Goal: Task Accomplishment & Management: Manage account settings

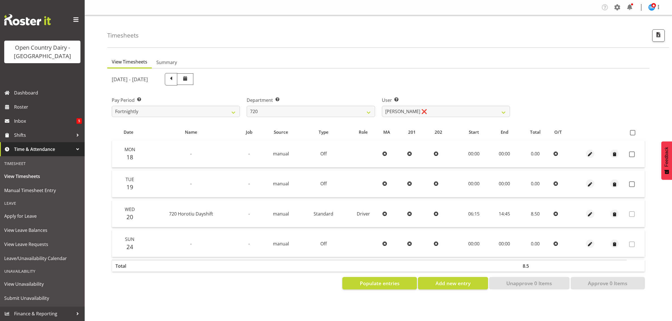
select select "814"
select select "9913"
click at [365, 111] on select "701 702 703 704 705 706 707 708 709 710 711 712 713 714 715 716 717 718 719 720" at bounding box center [311, 111] width 128 height 11
select select "874"
click at [247, 106] on select "701 702 703 704 705 706 707 708 709 710 711 712 713 714 715 716 717 718 719 720" at bounding box center [311, 111] width 128 height 11
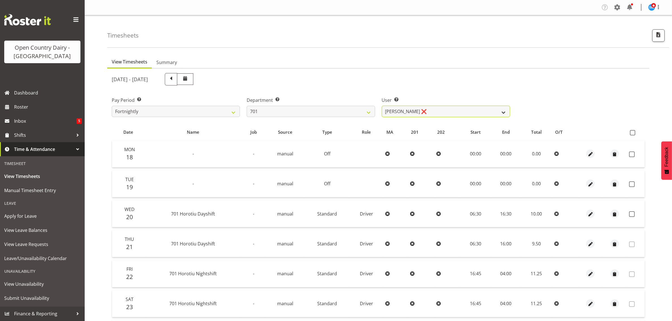
click at [453, 110] on select "Duncan Shirley ❌ Gagandeep Singh ❌ Johann Van Zyl ❌ John Cottingham ❌" at bounding box center [446, 111] width 128 height 11
select select "11207"
click at [382, 106] on select "Duncan Shirley ❌ Gagandeep Singh ❌ Johann Van Zyl ❌ John Cottingham ❌" at bounding box center [446, 111] width 128 height 11
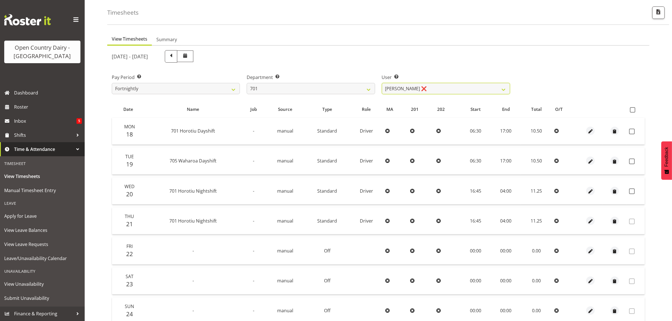
scroll to position [35, 0]
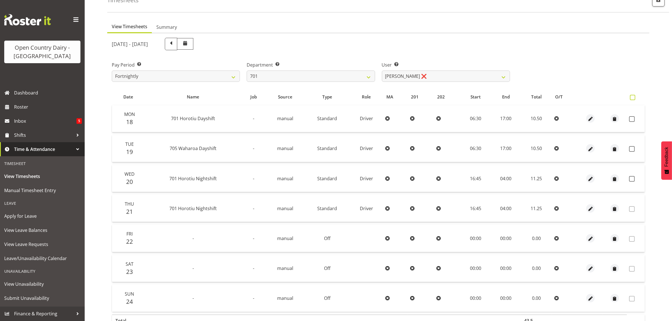
click at [631, 95] on span at bounding box center [632, 97] width 5 height 5
click at [631, 96] on input "checkbox" at bounding box center [632, 98] width 4 height 4
checkbox input "true"
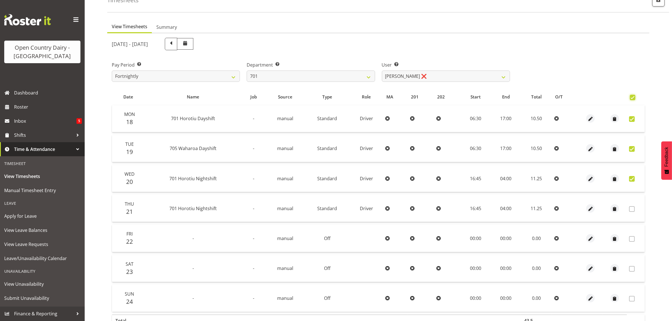
checkbox input "true"
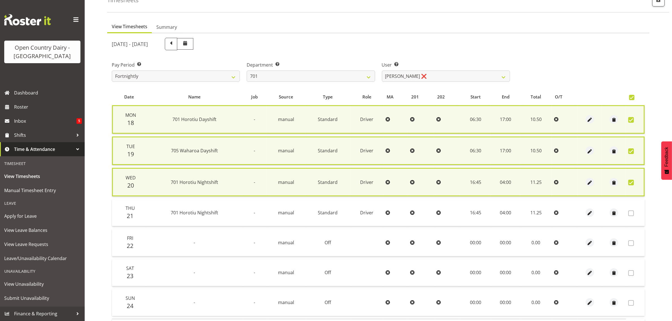
click at [630, 183] on span at bounding box center [631, 183] width 6 height 6
checkbox input "false"
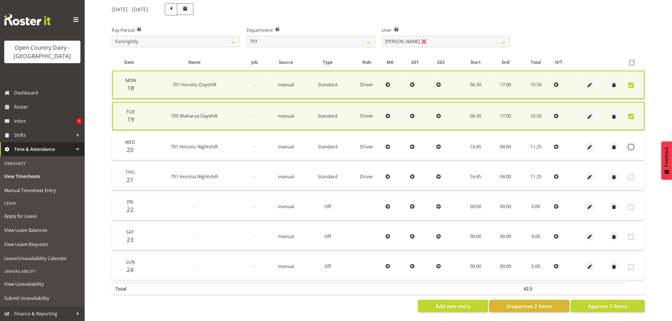
scroll to position [74, 0]
click at [602, 305] on button "Approve 2 Items" at bounding box center [608, 306] width 74 height 12
checkbox input "false"
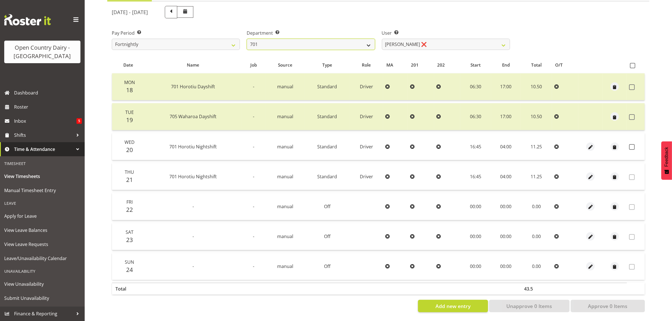
click at [336, 40] on select "701 702 703 704 705 706 707 708 709 710 711 712 713 714 715 716 717 718 719 720" at bounding box center [311, 44] width 128 height 11
select select "720"
click at [247, 39] on select "701 702 703 704 705 706 707 708 709 710 711 712 713 714 715 716 717 718 719 720" at bounding box center [311, 44] width 128 height 11
select select "11603"
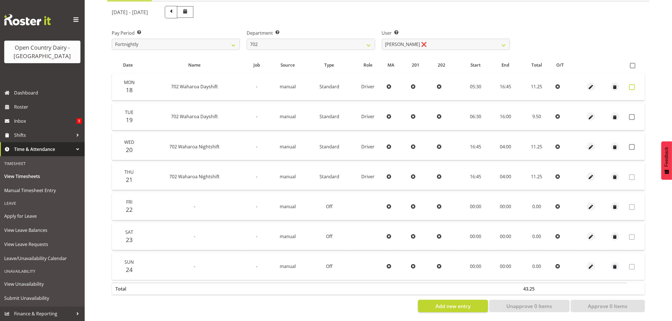
click at [631, 84] on span at bounding box center [632, 87] width 6 height 6
checkbox input "true"
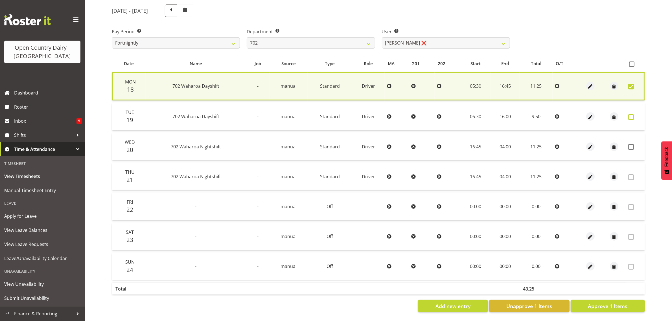
click at [630, 114] on span at bounding box center [631, 117] width 6 height 6
checkbox input "true"
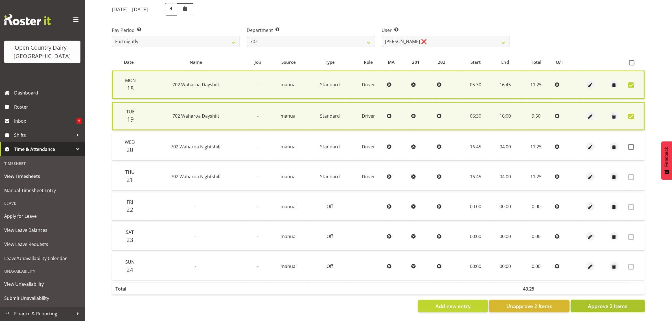
click at [596, 308] on button "Approve 2 Items" at bounding box center [608, 306] width 74 height 12
checkbox input "false"
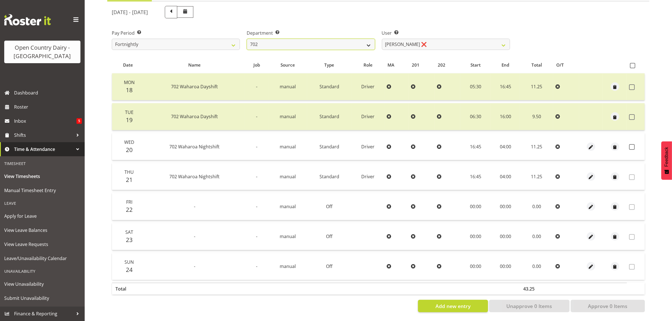
click at [326, 40] on select "701 702 703 704 705 706 707 708 709 710 711 712 713 714 715 716 717 718 719 720" at bounding box center [311, 44] width 128 height 11
select select "710"
click at [247, 39] on select "701 702 703 704 705 706 707 708 709 710 711 712 713 714 715 716 717 718 719 720" at bounding box center [311, 44] width 128 height 11
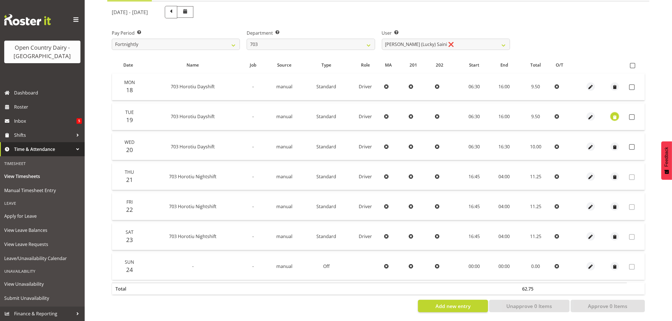
click at [613, 114] on span "button" at bounding box center [614, 117] width 6 height 6
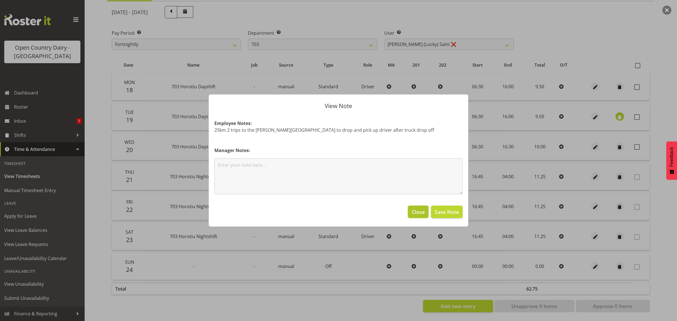
click at [424, 211] on span "Close" at bounding box center [418, 211] width 13 height 7
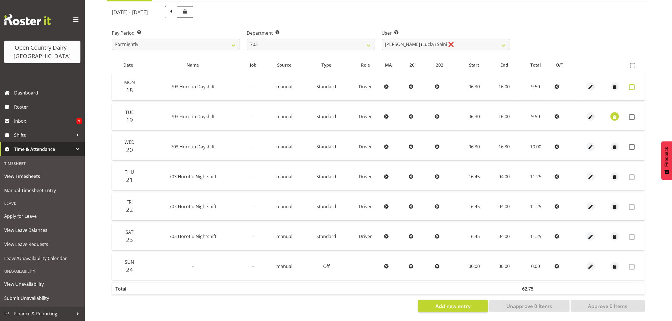
click at [631, 84] on span at bounding box center [632, 87] width 6 height 6
checkbox input "true"
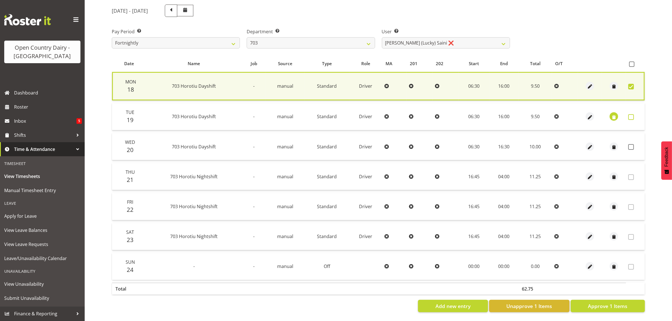
click at [631, 114] on span at bounding box center [631, 117] width 6 height 6
checkbox input "true"
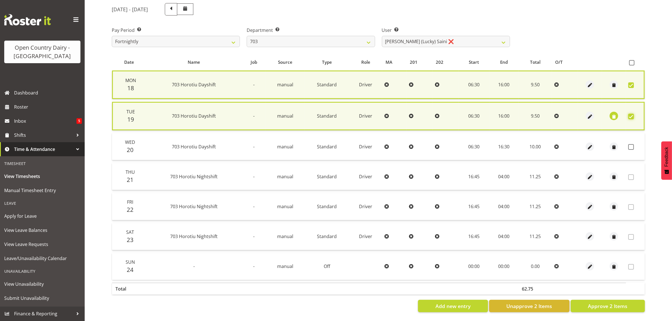
scroll to position [74, 0]
click at [600, 302] on span "Approve 2 Items" at bounding box center [608, 305] width 40 height 7
checkbox input "false"
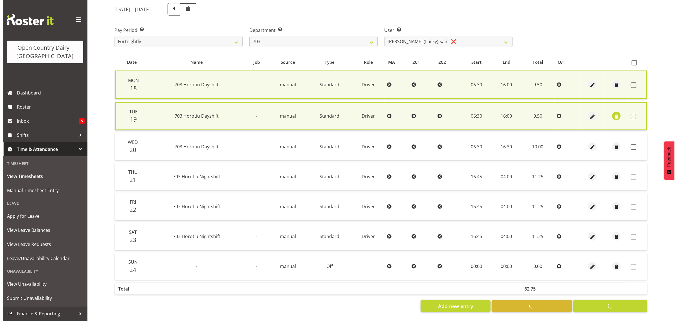
scroll to position [72, 0]
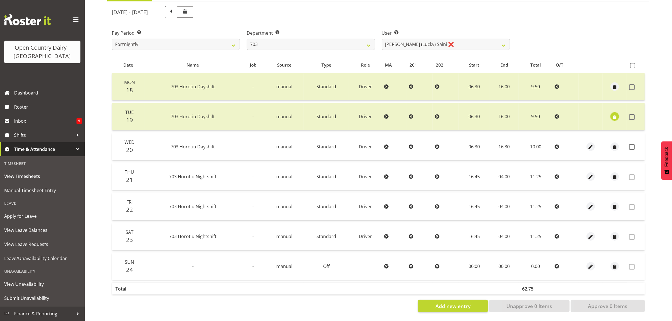
click at [613, 114] on span "button" at bounding box center [614, 117] width 6 height 6
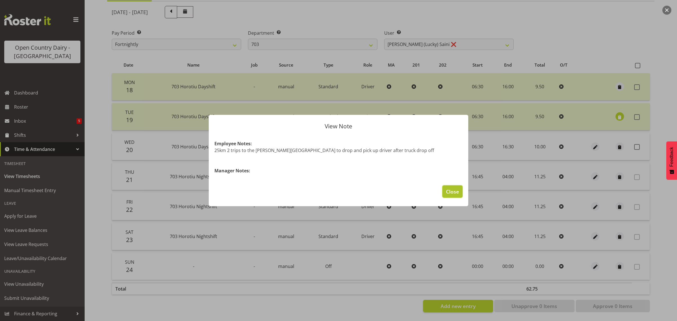
click at [449, 188] on span "Close" at bounding box center [452, 191] width 13 height 7
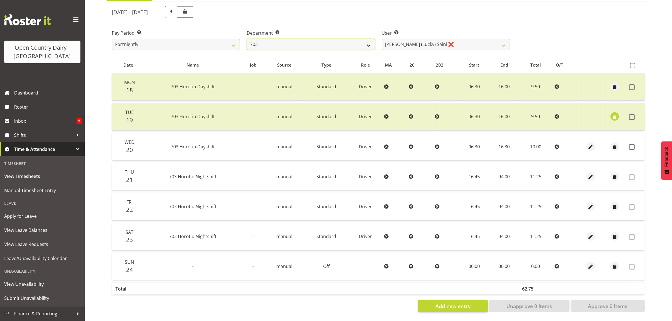
click at [343, 42] on select "701 702 703 704 705 706 707 708 709 710 711 712 713 714 715 716 717 718 719 720" at bounding box center [311, 44] width 128 height 11
select select "717"
click at [247, 39] on select "701 702 703 704 705 706 707 708 709 710 711 712 713 714 715 716 717 718 719 720" at bounding box center [311, 44] width 128 height 11
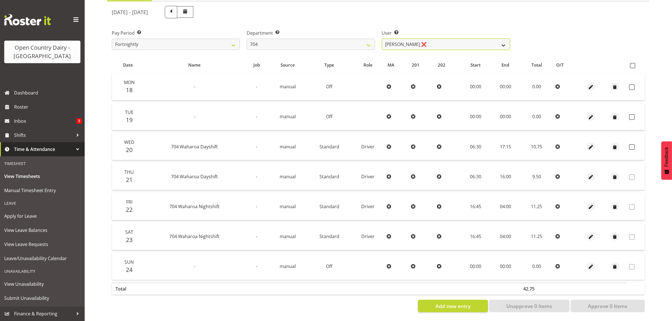
click at [387, 39] on select "Graham Houghton ❌ Jon Williams ❌ Stephen Rae ❌" at bounding box center [446, 44] width 128 height 11
select select "11180"
click at [382, 39] on select "Graham Houghton ❌ Jon Williams ❌ Stephen Rae ❌" at bounding box center [446, 44] width 128 height 11
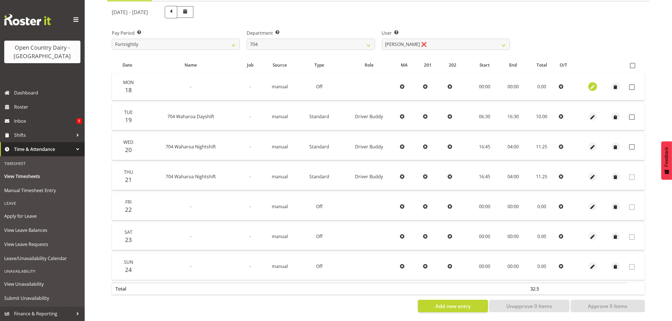
click at [591, 84] on span "button" at bounding box center [592, 87] width 6 height 6
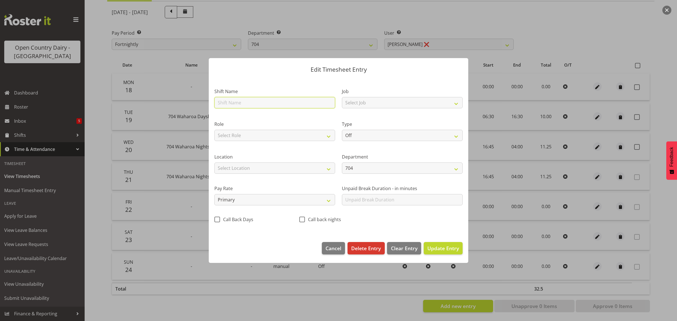
click at [261, 104] on input "text" at bounding box center [274, 102] width 121 height 11
type input "Leave"
click at [357, 138] on select "Off Standard Public Holiday Public Holiday (Worked) Day In Lieu Annual Leave Si…" at bounding box center [402, 135] width 121 height 11
click at [342, 130] on select "Off Standard Public Holiday Public Holiday (Worked) Day In Lieu Annual Leave Si…" at bounding box center [402, 135] width 121 height 11
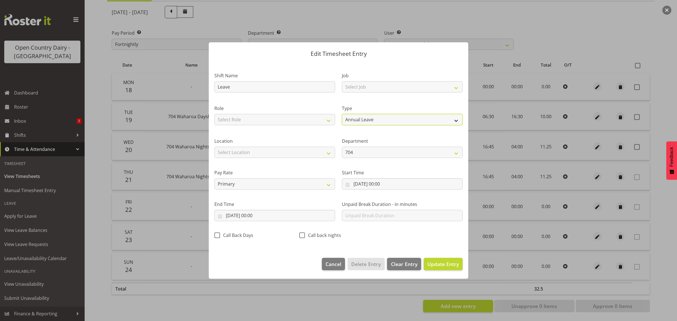
click at [379, 118] on select "Off Standard Public Holiday Public Holiday (Worked) Day In Lieu Annual Leave Si…" at bounding box center [402, 119] width 121 height 11
select select "Day In Lieu"
click at [342, 114] on select "Off Standard Public Holiday Public Holiday (Worked) Day In Lieu Annual Leave Si…" at bounding box center [402, 119] width 121 height 11
click at [372, 183] on input "18/08/2025, 00:00" at bounding box center [402, 183] width 121 height 11
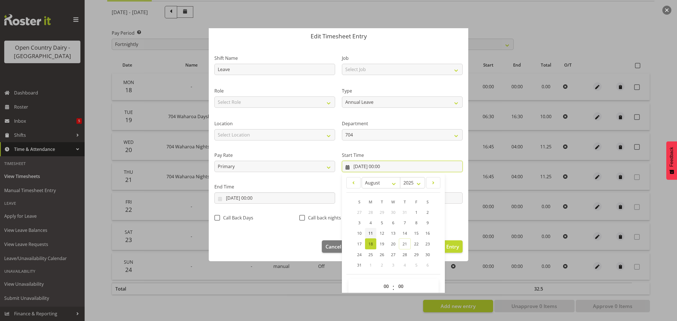
scroll to position [26, 0]
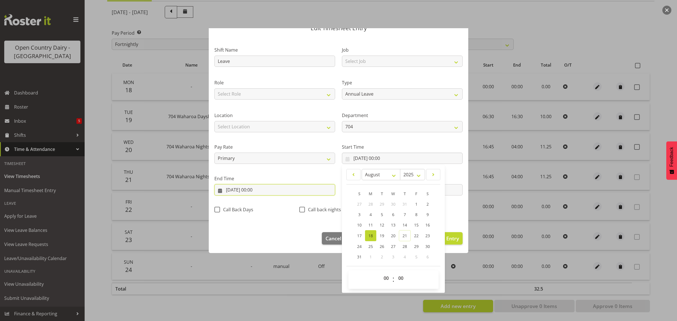
click at [236, 190] on input "18/08/2025, 00:00" at bounding box center [274, 189] width 121 height 11
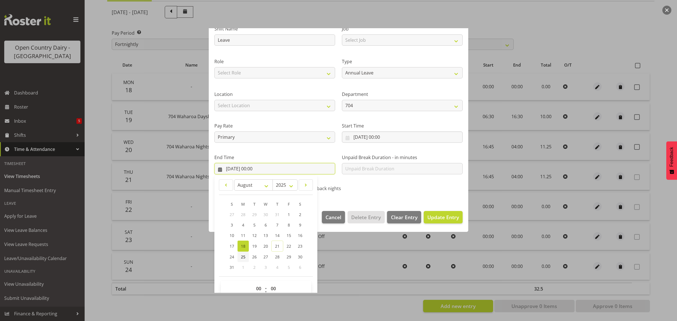
scroll to position [57, 0]
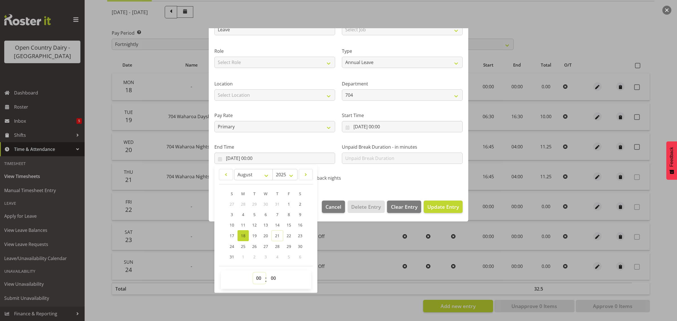
click at [257, 277] on select "00 01 02 03 04 05 06 07 08 09 10 11 12 13 14 15 16 17 18 19 20 21 22 23" at bounding box center [259, 278] width 13 height 11
click at [260, 277] on select "00 01 02 03 04 05 06 07 08 09 10 11 12 13 14 15 16 17 18 19 20 21 22 23" at bounding box center [259, 278] width 13 height 11
select select "9"
click at [253, 273] on select "00 01 02 03 04 05 06 07 08 09 10 11 12 13 14 15 16 17 18 19 20 21 22 23" at bounding box center [259, 278] width 13 height 11
type input "18/08/2025, 09:00"
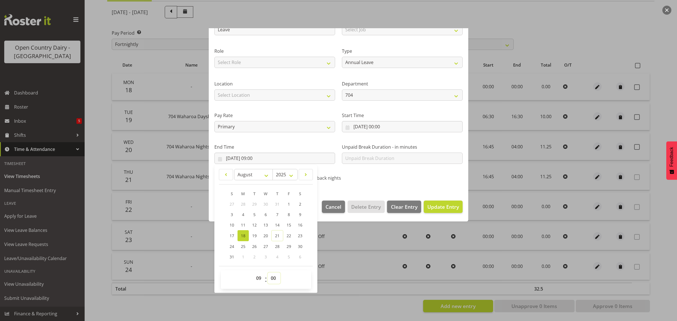
drag, startPoint x: 273, startPoint y: 277, endPoint x: 272, endPoint y: 273, distance: 4.3
click at [273, 277] on select "00 01 02 03 04 05 06 07 08 09 10 11 12 13 14 15 16 17 18 19 20 21 22 23 24 25 2…" at bounding box center [274, 278] width 13 height 11
select select "43"
click at [268, 273] on select "00 01 02 03 04 05 06 07 08 09 10 11 12 13 14 15 16 17 18 19 20 21 22 23 24 25 2…" at bounding box center [274, 278] width 13 height 11
type input "18/08/2025, 09:43"
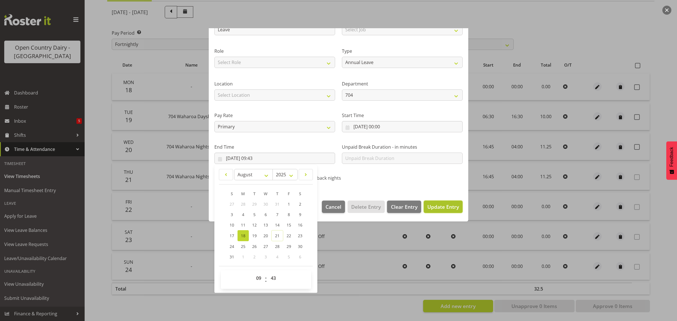
click at [446, 206] on span "Update Entry" at bounding box center [443, 206] width 32 height 7
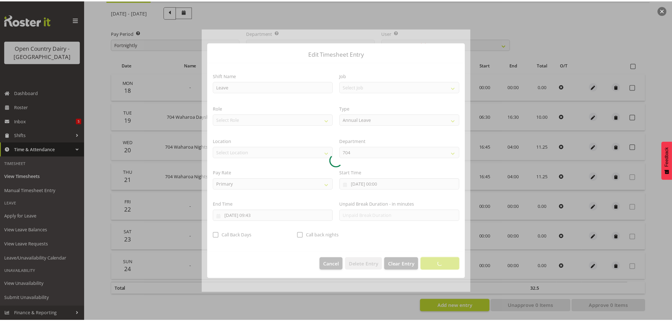
scroll to position [0, 0]
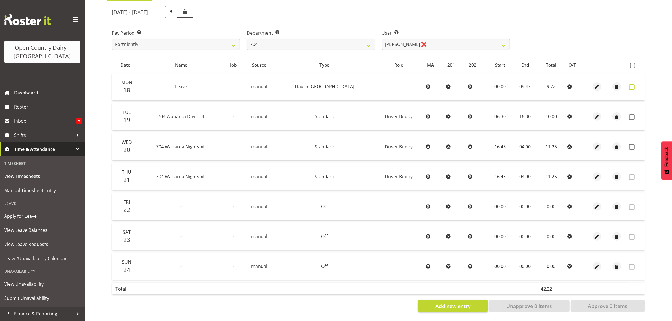
click at [631, 84] on span at bounding box center [632, 87] width 6 height 6
checkbox input "true"
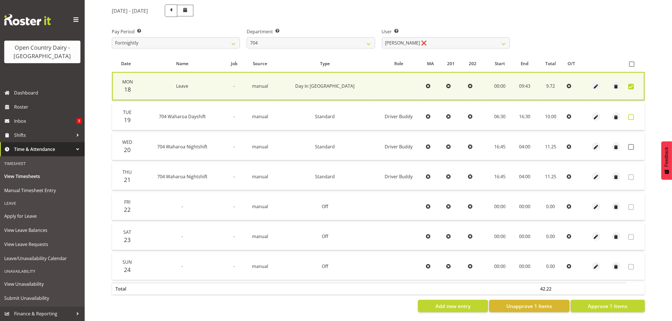
click at [630, 114] on span at bounding box center [631, 117] width 6 height 6
checkbox input "true"
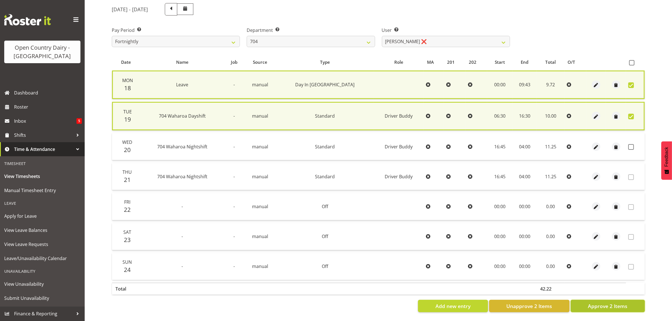
click at [603, 304] on span "Approve 2 Items" at bounding box center [608, 305] width 40 height 7
checkbox input "false"
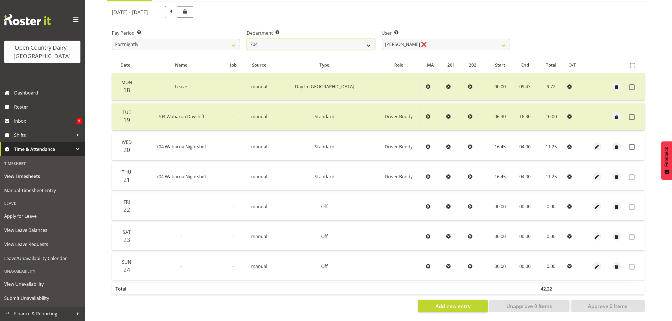
click at [256, 42] on select "701 702 703 704 705 706 707 708 709 710 711 712 713 714 715 716 717 718 719 720" at bounding box center [311, 44] width 128 height 11
select select "714"
click at [247, 39] on select "701 702 703 704 705 706 707 708 709 710 711 712 713 714 715 716 717 718 719 720" at bounding box center [311, 44] width 128 height 11
select select "8282"
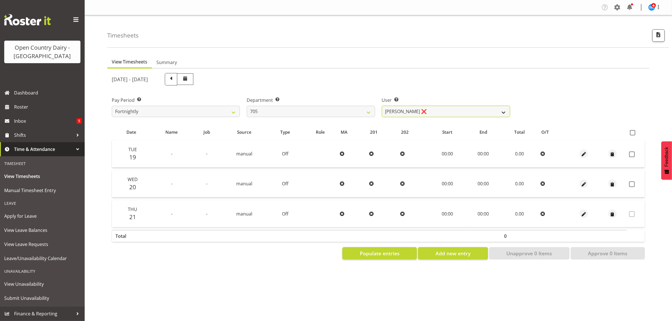
click at [421, 111] on select "Colin Kelly ❌ Craig Cottam ❌ John May ❌" at bounding box center [446, 111] width 128 height 11
click at [329, 106] on select "701 702 703 704 705 706 707 708 709 710 711 712 713 714 715 716 717 718 719 720" at bounding box center [311, 111] width 128 height 11
select select "721"
click at [247, 106] on select "701 702 703 704 705 706 707 708 709 710 711 712 713 714 715 716 717 718 719 720" at bounding box center [311, 111] width 128 height 11
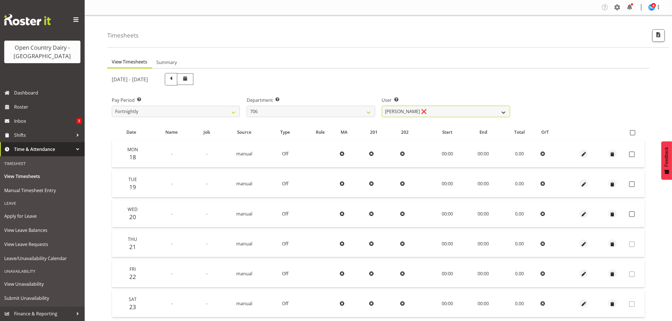
click at [417, 112] on select "Andrew Kearns ❌ Len Symons ❌ Mark Ansley ❌ Paul Griffin ❌" at bounding box center [446, 111] width 128 height 11
select select "8472"
click at [382, 106] on select "Andrew Kearns ❌ Len Symons ❌ Mark Ansley ❌ Paul Griffin ❌" at bounding box center [446, 111] width 128 height 11
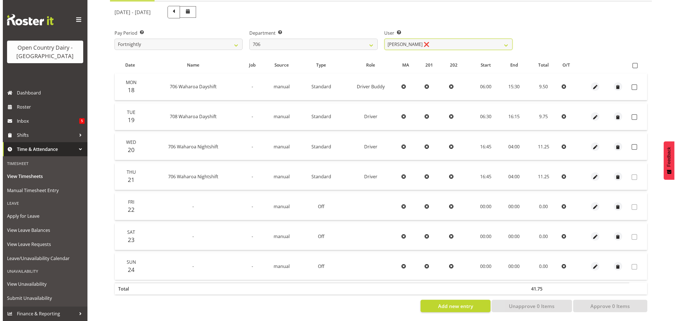
scroll to position [71, 0]
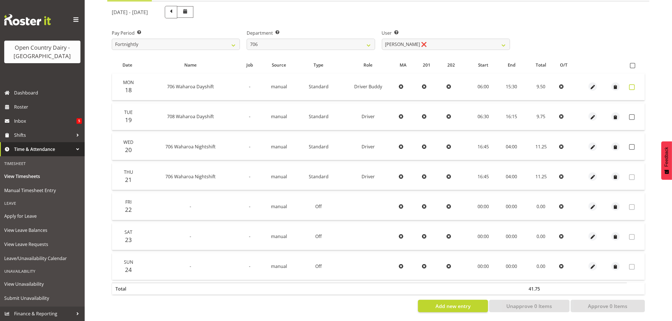
click at [631, 84] on span at bounding box center [632, 87] width 6 height 6
checkbox input "true"
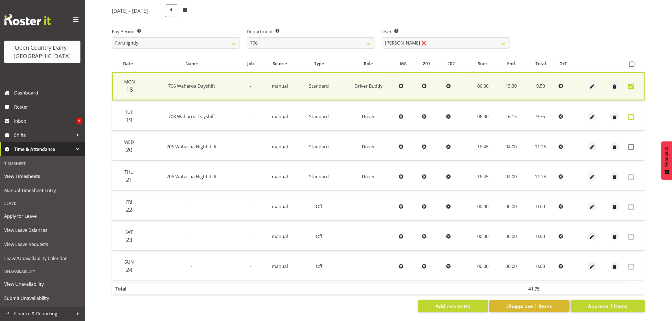
click at [629, 114] on span at bounding box center [631, 117] width 6 height 6
checkbox input "true"
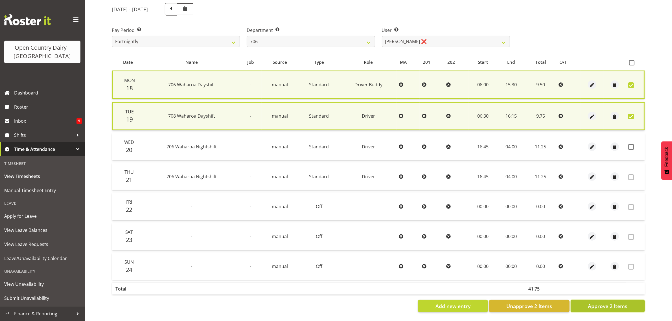
click at [596, 310] on button "Approve 2 Items" at bounding box center [608, 306] width 74 height 12
checkbox input "false"
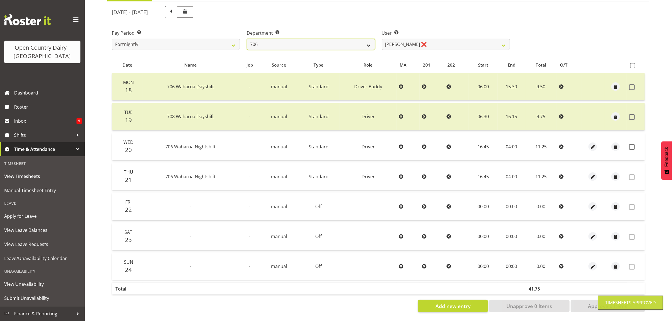
drag, startPoint x: 353, startPoint y: 40, endPoint x: 346, endPoint y: 43, distance: 7.7
click at [353, 40] on select "701 702 703 704 705 706 707 708 709 710 711 712 713 714 715 716 717 718 719 720" at bounding box center [311, 44] width 128 height 11
click at [247, 39] on select "701 702 703 704 705 706 707 708 709 710 711 712 713 714 715 716 717 718 719 720" at bounding box center [311, 44] width 128 height 11
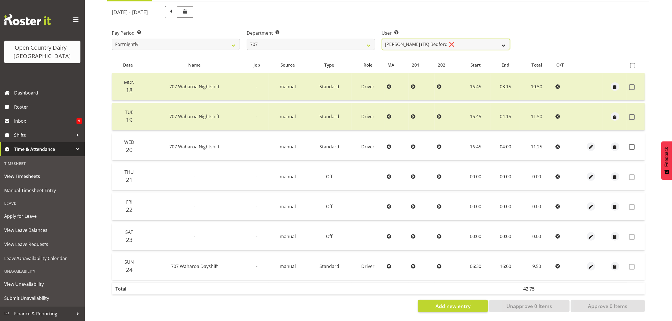
click at [401, 43] on select "Alan (TK) Bedford ❌ Mike Madden ❌" at bounding box center [446, 44] width 128 height 11
drag, startPoint x: 337, startPoint y: 40, endPoint x: 330, endPoint y: 46, distance: 9.6
click at [337, 40] on select "701 702 703 704 705 706 707 708 709 710 711 712 713 714 715 716 717 718 719 720" at bounding box center [311, 44] width 128 height 11
click at [247, 39] on select "701 702 703 704 705 706 707 708 709 710 711 712 713 714 715 716 717 718 719 720" at bounding box center [311, 44] width 128 height 11
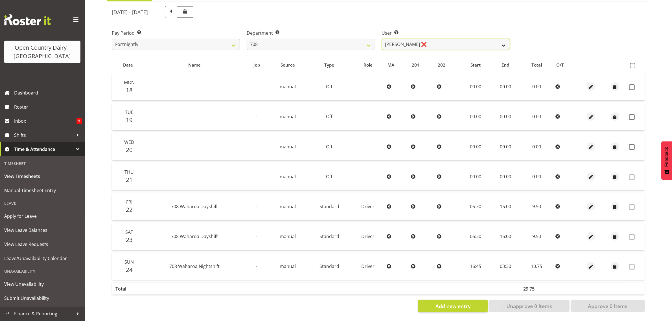
click at [403, 40] on select "David Foote ❌ Mark Himiona ❌" at bounding box center [446, 44] width 128 height 11
click at [346, 39] on select "701 702 703 704 705 706 707 708 709 710 711 712 713 714 715 716 717 718 719 720" at bounding box center [311, 44] width 128 height 11
select select "875"
click at [247, 39] on select "701 702 703 704 705 706 707 708 709 710 711 712 713 714 715 716 717 718 719 720" at bounding box center [311, 44] width 128 height 11
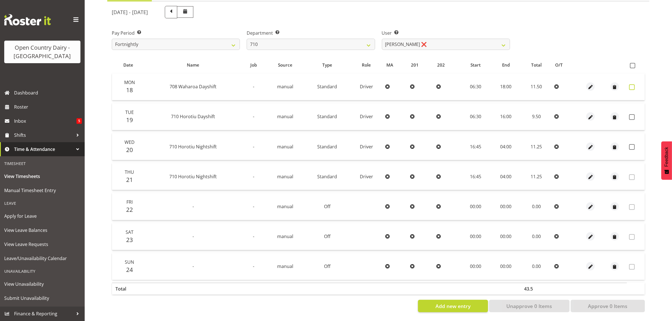
click at [633, 85] on span at bounding box center [632, 87] width 6 height 6
checkbox input "true"
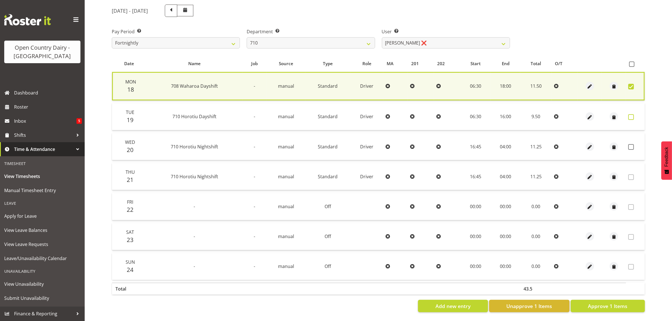
click at [633, 114] on span at bounding box center [631, 117] width 6 height 6
checkbox input "true"
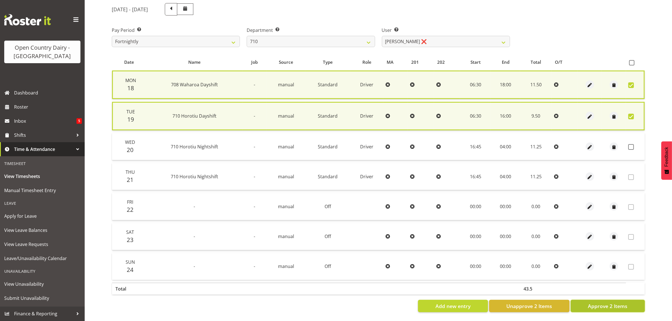
click at [604, 302] on span "Approve 2 Items" at bounding box center [608, 305] width 40 height 7
checkbox input "false"
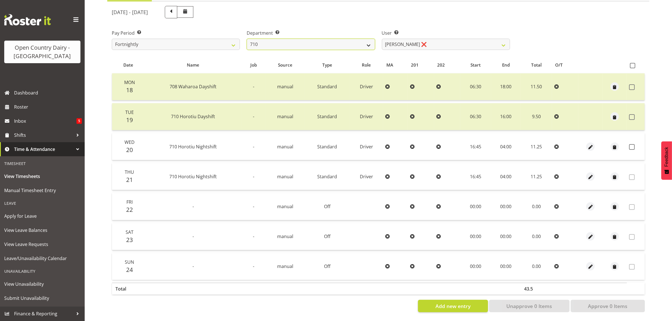
click at [335, 42] on select "701 702 703 704 705 706 707 708 709 710 711 712 713 714 715 716 717 718 719 720" at bounding box center [311, 44] width 128 height 11
click at [247, 39] on select "701 702 703 704 705 706 707 708 709 710 711 712 713 714 715 716 717 718 719 720" at bounding box center [311, 44] width 128 height 11
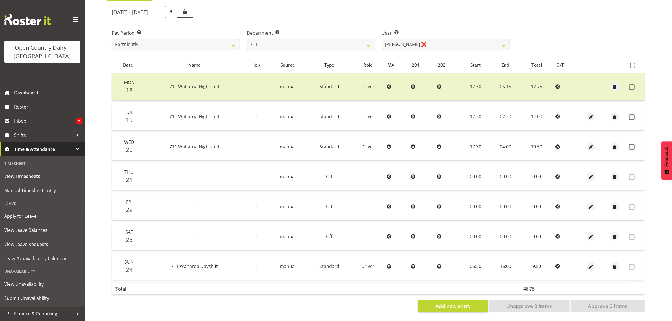
click at [411, 40] on div "August 18th - August 24th 2025 Pay Period Select which pay period you would lik…" at bounding box center [378, 158] width 533 height 310
click at [411, 40] on select "Baz Morgan ❌ Gerard Cavanagh ❌ Tyrone Lawry ❌" at bounding box center [446, 44] width 128 height 11
click at [350, 39] on select "701 702 703 704 705 706 707 708 709 710 711 712 713 714 715 716 717 718 719 720" at bounding box center [311, 44] width 128 height 11
select select "822"
click at [247, 39] on select "701 702 703 704 705 706 707 708 709 710 711 712 713 714 715 716 717 718 719 720" at bounding box center [311, 44] width 128 height 11
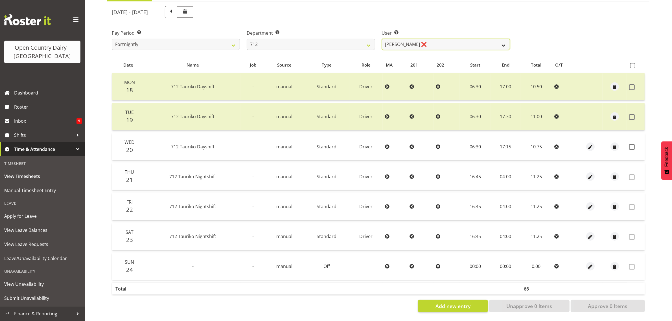
click at [406, 43] on select "Amrik Singh ❌ Jasdeep Singh ❌ Lucky Kau Kau ❌" at bounding box center [446, 44] width 128 height 11
select select "8195"
click at [382, 39] on select "Amrik Singh ❌ Jasdeep Singh ❌ Lucky Kau Kau ❌" at bounding box center [446, 44] width 128 height 11
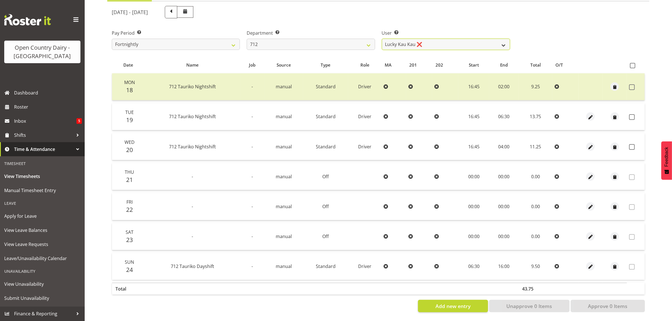
click at [395, 40] on select "Amrik Singh ❌ Jasdeep Singh ❌ Lucky Kau Kau ❌" at bounding box center [446, 44] width 128 height 11
click at [633, 114] on span at bounding box center [632, 117] width 6 height 6
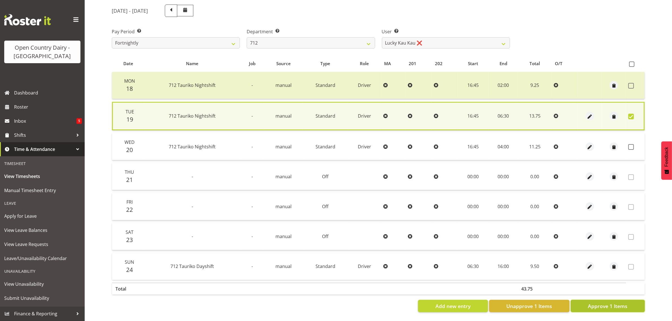
click at [594, 303] on span "Approve 1 Items" at bounding box center [608, 305] width 40 height 7
checkbox input "false"
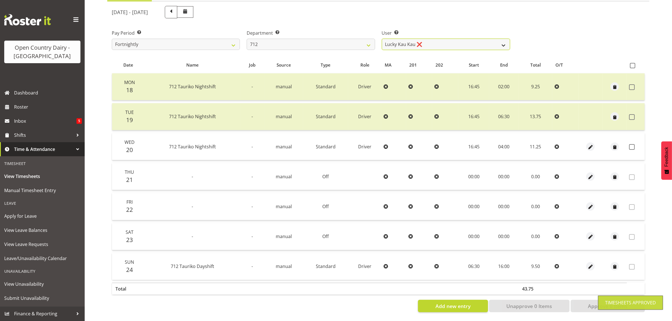
click at [429, 40] on select "Amrik Singh ❌ Jasdeep Singh ❌ Lucky Kau Kau ❌" at bounding box center [446, 44] width 128 height 11
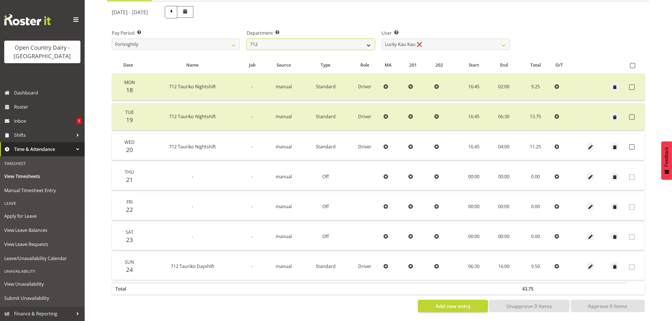
click at [341, 41] on select "701 702 703 704 705 706 707 708 709 710 711 712 713 714 715 716 717 718 719 720" at bounding box center [311, 44] width 128 height 11
select select "716"
click at [247, 39] on select "701 702 703 704 705 706 707 708 709 710 711 712 713 714 715 716 717 718 719 720" at bounding box center [311, 44] width 128 height 11
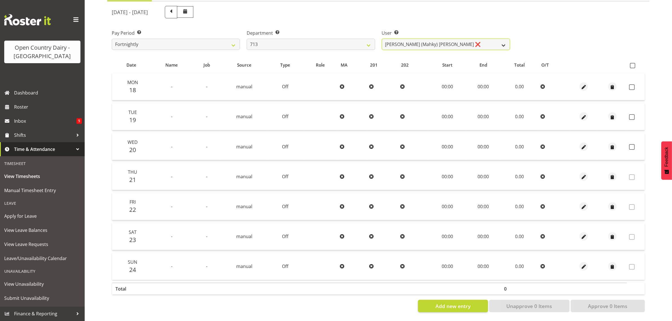
click at [411, 44] on select "Harmanpreet (Mahky) Dhillon ❌ Marcus Waretini ❌ Norman Sellen ❌" at bounding box center [446, 44] width 128 height 11
select select "10300"
click at [382, 39] on select "Harmanpreet (Mahky) Dhillon ❌ Marcus Waretini ❌ Norman Sellen ❌" at bounding box center [446, 44] width 128 height 11
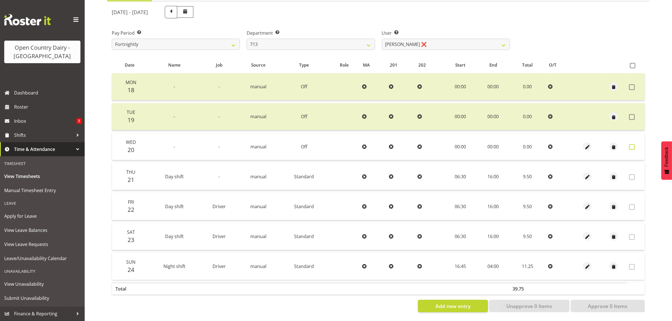
click at [632, 144] on span at bounding box center [632, 147] width 6 height 6
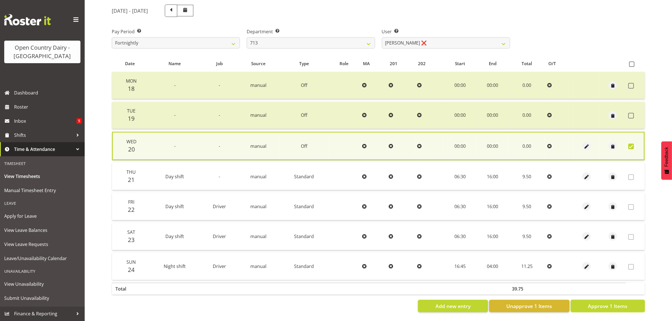
drag, startPoint x: 617, startPoint y: 303, endPoint x: 610, endPoint y: 294, distance: 10.9
click at [616, 303] on span "Approve 1 Items" at bounding box center [608, 305] width 40 height 7
checkbox input "false"
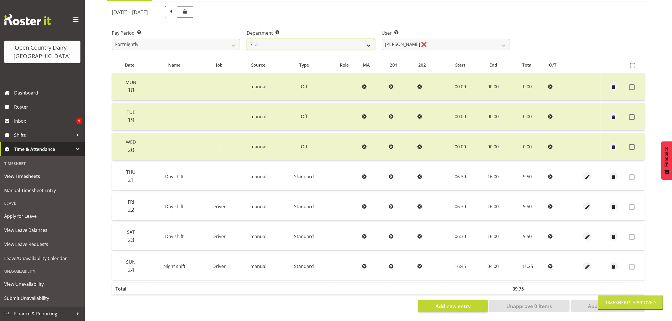
click at [357, 40] on select "701 702 703 704 705 706 707 708 709 710 711 712 713 714 715 716 717 718 719 720" at bounding box center [311, 44] width 128 height 11
select select "805"
click at [247, 39] on select "701 702 703 704 705 706 707 708 709 710 711 712 713 714 715 716 717 718 719 720" at bounding box center [311, 44] width 128 height 11
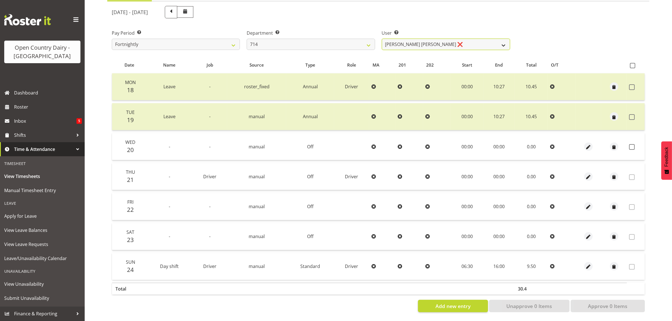
click at [407, 41] on select "Fraser Stephens ❌ Nev Brewster ❌ Stephen Parsons ❌ Tom Gaelic ❌" at bounding box center [446, 44] width 128 height 11
select select "10323"
click at [382, 39] on select "Fraser Stephens ❌ Nev Brewster ❌ Stephen Parsons ❌ Tom Gaelic ❌" at bounding box center [446, 44] width 128 height 11
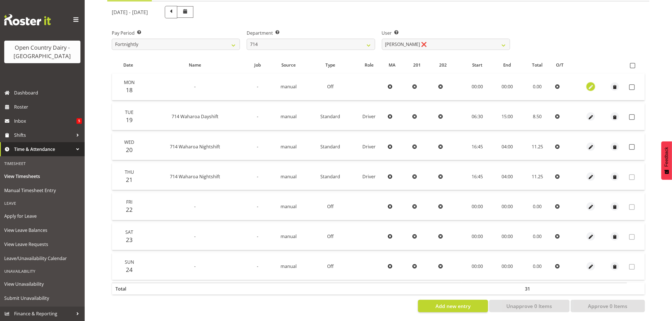
click at [589, 84] on span "button" at bounding box center [590, 87] width 6 height 6
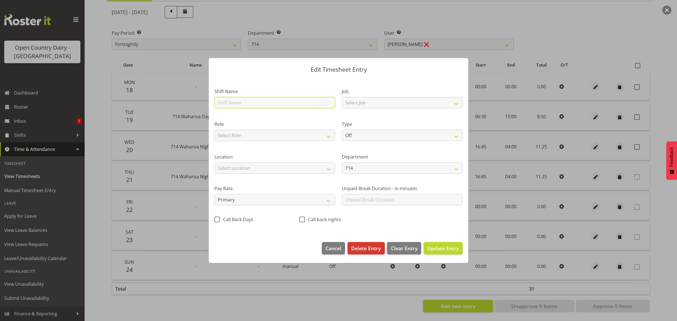
click at [268, 104] on input "text" at bounding box center [274, 102] width 121 height 11
type input "Leave"
click at [390, 139] on select "Off Standard Public Holiday Public Holiday (Worked) Day In Lieu Annual Leave Si…" at bounding box center [402, 135] width 121 height 11
select select "Sick"
click at [342, 130] on select "Off Standard Public Holiday Public Holiday (Worked) Day In Lieu Annual Leave Si…" at bounding box center [402, 135] width 121 height 11
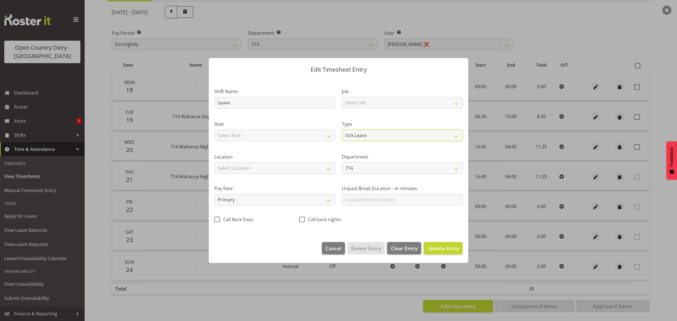
select select "7"
select select "2025"
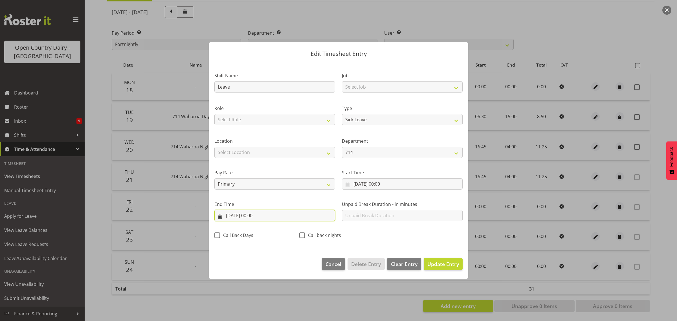
click at [249, 214] on input "18/08/2025, 00:00" at bounding box center [274, 215] width 121 height 11
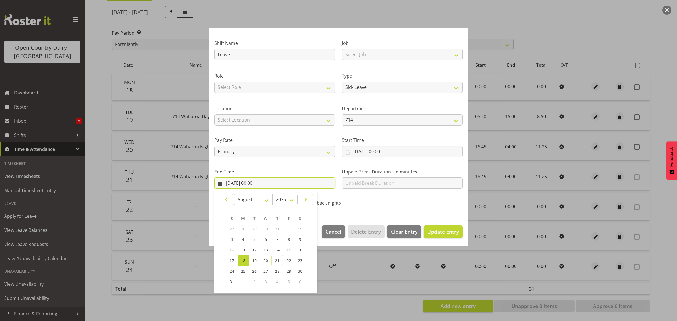
scroll to position [57, 0]
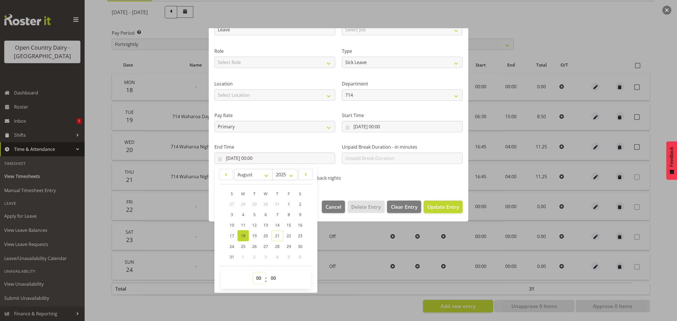
click at [258, 276] on select "00 01 02 03 04 05 06 07 08 09 10 11 12 13 14 15 16 17 18 19 20 21 22 23" at bounding box center [259, 278] width 13 height 11
select select "9"
click at [253, 273] on select "00 01 02 03 04 05 06 07 08 09 10 11 12 13 14 15 16 17 18 19 20 21 22 23" at bounding box center [259, 278] width 13 height 11
type input "18/08/2025, 09:00"
drag, startPoint x: 273, startPoint y: 278, endPoint x: 265, endPoint y: 246, distance: 32.8
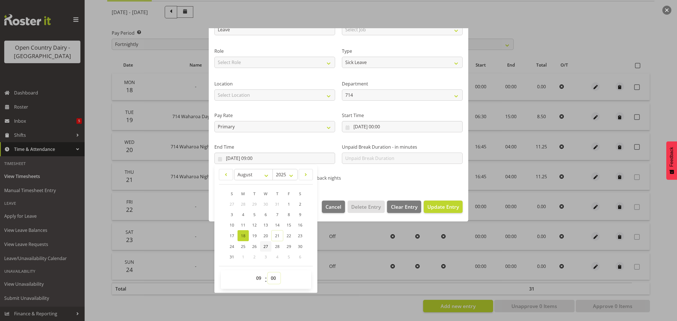
click at [273, 278] on select "00 01 02 03 04 05 06 07 08 09 10 11 12 13 14 15 16 17 18 19 20 21 22 23 24 25 2…" at bounding box center [274, 278] width 13 height 11
select select "19"
click at [268, 273] on select "00 01 02 03 04 05 06 07 08 09 10 11 12 13 14 15 16 17 18 19 20 21 22 23 24 25 2…" at bounding box center [274, 278] width 13 height 11
type input "18/08/2025, 09:19"
click at [444, 203] on span "Update Entry" at bounding box center [443, 206] width 32 height 7
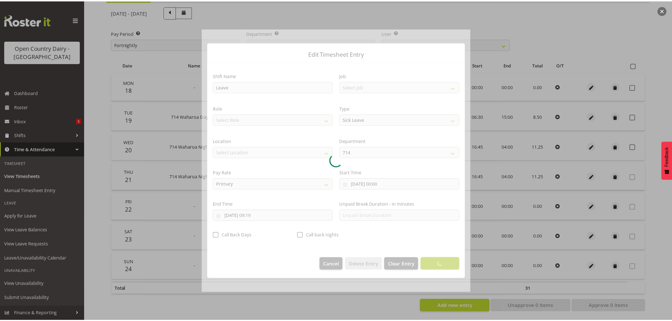
scroll to position [0, 0]
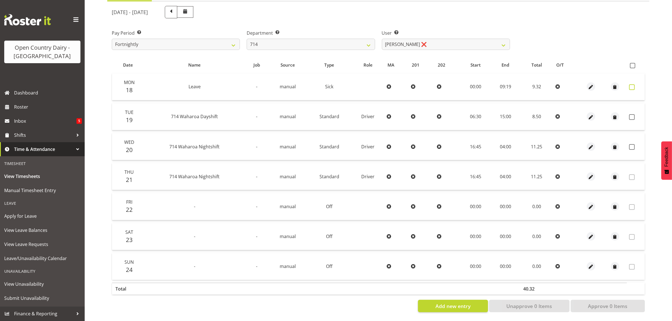
click at [630, 84] on span at bounding box center [632, 87] width 6 height 6
checkbox input "true"
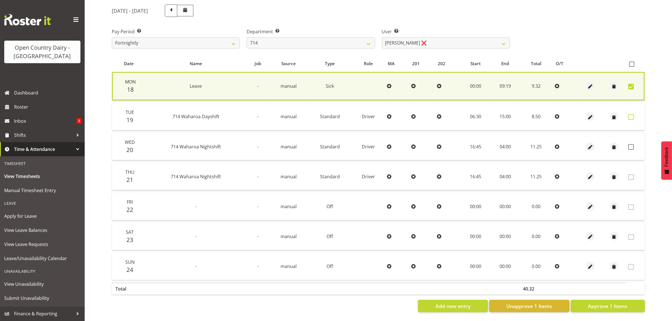
click at [631, 114] on span at bounding box center [631, 117] width 6 height 6
checkbox input "true"
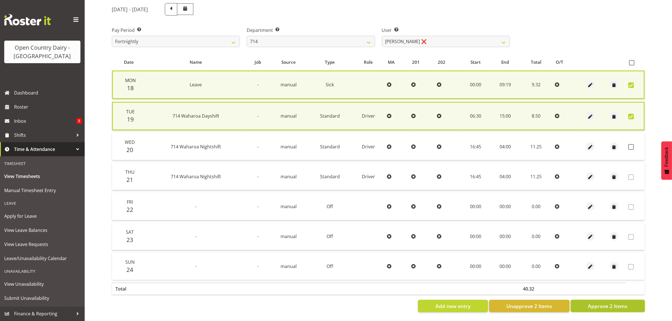
click at [599, 300] on button "Approve 2 Items" at bounding box center [608, 306] width 74 height 12
checkbox input "false"
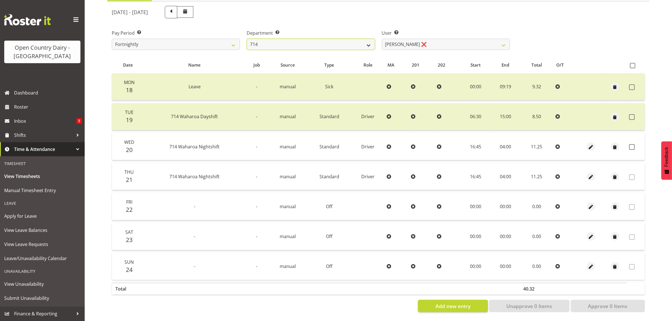
click at [279, 39] on select "701 702 703 704 705 706 707 708 709 710 711 712 713 714 715 716 717 718 719 720" at bounding box center [311, 44] width 128 height 11
select select "820"
click at [247, 39] on select "701 702 703 704 705 706 707 708 709 710 711 712 713 714 715 716 717 718 719 720" at bounding box center [311, 44] width 128 height 11
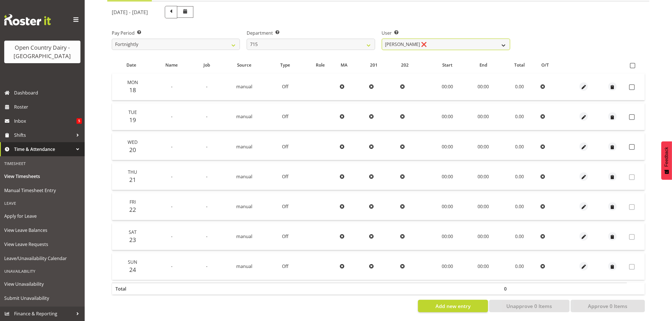
click at [420, 45] on select "Glenn McPherson ❌ Greg Healey ❌ Max Coulter ❌ Neal Chalklen ❌" at bounding box center [446, 44] width 128 height 11
select select "9914"
click at [382, 39] on select "Glenn McPherson ❌ Greg Healey ❌ Max Coulter ❌ Neal Chalklen ❌" at bounding box center [446, 44] width 128 height 11
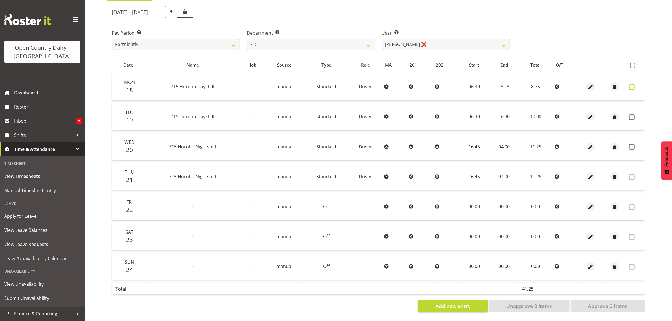
click at [631, 84] on span at bounding box center [632, 87] width 6 height 6
checkbox input "true"
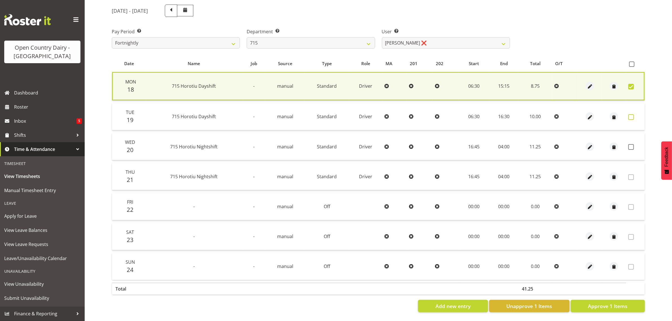
click at [631, 114] on span at bounding box center [631, 117] width 6 height 6
checkbox input "true"
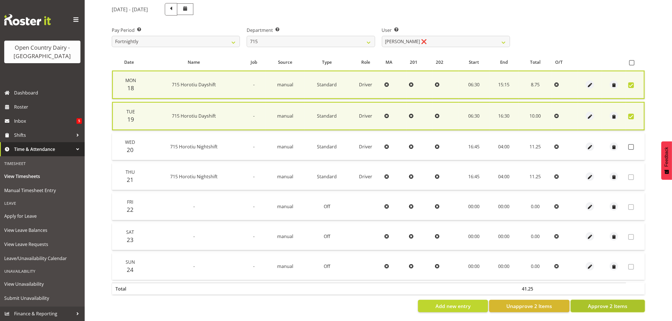
click at [598, 302] on span "Approve 2 Items" at bounding box center [608, 305] width 40 height 7
checkbox input "false"
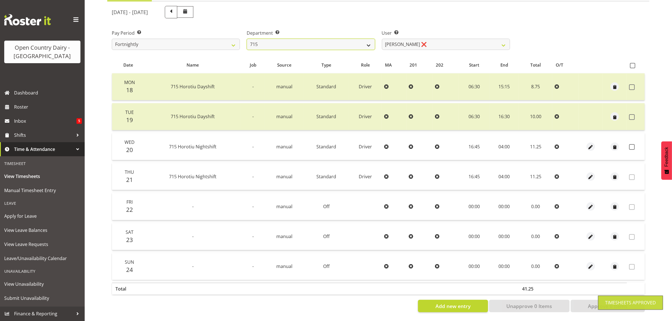
click at [321, 43] on select "701 702 703 704 705 706 707 708 709 710 711 712 713 714 715 716 717 718 719 720" at bounding box center [311, 44] width 128 height 11
select select "754"
click at [247, 39] on select "701 702 703 704 705 706 707 708 709 710 711 712 713 714 715 716 717 718 719 720" at bounding box center [311, 44] width 128 height 11
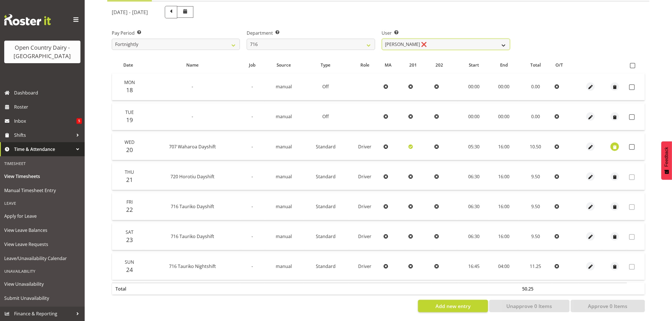
click at [405, 43] on select "Casey Leonard ❌ Darren Norris ❌ Glen Fraser ❌ Happy Kaler ❌ Michael O'Connor ❌" at bounding box center [446, 44] width 128 height 11
select select "10325"
click at [382, 39] on select "Casey Leonard ❌ Darren Norris ❌ Glen Fraser ❌ Happy Kaler ❌ Michael O'Connor ❌" at bounding box center [446, 44] width 128 height 11
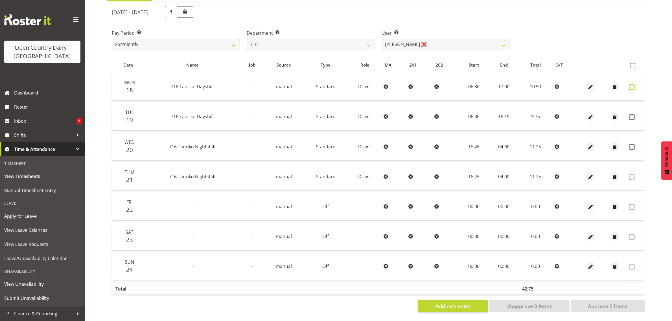
click at [631, 84] on span at bounding box center [632, 87] width 6 height 6
checkbox input "true"
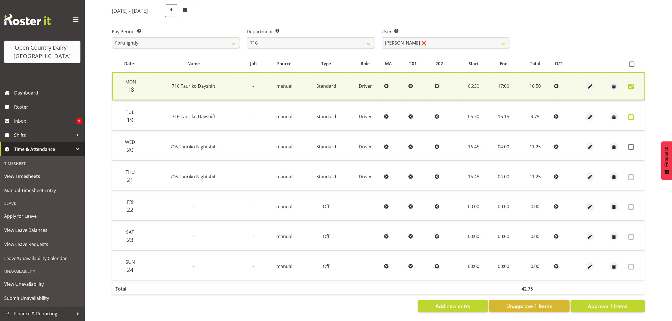
click at [631, 116] on span at bounding box center [631, 117] width 6 height 6
checkbox input "true"
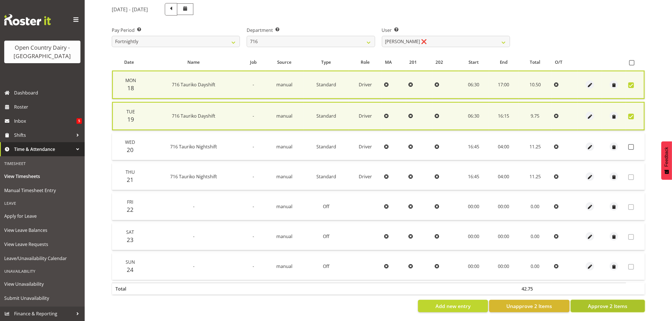
click at [593, 302] on span "Approve 2 Items" at bounding box center [608, 305] width 40 height 7
checkbox input "false"
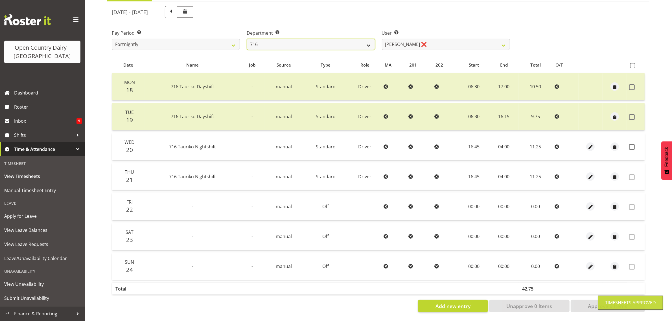
click at [352, 43] on select "701 702 703 704 705 706 707 708 709 710 711 712 713 714 715 716 717 718 719 720" at bounding box center [311, 44] width 128 height 11
select select "758"
click at [247, 39] on select "701 702 703 704 705 706 707 708 709 710 711 712 713 714 715 716 717 718 719 720" at bounding box center [311, 44] width 128 height 11
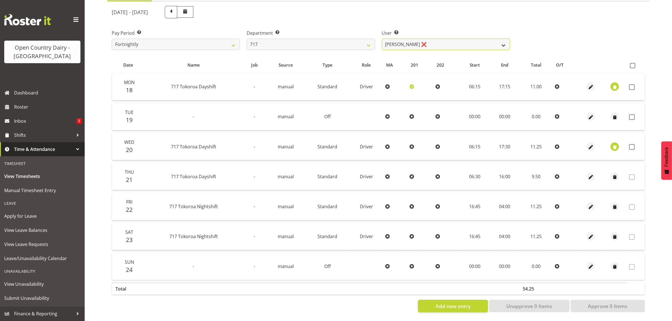
click at [398, 40] on select "Daryl Wrigley ❌ Dodge Lindsay Laing ❌ Eric Stothers ❌ Jeff Anderson ❌" at bounding box center [446, 44] width 128 height 11
select select "10284"
click at [382, 39] on select "Daryl Wrigley ❌ Dodge Lindsay Laing ❌ Eric Stothers ❌ Jeff Anderson ❌" at bounding box center [446, 44] width 128 height 11
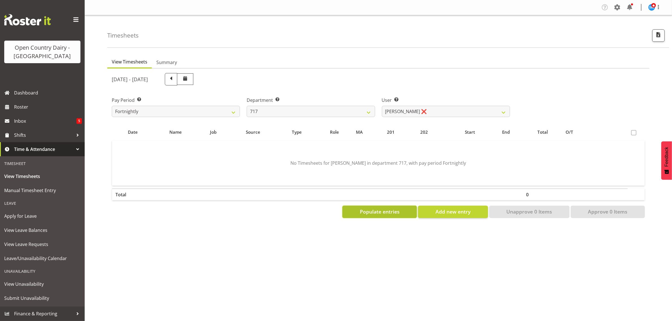
click at [389, 207] on button "Populate entries" at bounding box center [379, 212] width 74 height 12
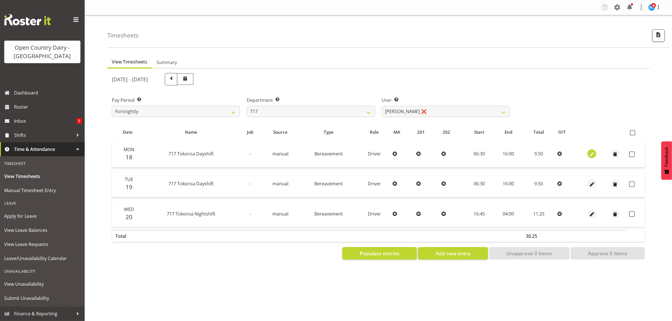
click at [591, 153] on span "button" at bounding box center [592, 154] width 6 height 6
select select "Bereavement"
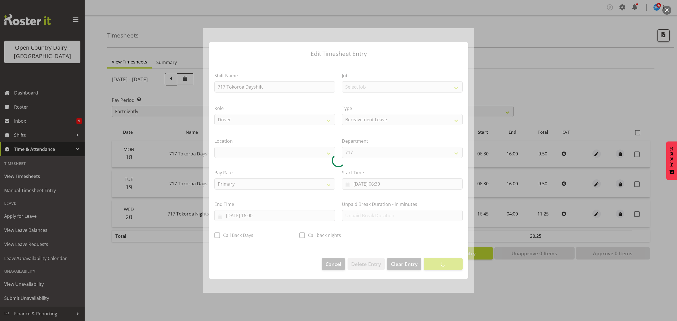
select select "1054"
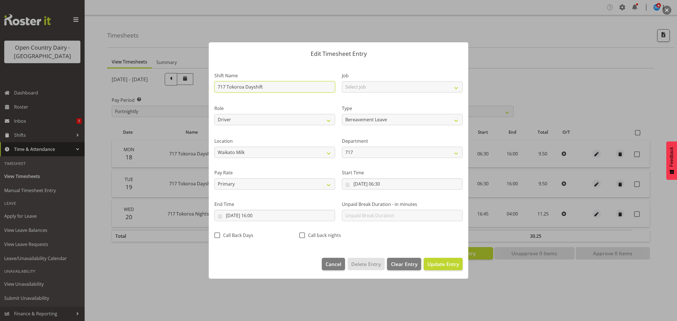
click at [302, 87] on input "717 Tokoroa Dayshift" at bounding box center [274, 86] width 121 height 11
drag, startPoint x: 267, startPoint y: 88, endPoint x: 197, endPoint y: 89, distance: 70.8
click at [197, 89] on div "Edit Timesheet Entry Shift Name 717 Tokoroa Dayshift Job Select Job Driver Driv…" at bounding box center [338, 160] width 677 height 321
type input "Leave"
click at [382, 185] on input "18/08/2025, 06:30" at bounding box center [402, 183] width 121 height 11
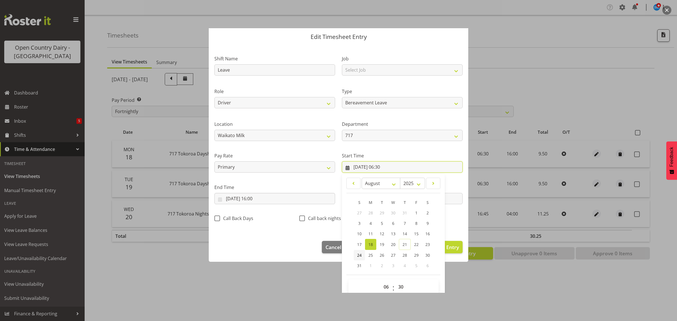
scroll to position [26, 0]
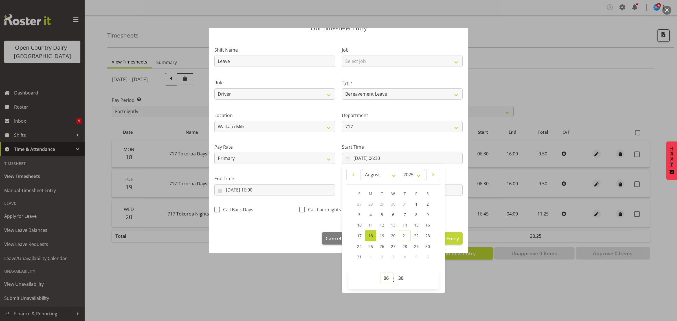
click at [383, 281] on select "00 01 02 03 04 05 06 07 08 09 10 11 12 13 14 15 16 17 18 19 20 21 22 23" at bounding box center [387, 278] width 13 height 11
select select "0"
click at [381, 273] on select "00 01 02 03 04 05 06 07 08 09 10 11 12 13 14 15 16 17 18 19 20 21 22 23" at bounding box center [387, 278] width 13 height 11
type input "18/08/2025, 00:30"
click at [403, 282] on select "00 01 02 03 04 05 06 07 08 09 10 11 12 13 14 15 16 17 18 19 20 21 22 23 24 25 2…" at bounding box center [401, 278] width 13 height 11
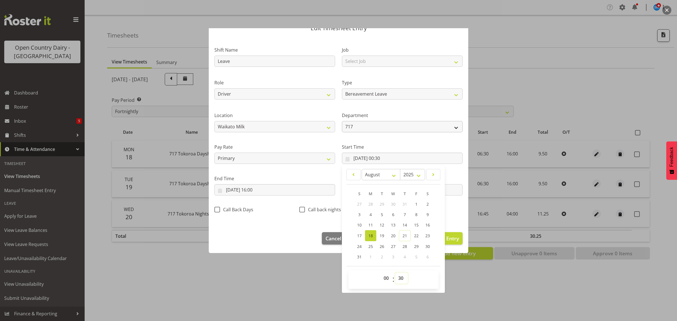
select select "0"
click at [395, 273] on select "00 01 02 03 04 05 06 07 08 09 10 11 12 13 14 15 16 17 18 19 20 21 22 23 24 25 2…" at bounding box center [401, 278] width 13 height 11
type input "18/08/2025, 00:00"
click at [250, 189] on input "18/08/2025, 16:00" at bounding box center [274, 189] width 121 height 11
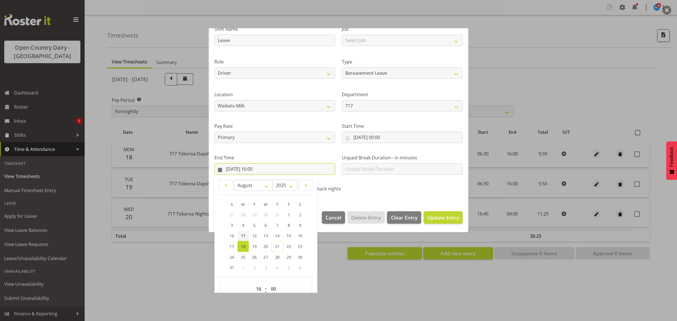
scroll to position [57, 0]
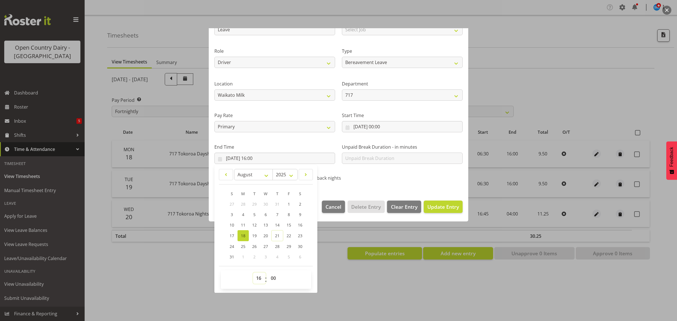
drag, startPoint x: 257, startPoint y: 278, endPoint x: 257, endPoint y: 275, distance: 3.1
click at [257, 278] on select "00 01 02 03 04 05 06 07 08 09 10 11 12 13 14 15 16 17 18 19 20 21 22 23" at bounding box center [259, 278] width 13 height 11
select select "11"
click at [253, 273] on select "00 01 02 03 04 05 06 07 08 09 10 11 12 13 14 15 16 17 18 19 20 21 22 23" at bounding box center [259, 278] width 13 height 11
type input "18/08/2025, 11:00"
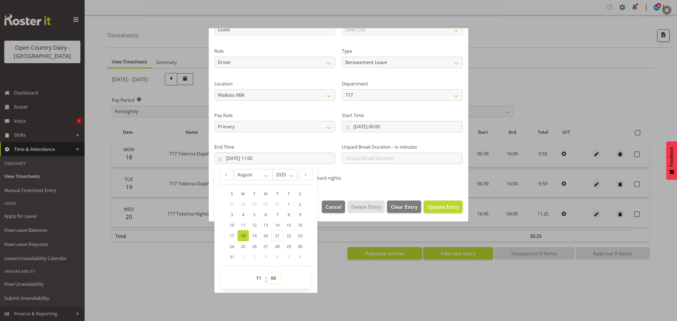
click at [274, 273] on select "00 01 02 03 04 05 06 07 08 09 10 11 12 13 14 15 16 17 18 19 20 21 22 23 24 25 2…" at bounding box center [274, 278] width 13 height 11
select select "57"
click at [268, 273] on select "00 01 02 03 04 05 06 07 08 09 10 11 12 13 14 15 16 17 18 19 20 21 22 23 24 25 2…" at bounding box center [274, 278] width 13 height 11
type input "18/08/2025, 11:57"
click at [435, 205] on span "Update Entry" at bounding box center [443, 206] width 32 height 7
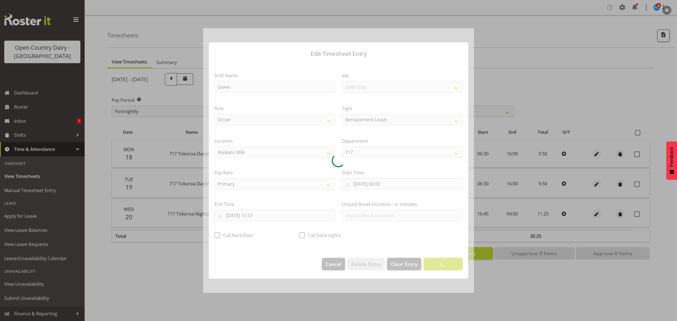
scroll to position [0, 0]
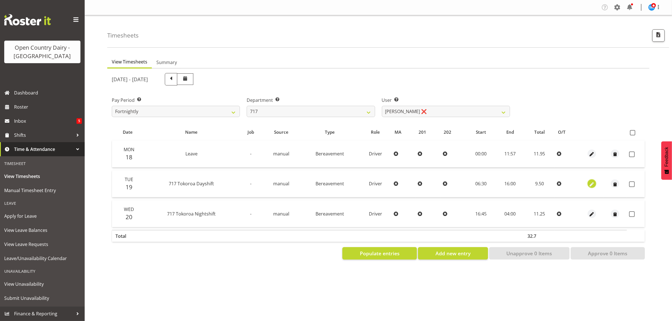
click at [590, 183] on span "button" at bounding box center [591, 184] width 6 height 6
select select "Bereavement"
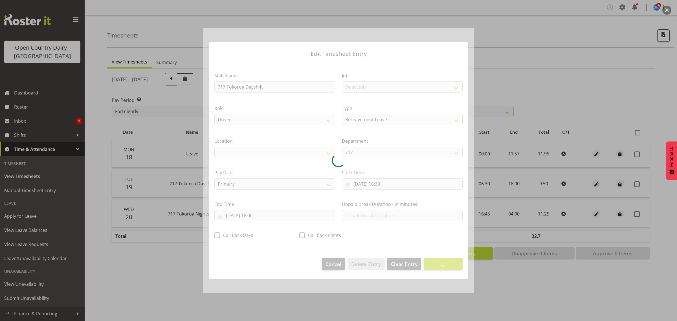
select select "1054"
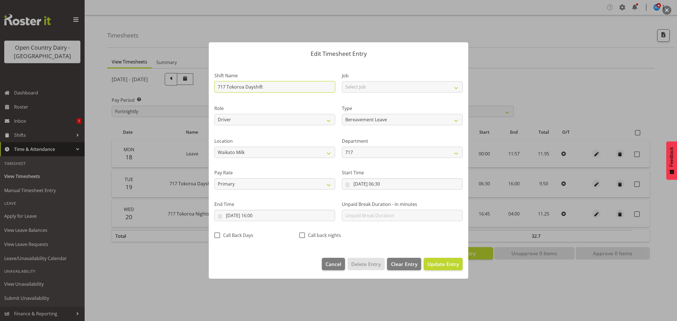
drag, startPoint x: 277, startPoint y: 84, endPoint x: 159, endPoint y: 84, distance: 117.9
click at [159, 84] on div "Edit Timesheet Entry Shift Name 717 Tokoroa Dayshift Job Select Job Driver Driv…" at bounding box center [338, 160] width 677 height 321
type input "Leave"
click at [368, 181] on input "19/08/2025, 06:30" at bounding box center [402, 183] width 121 height 11
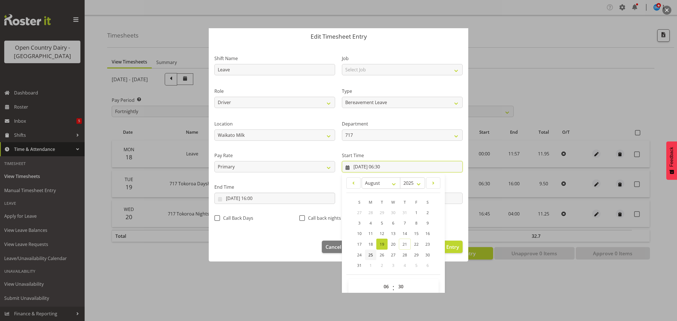
scroll to position [26, 0]
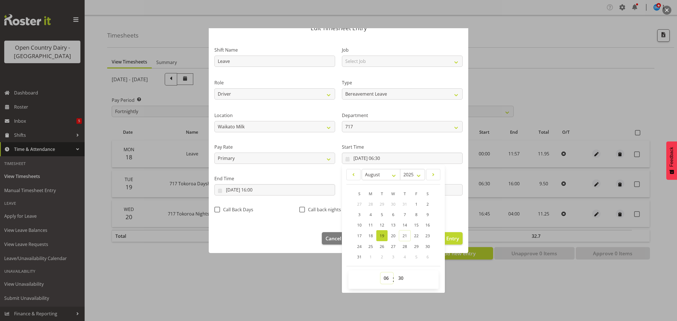
click at [382, 278] on select "00 01 02 03 04 05 06 07 08 09 10 11 12 13 14 15 16 17 18 19 20 21 22 23" at bounding box center [387, 278] width 13 height 11
select select "0"
click at [381, 273] on select "00 01 02 03 04 05 06 07 08 09 10 11 12 13 14 15 16 17 18 19 20 21 22 23" at bounding box center [387, 278] width 13 height 11
type input "19/08/2025, 00:30"
drag, startPoint x: 400, startPoint y: 280, endPoint x: 397, endPoint y: 275, distance: 5.9
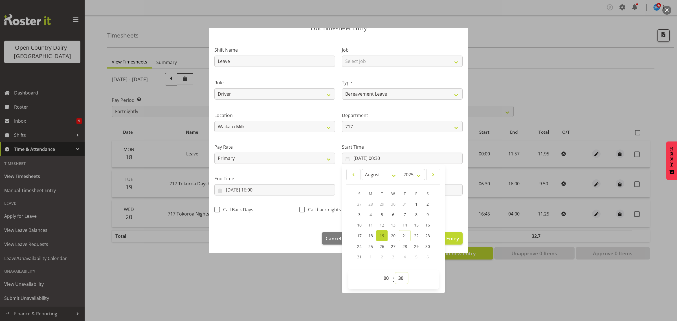
click at [400, 280] on select "00 01 02 03 04 05 06 07 08 09 10 11 12 13 14 15 16 17 18 19 20 21 22 23 24 25 2…" at bounding box center [401, 278] width 13 height 11
select select "0"
click at [395, 273] on select "00 01 02 03 04 05 06 07 08 09 10 11 12 13 14 15 16 17 18 19 20 21 22 23 24 25 2…" at bounding box center [401, 278] width 13 height 11
type input "19/08/2025, 00:00"
click at [261, 191] on input "19/08/2025, 16:00" at bounding box center [274, 189] width 121 height 11
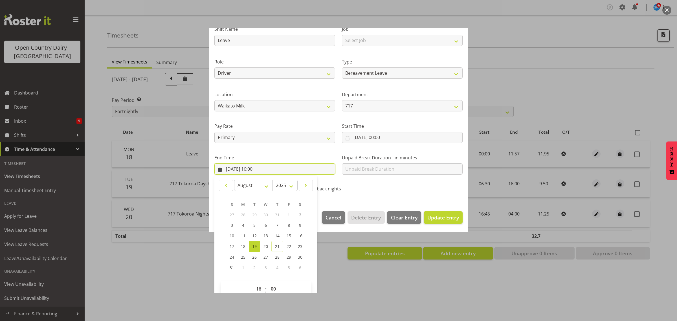
scroll to position [57, 0]
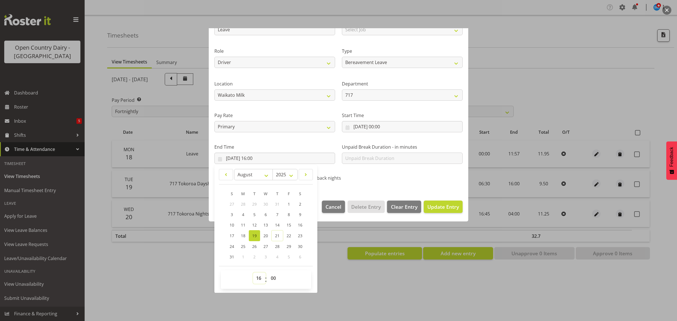
click at [261, 279] on select "00 01 02 03 04 05 06 07 08 09 10 11 12 13 14 15 16 17 18 19 20 21 22 23" at bounding box center [259, 278] width 13 height 11
select select "11"
click at [253, 273] on select "00 01 02 03 04 05 06 07 08 09 10 11 12 13 14 15 16 17 18 19 20 21 22 23" at bounding box center [259, 278] width 13 height 11
type input "19/08/2025, 11:00"
click at [271, 280] on select "00 01 02 03 04 05 06 07 08 09 10 11 12 13 14 15 16 17 18 19 20 21 22 23 24 25 2…" at bounding box center [274, 278] width 13 height 11
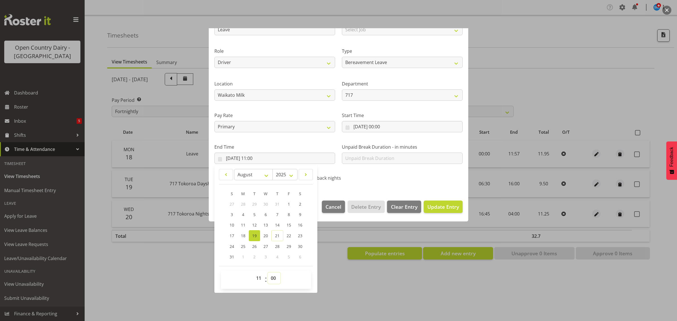
select select "57"
click at [268, 273] on select "00 01 02 03 04 05 06 07 08 09 10 11 12 13 14 15 16 17 18 19 20 21 22 23 24 25 2…" at bounding box center [274, 278] width 13 height 11
type input "19/08/2025, 11:57"
click at [451, 205] on span "Update Entry" at bounding box center [443, 206] width 32 height 7
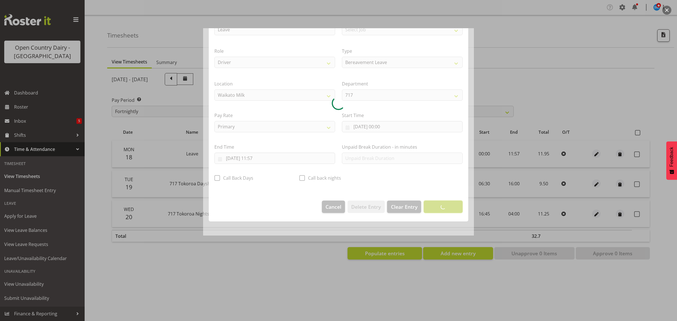
scroll to position [0, 0]
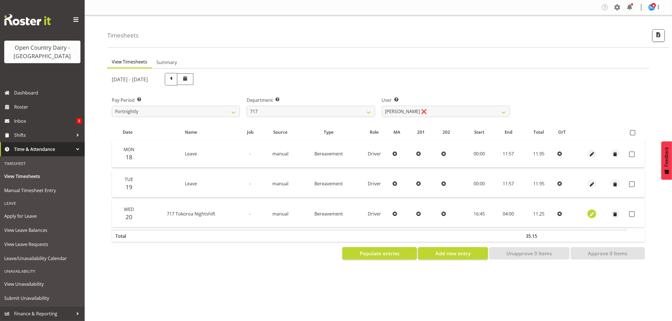
click at [590, 215] on span "button" at bounding box center [592, 214] width 6 height 6
select select "Bereavement"
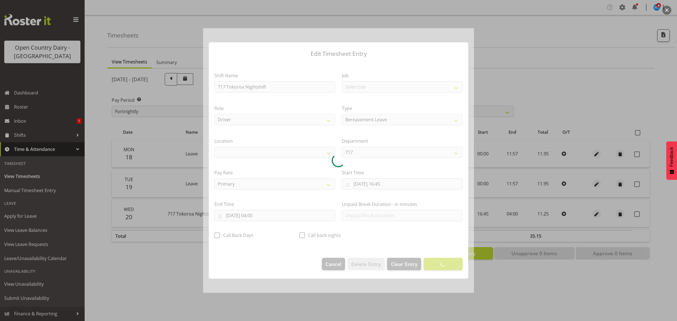
select select "1054"
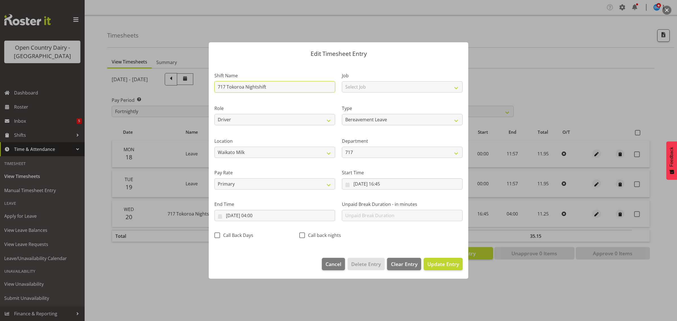
drag, startPoint x: 269, startPoint y: 88, endPoint x: 171, endPoint y: 88, distance: 97.3
click at [173, 89] on div "Edit Timesheet Entry Shift Name 717 Tokoroa Nightshift Job Select Job Driver Dr…" at bounding box center [338, 160] width 677 height 321
type input "Leave"
click at [370, 185] on input "20/08/2025, 16:45" at bounding box center [402, 183] width 121 height 11
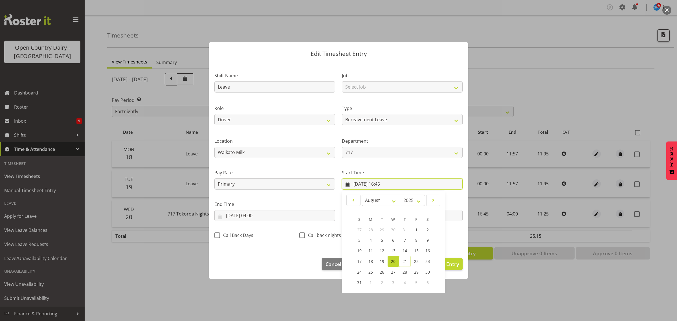
scroll to position [26, 0]
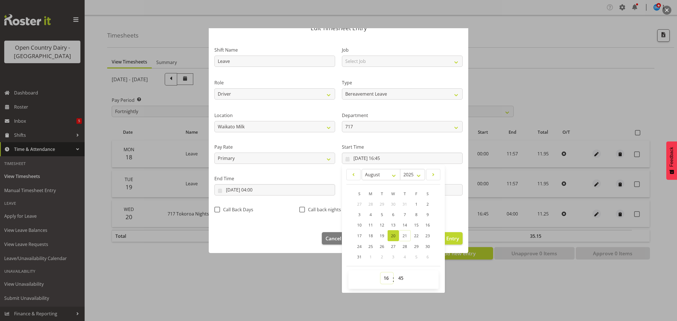
click at [385, 280] on select "00 01 02 03 04 05 06 07 08 09 10 11 12 13 14 15 16 17 18 19 20 21 22 23" at bounding box center [387, 278] width 13 height 11
select select "0"
click at [381, 273] on select "00 01 02 03 04 05 06 07 08 09 10 11 12 13 14 15 16 17 18 19 20 21 22 23" at bounding box center [387, 278] width 13 height 11
type input "20/08/2025, 00:45"
click at [401, 278] on select "00 01 02 03 04 05 06 07 08 09 10 11 12 13 14 15 16 17 18 19 20 21 22 23 24 25 2…" at bounding box center [401, 278] width 13 height 11
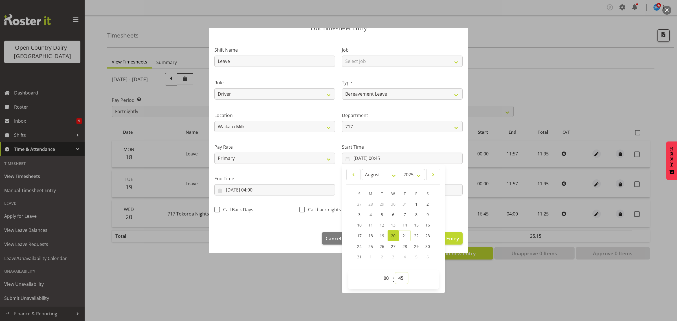
select select "0"
click at [395, 273] on select "00 01 02 03 04 05 06 07 08 09 10 11 12 13 14 15 16 17 18 19 20 21 22 23 24 25 2…" at bounding box center [401, 278] width 13 height 11
type input "20/08/2025, 00:00"
click at [258, 193] on input "21/08/2025, 04:00" at bounding box center [274, 189] width 121 height 11
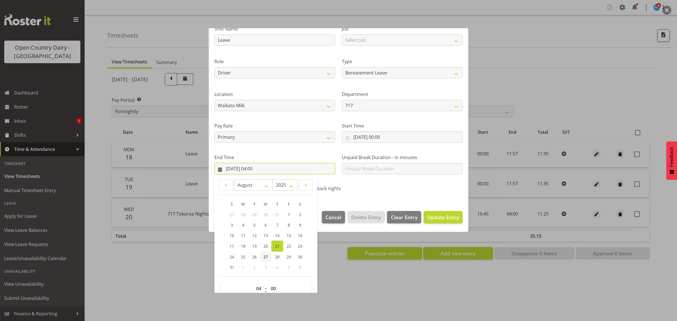
scroll to position [57, 0]
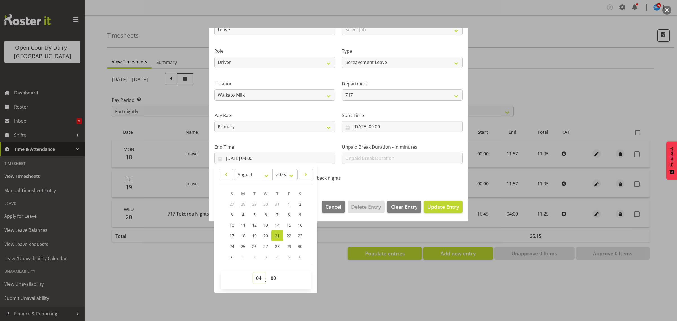
click at [260, 277] on select "00 01 02 03 04 05 06 07 08 09 10 11 12 13 14 15 16 17 18 19 20 21 22 23" at bounding box center [259, 278] width 13 height 11
select select "11"
click at [253, 273] on select "00 01 02 03 04 05 06 07 08 09 10 11 12 13 14 15 16 17 18 19 20 21 22 23" at bounding box center [259, 278] width 13 height 11
type input "21/08/2025, 11:00"
click at [273, 275] on select "00 01 02 03 04 05 06 07 08 09 10 11 12 13 14 15 16 17 18 19 20 21 22 23 24 25 2…" at bounding box center [274, 278] width 13 height 11
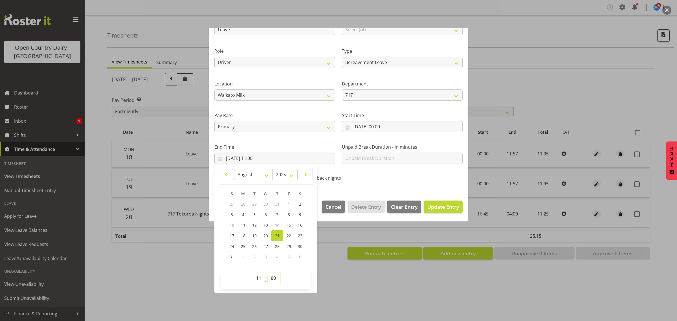
select select "57"
click at [268, 273] on select "00 01 02 03 04 05 06 07 08 09 10 11 12 13 14 15 16 17 18 19 20 21 22 23 24 25 2…" at bounding box center [274, 278] width 13 height 11
type input "21/08/2025, 11:57"
click at [438, 201] on button "Update Entry" at bounding box center [443, 207] width 39 height 12
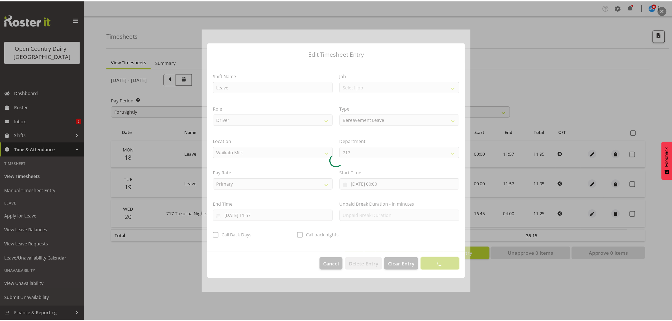
scroll to position [0, 0]
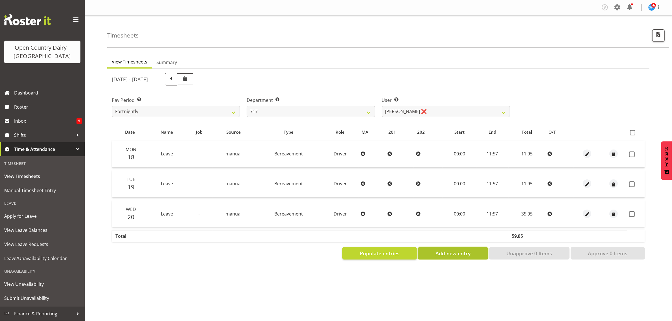
click at [436, 253] on span "Add new entry" at bounding box center [452, 253] width 35 height 7
select select
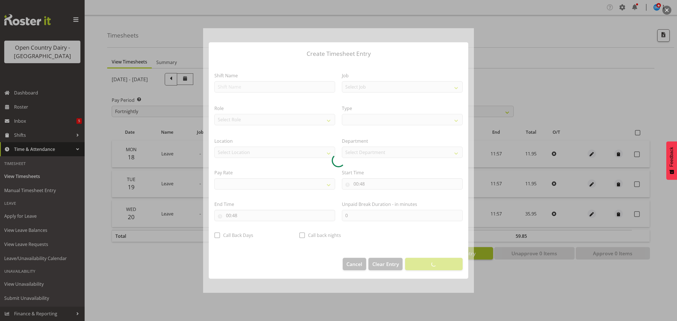
select select
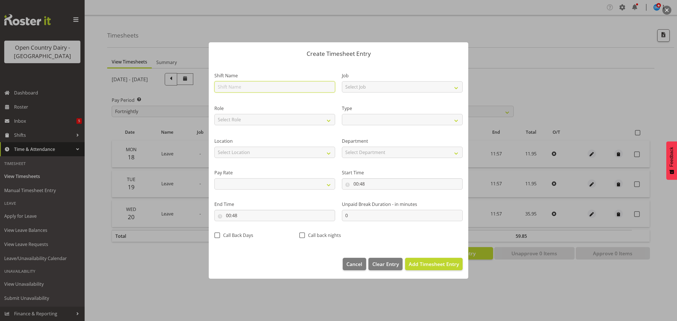
click at [256, 84] on input "text" at bounding box center [274, 86] width 121 height 11
type input "Leave"
select select
click at [357, 121] on select "Off Standard Public Holiday Public Holiday (Worked) Day In Lieu Annual Leave Si…" at bounding box center [402, 119] width 121 height 11
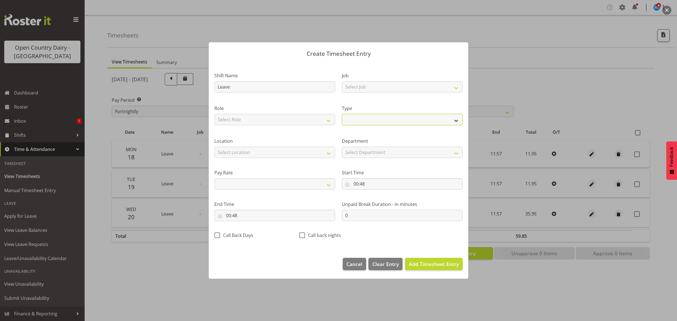
select select "Bereavement"
click at [342, 114] on select "Off Standard Public Holiday Public Holiday (Worked) Day In Lieu Annual Leave Si…" at bounding box center [402, 119] width 121 height 11
select select
click at [357, 183] on input "00:48" at bounding box center [402, 183] width 121 height 11
click at [378, 199] on select "00 01 02 03 04 05 06 07 08 09 10 11 12 13 14 15 16 17 18 19 20 21 22 23" at bounding box center [380, 198] width 13 height 11
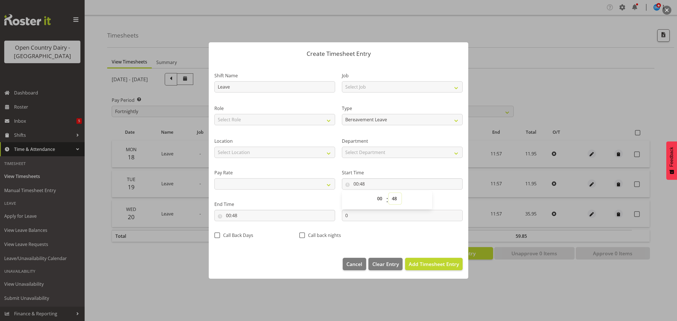
click at [399, 199] on select "00 01 02 03 04 05 06 07 08 09 10 11 12 13 14 15 16 17 18 19 20 21 22 23 24 25 2…" at bounding box center [395, 198] width 13 height 11
select select "0"
click at [389, 193] on select "00 01 02 03 04 05 06 07 08 09 10 11 12 13 14 15 16 17 18 19 20 21 22 23 24 25 2…" at bounding box center [395, 198] width 13 height 11
select select
type input "00:00"
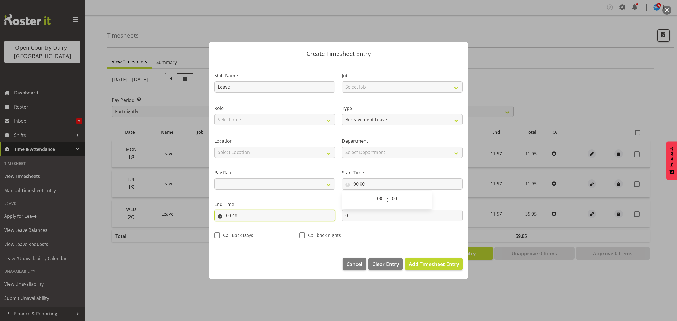
click at [232, 217] on input "00:48" at bounding box center [274, 215] width 121 height 11
click at [252, 228] on select "00 01 02 03 04 05 06 07 08 09 10 11 12 13 14 15 16 17 18 19 20 21 22 23" at bounding box center [253, 230] width 13 height 11
select select "11"
click at [247, 225] on select "00 01 02 03 04 05 06 07 08 09 10 11 12 13 14 15 16 17 18 19 20 21 22 23" at bounding box center [253, 230] width 13 height 11
select select
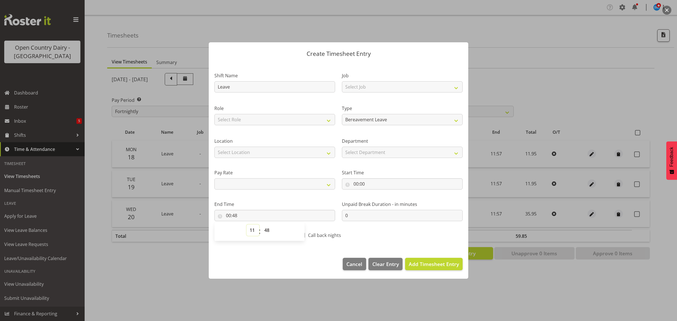
type input "11:48"
drag, startPoint x: 265, startPoint y: 231, endPoint x: 265, endPoint y: 225, distance: 5.9
click at [265, 231] on select "00 01 02 03 04 05 06 07 08 09 10 11 12 13 14 15 16 17 18 19 20 21 22 23 24 25 2…" at bounding box center [267, 230] width 13 height 11
select select "57"
click at [261, 225] on select "00 01 02 03 04 05 06 07 08 09 10 11 12 13 14 15 16 17 18 19 20 21 22 23 24 25 2…" at bounding box center [267, 230] width 13 height 11
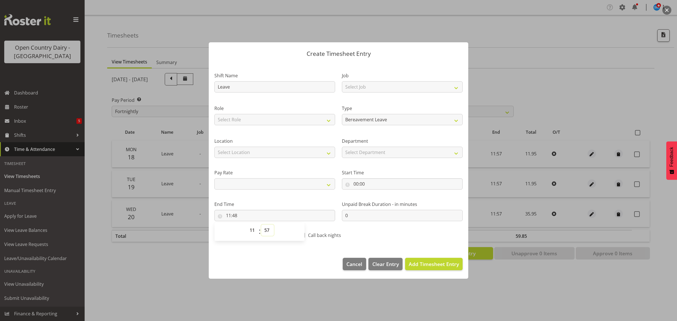
select select
type input "11:57"
click at [417, 258] on button "Add Timesheet Entry" at bounding box center [434, 264] width 58 height 12
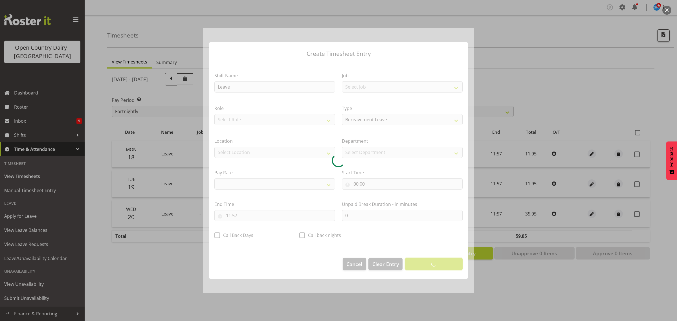
select select
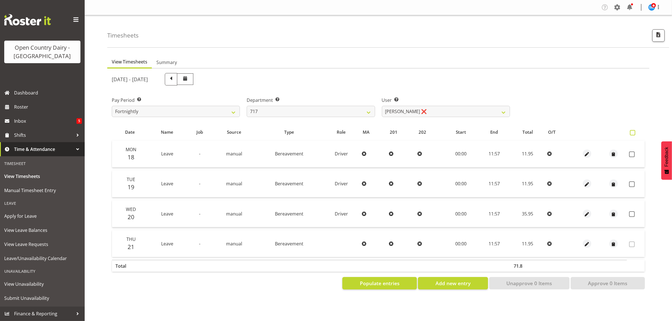
click at [634, 134] on span at bounding box center [632, 132] width 5 height 5
click at [633, 134] on input "checkbox" at bounding box center [632, 133] width 4 height 4
checkbox input "true"
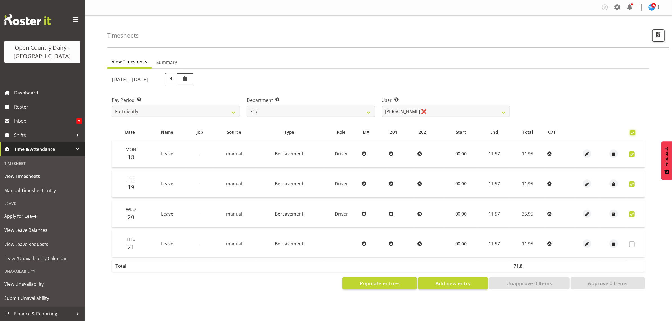
checkbox input "true"
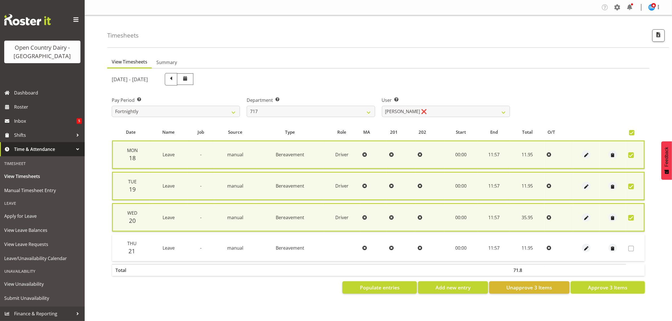
click at [594, 284] on span "Approve 3 Items" at bounding box center [608, 287] width 40 height 7
checkbox input "false"
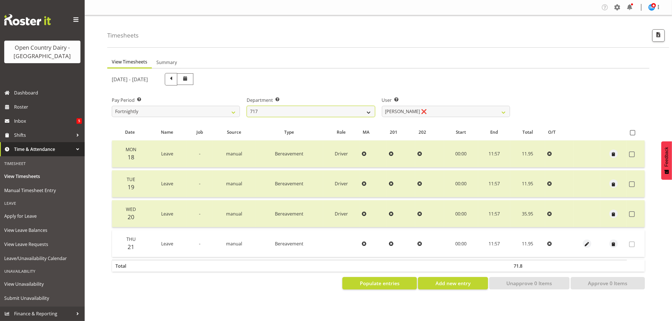
click at [297, 111] on select "701 702 703 704 705 706 707 708 709 710 711 712 713 714 715 716 717 718 719 720" at bounding box center [311, 111] width 128 height 11
select select "757"
click at [247, 106] on select "701 702 703 704 705 706 707 708 709 710 711 712 713 714 715 716 717 718 719 720" at bounding box center [311, 111] width 128 height 11
select select "8183"
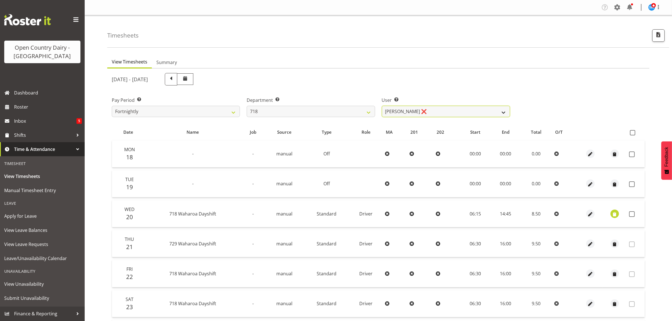
click at [428, 111] on select "Graeme Raupi ❌ Jimmy Boult ❌ Linsay Bourne ❌ Tony Fielding ❌" at bounding box center [446, 111] width 128 height 11
click at [315, 111] on select "701 702 703 704 705 706 707 708 709 710 711 712 713 714 715 716 717 718 719 720" at bounding box center [311, 111] width 128 height 11
click at [247, 106] on select "701 702 703 704 705 706 707 708 709 710 711 712 713 714 715 716 717 718 719 720" at bounding box center [311, 111] width 128 height 11
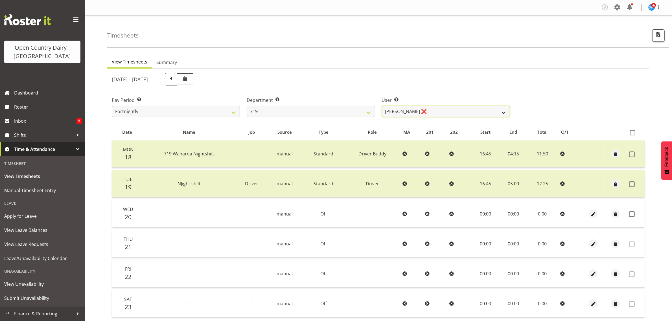
click at [399, 111] on select "Andrew de Lautour ❌ James Wellington ❌ Sami Ovesen ❌" at bounding box center [446, 111] width 128 height 11
click at [333, 113] on select "701 702 703 704 705 706 707 708 709 710 711 712 713 714 715 716 717 718 719 720" at bounding box center [311, 111] width 128 height 11
select select "814"
click at [247, 106] on select "701 702 703 704 705 706 707 708 709 710 711 712 713 714 715 716 717 718 719 720" at bounding box center [311, 111] width 128 height 11
click at [409, 113] on select "Garry Hooper ❌ Kerry Slater ❌ Nathan Frankhouser ❌ Steve Daly ❌" at bounding box center [446, 111] width 128 height 11
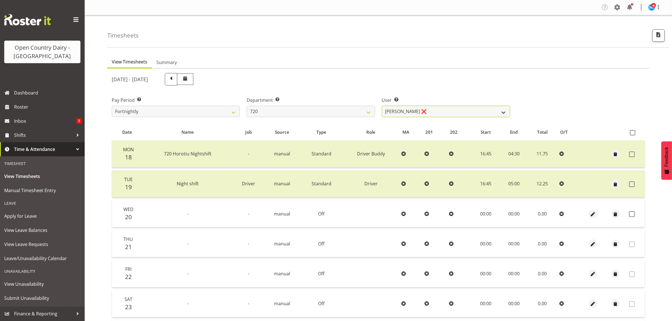
select select "8192"
click at [382, 106] on select "Garry Hooper ❌ Kerry Slater ❌ Nathan Frankhouser ❌ Steve Daly ❌" at bounding box center [446, 111] width 128 height 11
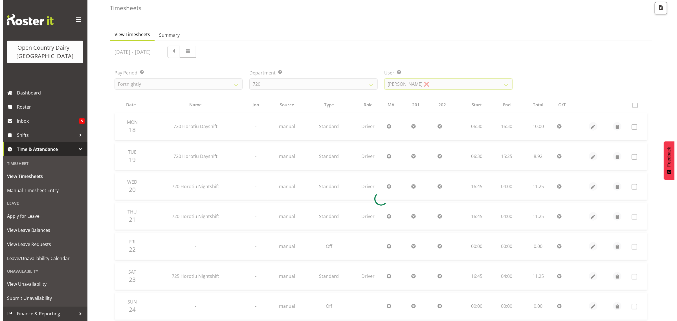
scroll to position [72, 0]
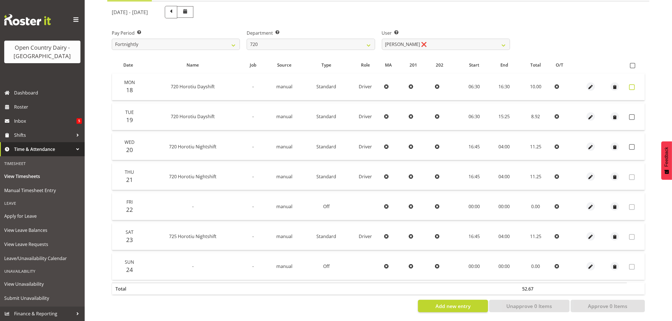
click at [633, 84] on span at bounding box center [632, 87] width 6 height 6
checkbox input "true"
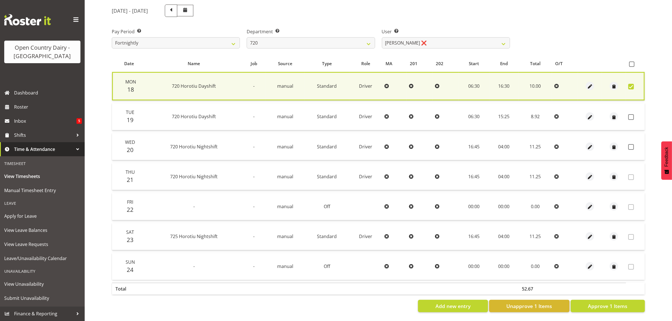
drag, startPoint x: 630, startPoint y: 112, endPoint x: 600, endPoint y: 111, distance: 30.2
click at [600, 111] on tr "Tue 19 720 Horotiu Dayshift - manual Standard Driver 06:30 15:25 8.92" at bounding box center [378, 116] width 532 height 27
click at [588, 114] on span "button" at bounding box center [590, 117] width 6 height 6
select select "Standard"
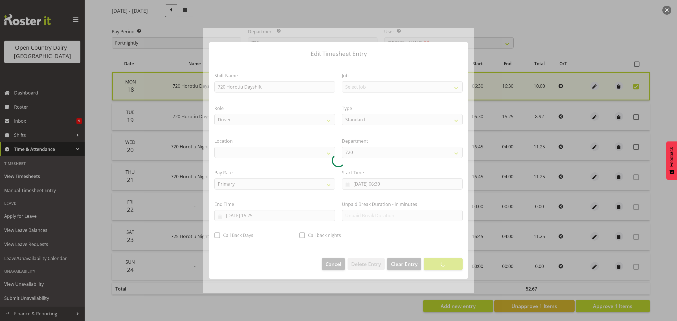
select select "1054"
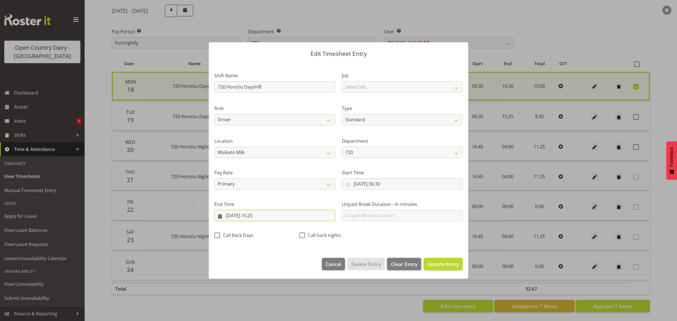
click at [260, 217] on input "19/08/2025, 15:25" at bounding box center [274, 215] width 121 height 11
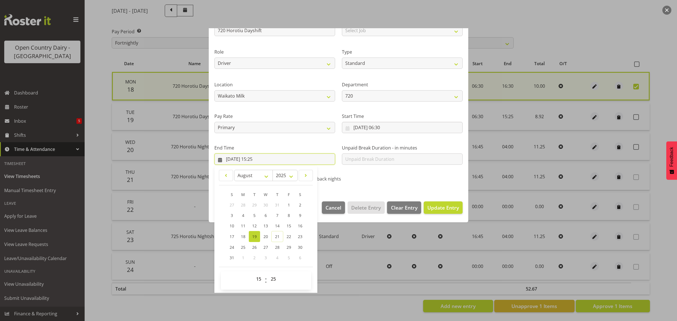
scroll to position [57, 0]
click at [273, 275] on select "00 01 02 03 04 05 06 07 08 09 10 11 12 13 14 15 16 17 18 19 20 21 22 23 24 25 2…" at bounding box center [274, 278] width 13 height 11
select select "30"
click at [268, 273] on select "00 01 02 03 04 05 06 07 08 09 10 11 12 13 14 15 16 17 18 19 20 21 22 23 24 25 2…" at bounding box center [274, 278] width 13 height 11
type input "19/08/2025, 15:30"
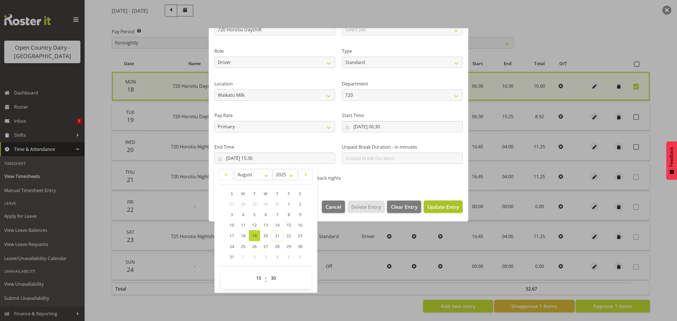
click at [440, 212] on button "Update Entry" at bounding box center [443, 207] width 39 height 12
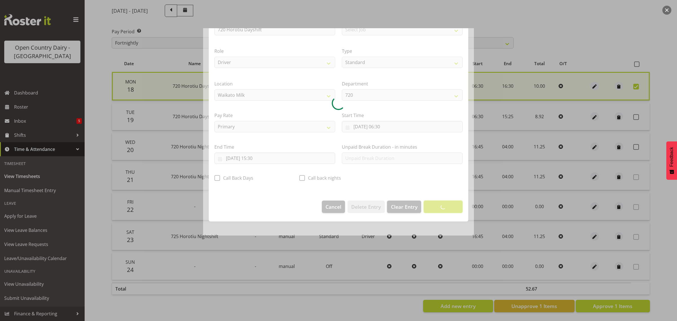
scroll to position [0, 0]
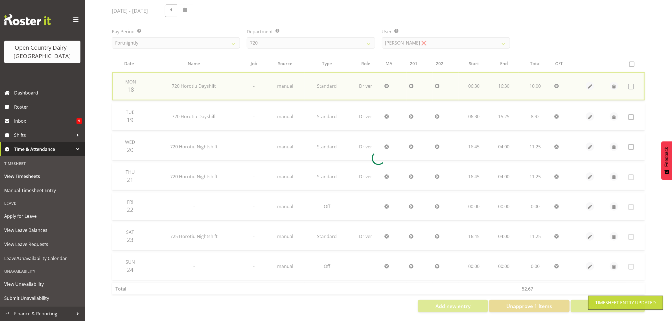
checkbox input "false"
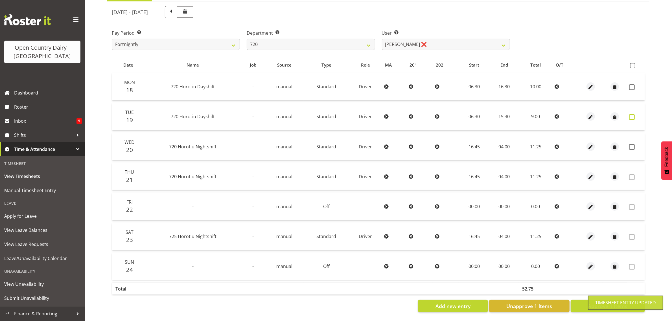
click at [629, 114] on span at bounding box center [632, 117] width 6 height 6
checkbox input "true"
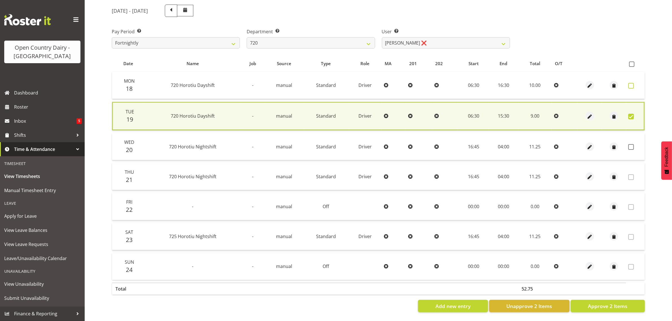
click at [633, 84] on span at bounding box center [631, 86] width 6 height 6
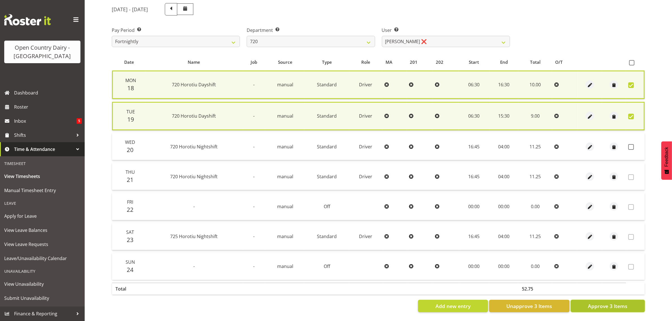
click at [607, 307] on span "Approve 3 Items" at bounding box center [608, 305] width 40 height 7
checkbox input "false"
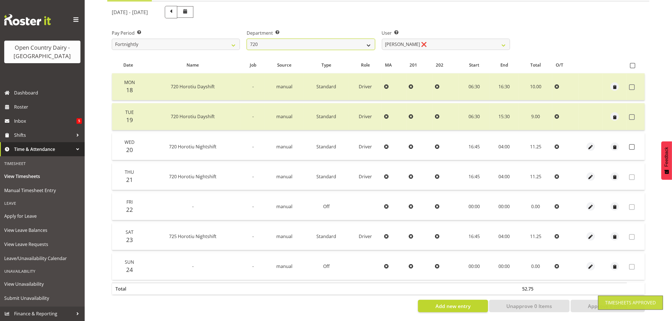
click at [336, 40] on select "701 702 703 704 705 706 707 708 709 710 711 712 713 714 715 716 717 718 719 720" at bounding box center [311, 44] width 128 height 11
select select "759"
click at [247, 39] on select "701 702 703 704 705 706 707 708 709 710 711 712 713 714 715 716 717 718 719 720" at bounding box center [311, 44] width 128 height 11
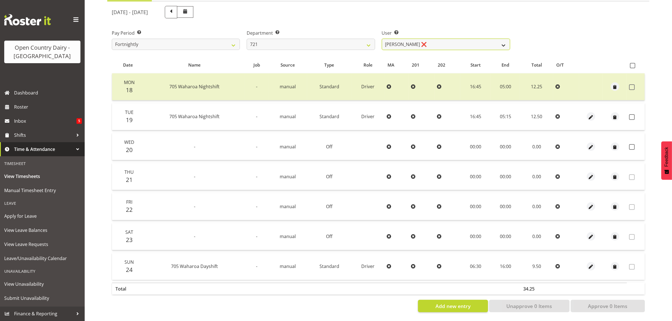
click at [405, 40] on select "George Taylor ❌ Grant Vercoe ❌" at bounding box center [446, 44] width 128 height 11
select select "10297"
click at [382, 39] on select "George Taylor ❌ Grant Vercoe ❌" at bounding box center [446, 44] width 128 height 11
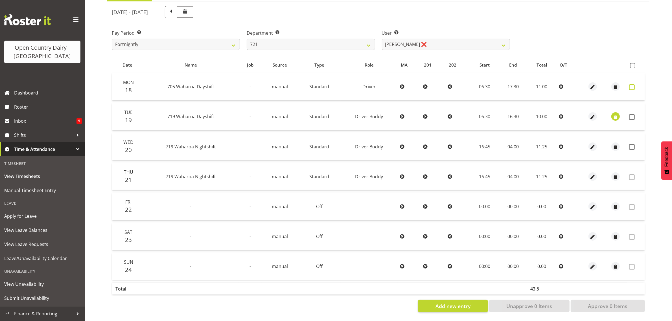
click at [629, 84] on span at bounding box center [632, 87] width 6 height 6
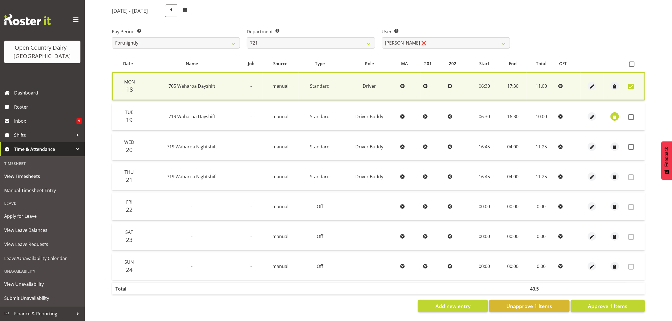
click at [630, 84] on span at bounding box center [631, 87] width 6 height 6
checkbox input "false"
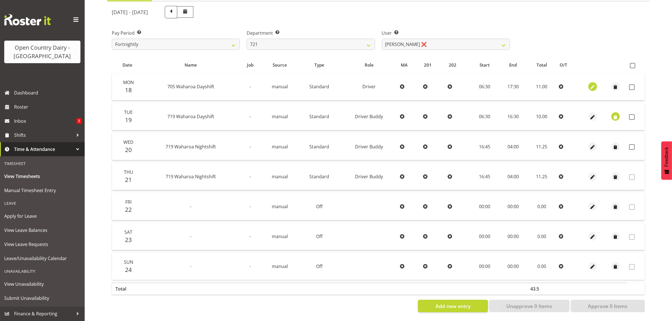
click at [593, 84] on span "button" at bounding box center [592, 87] width 6 height 6
select select "Standard"
select select "714"
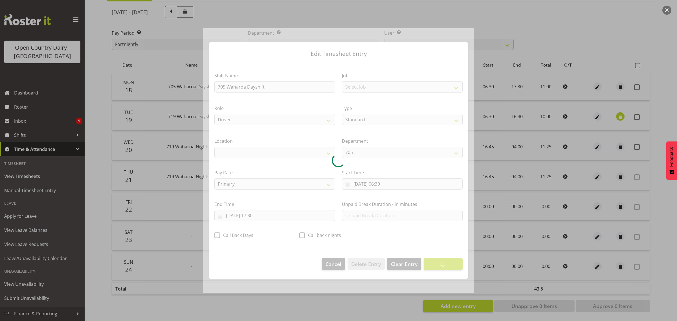
select select "1054"
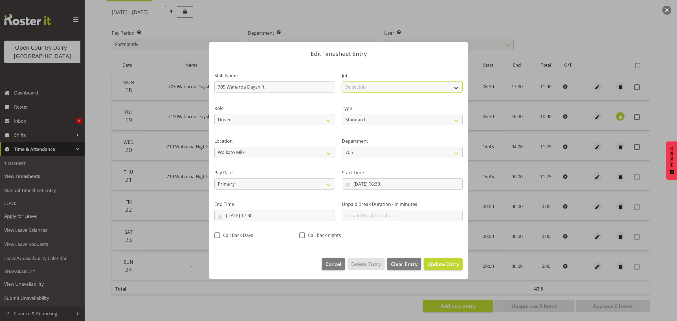
click at [363, 88] on select "Select Job Driver Driver supervisor Support" at bounding box center [402, 86] width 121 height 11
click at [257, 119] on select "Driver Driver Buddy" at bounding box center [274, 119] width 121 height 11
select select "1436"
click at [214, 114] on select "Driver Driver Buddy" at bounding box center [274, 119] width 121 height 11
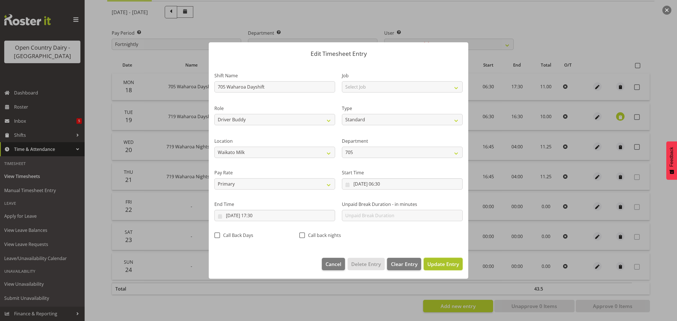
click at [441, 267] on span "Update Entry" at bounding box center [443, 264] width 32 height 7
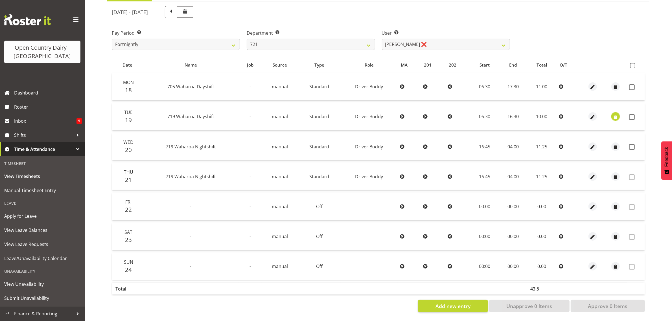
click at [615, 114] on span "button" at bounding box center [615, 117] width 6 height 6
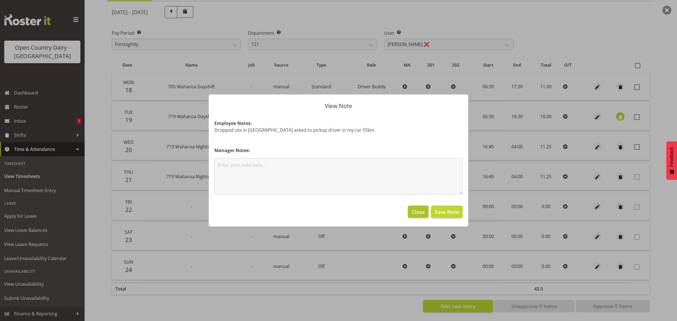
click at [422, 210] on span "Close" at bounding box center [418, 211] width 13 height 7
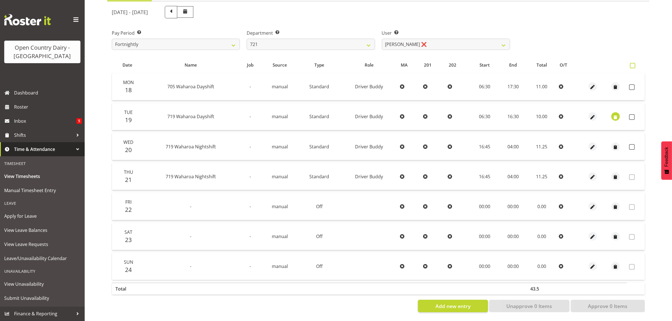
click at [632, 63] on span at bounding box center [632, 65] width 5 height 5
click at [632, 64] on input "checkbox" at bounding box center [632, 66] width 4 height 4
checkbox input "true"
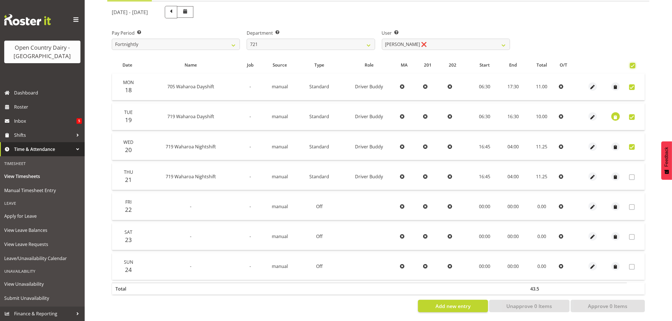
checkbox input "true"
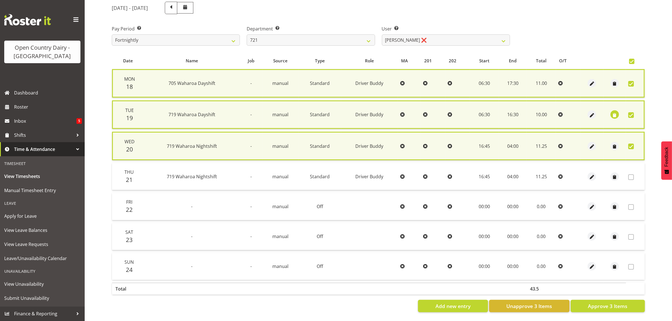
click at [632, 147] on span at bounding box center [631, 147] width 6 height 6
checkbox input "false"
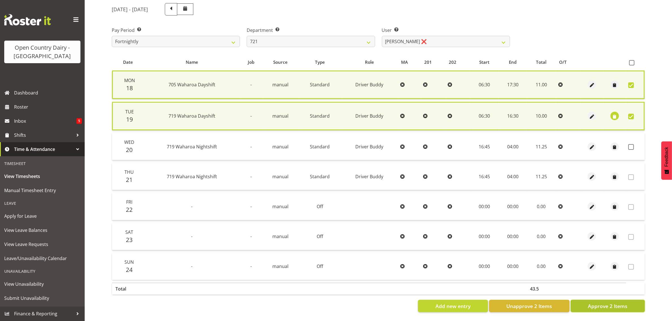
click at [626, 302] on span "Approve 2 Items" at bounding box center [608, 305] width 40 height 7
checkbox input "false"
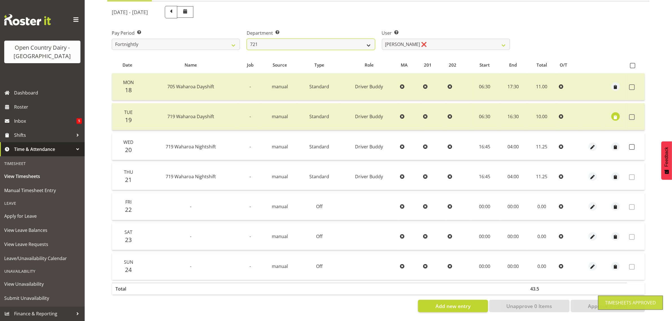
click at [347, 40] on select "701 702 703 704 705 706 707 708 709 710 711 712 713 714 715 716 717 718 719 720" at bounding box center [311, 44] width 128 height 11
select select "756"
click at [247, 39] on select "701 702 703 704 705 706 707 708 709 710 711 712 713 714 715 716 717 718 719 720" at bounding box center [311, 44] width 128 height 11
select select "8163"
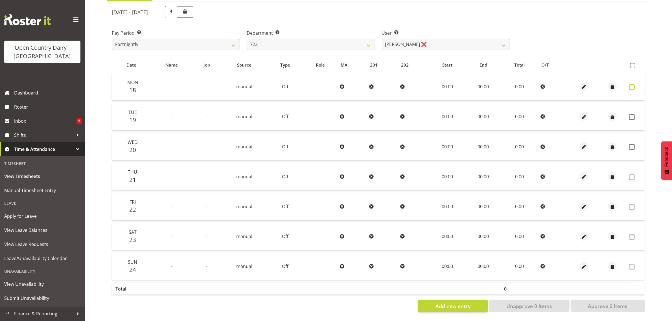
click at [632, 84] on span at bounding box center [632, 87] width 6 height 6
checkbox input "true"
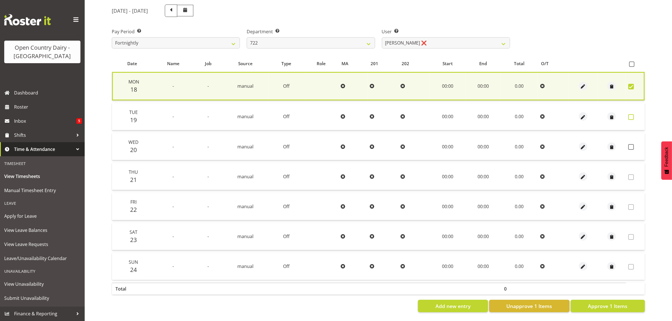
click at [631, 114] on span at bounding box center [631, 117] width 6 height 6
checkbox input "true"
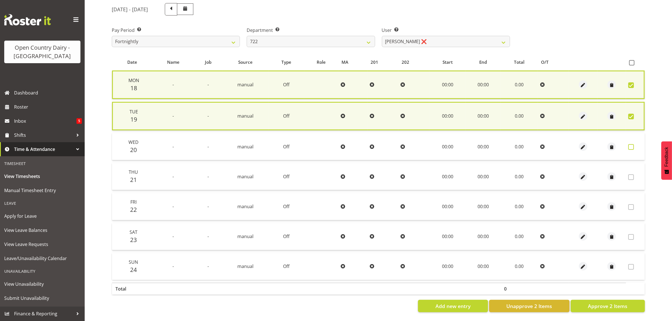
drag, startPoint x: 632, startPoint y: 142, endPoint x: 621, endPoint y: 166, distance: 26.6
click at [632, 144] on span at bounding box center [631, 147] width 6 height 6
checkbox input "true"
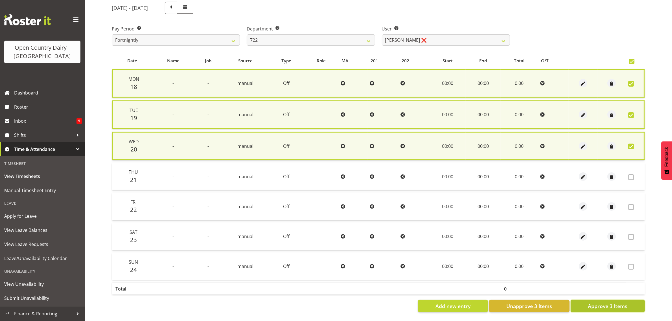
click at [606, 302] on span "Approve 3 Items" at bounding box center [608, 305] width 40 height 7
checkbox input "false"
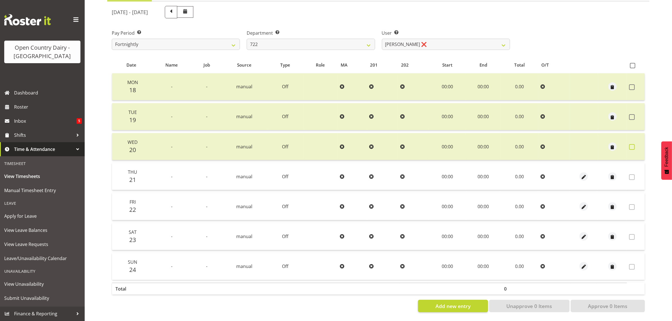
click at [631, 144] on span at bounding box center [632, 147] width 6 height 6
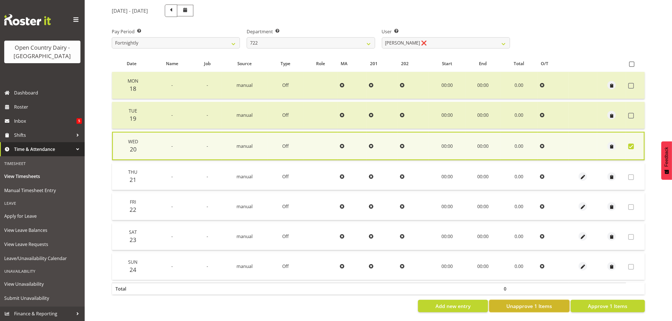
click at [559, 302] on button "Unapprove 1 Items" at bounding box center [529, 306] width 80 height 12
checkbox input "false"
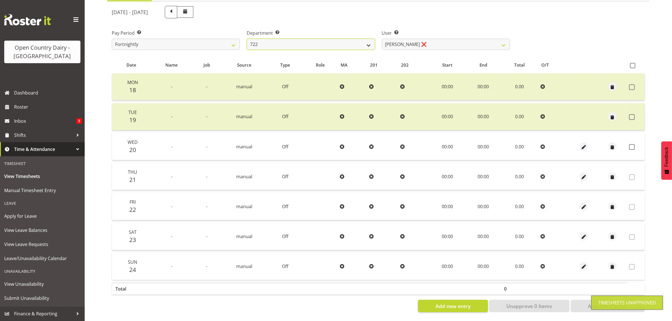
click at [295, 39] on select "701 702 703 704 705 706 707 708 709 710 711 712 713 714 715 716 717 718 719 720" at bounding box center [311, 44] width 128 height 11
select select "819"
click at [247, 39] on select "701 702 703 704 705 706 707 708 709 710 711 712 713 714 715 716 717 718 719 720" at bounding box center [311, 44] width 128 height 11
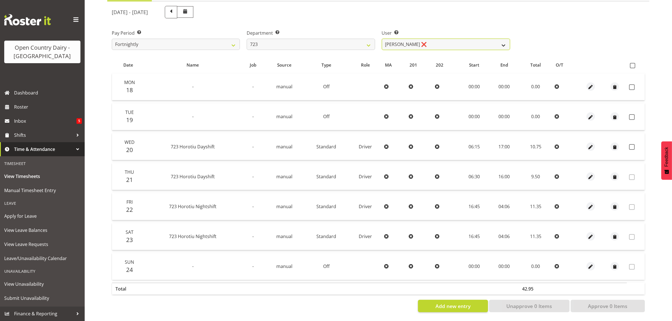
click at [404, 39] on select "Daljeet Rai ❌ Manjinder Singh ❌ Prabhjot Singh ❌ Varninder Singh ❌" at bounding box center [446, 44] width 128 height 11
select select "10999"
click at [382, 39] on select "Daljeet Rai ❌ Manjinder Singh ❌ Prabhjot Singh ❌ Varninder Singh ❌" at bounding box center [446, 44] width 128 height 11
click at [633, 84] on span at bounding box center [632, 87] width 6 height 6
checkbox input "true"
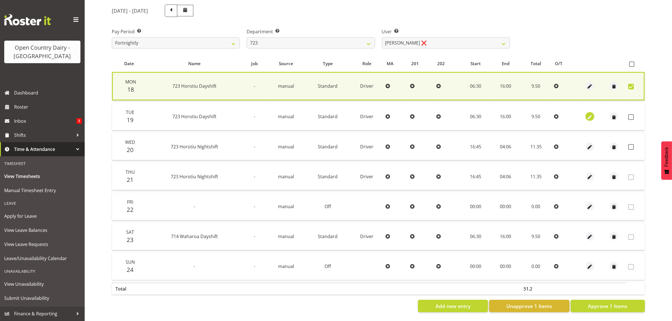
click at [590, 114] on span "button" at bounding box center [589, 117] width 6 height 6
select select "Standard"
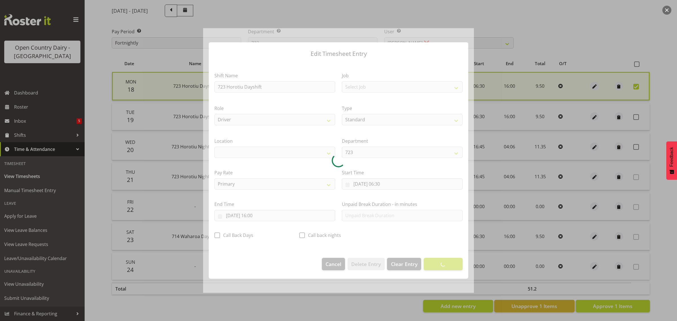
select select "1054"
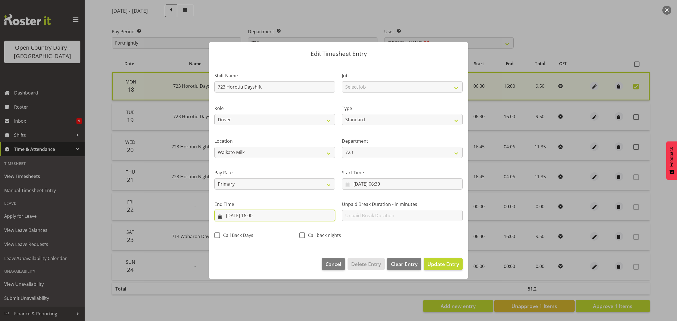
click at [258, 215] on input "19/08/2025, 16:00" at bounding box center [274, 215] width 121 height 11
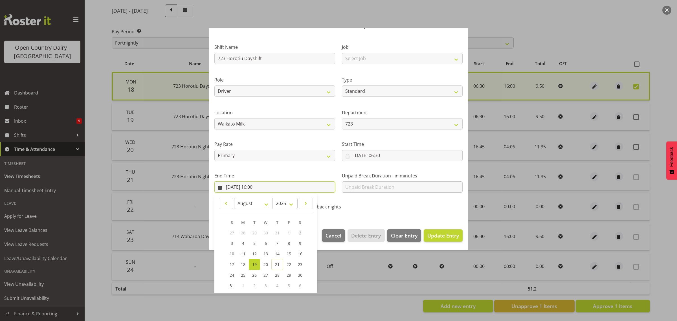
scroll to position [57, 0]
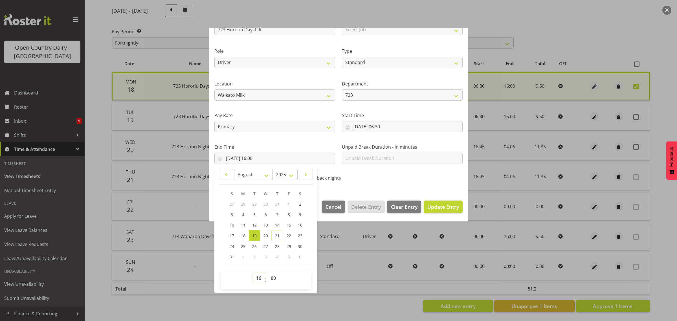
click at [256, 280] on select "00 01 02 03 04 05 06 07 08 09 10 11 12 13 14 15 16 17 18 19 20 21 22 23" at bounding box center [259, 278] width 13 height 11
select select "15"
click at [253, 273] on select "00 01 02 03 04 05 06 07 08 09 10 11 12 13 14 15 16 17 18 19 20 21 22 23" at bounding box center [259, 278] width 13 height 11
type input "19/08/2025, 15:00"
click at [271, 279] on select "00 01 02 03 04 05 06 07 08 09 10 11 12 13 14 15 16 17 18 19 20 21 22 23 24 25 2…" at bounding box center [274, 278] width 13 height 11
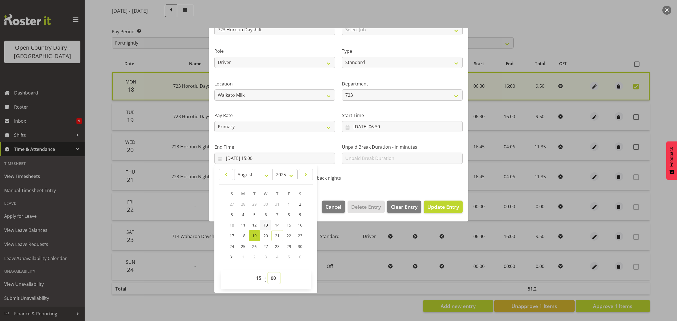
select select "30"
click at [268, 273] on select "00 01 02 03 04 05 06 07 08 09 10 11 12 13 14 15 16 17 18 19 20 21 22 23 24 25 2…" at bounding box center [274, 278] width 13 height 11
type input "19/08/2025, 15:30"
click at [449, 208] on span "Update Entry" at bounding box center [443, 206] width 32 height 7
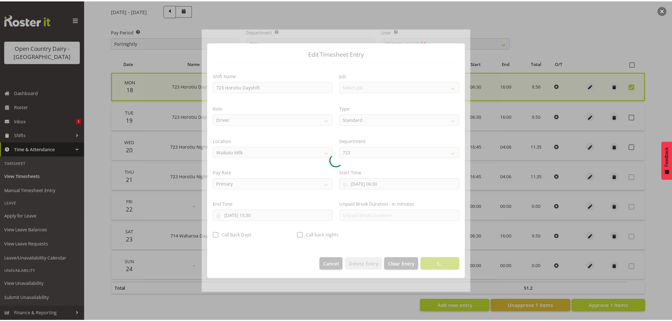
scroll to position [0, 0]
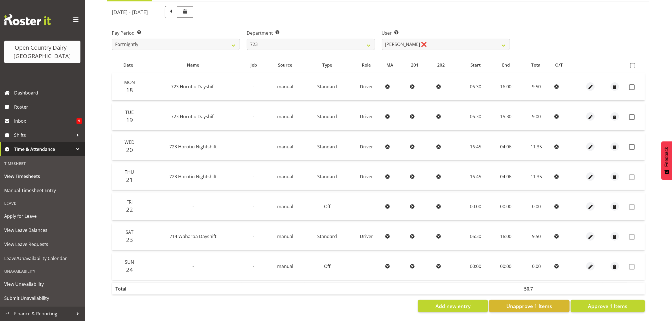
click at [628, 82] on td at bounding box center [636, 86] width 18 height 27
drag, startPoint x: 630, startPoint y: 82, endPoint x: 631, endPoint y: 85, distance: 3.2
click at [631, 84] on span at bounding box center [632, 87] width 6 height 6
checkbox input "true"
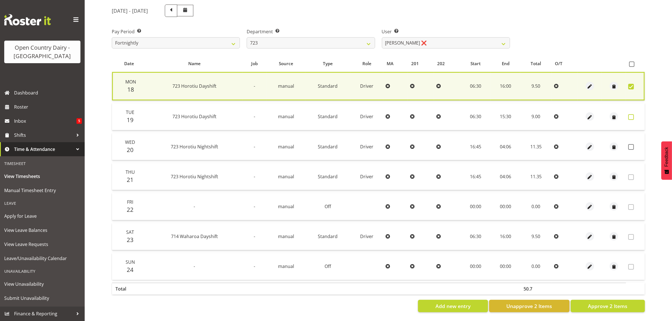
click at [631, 114] on span at bounding box center [631, 117] width 6 height 6
checkbox input "true"
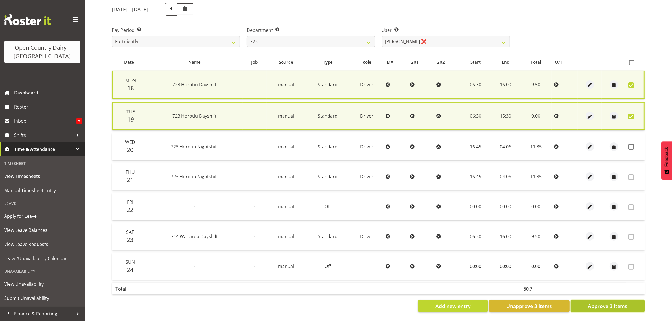
click at [593, 302] on span "Approve 3 Items" at bounding box center [608, 305] width 40 height 7
checkbox input "false"
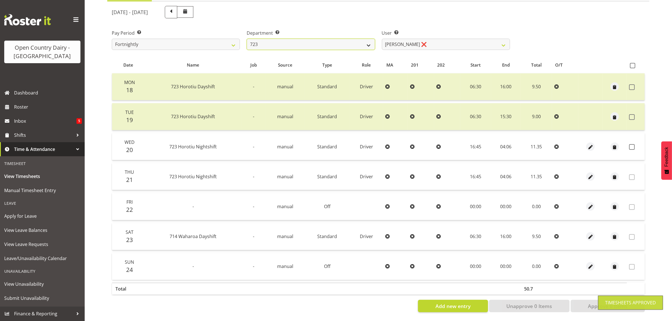
click at [303, 40] on select "701 702 703 704 705 706 707 708 709 710 711 712 713 714 715 716 717 718 719 720" at bounding box center [311, 44] width 128 height 11
select select "760"
click at [247, 39] on select "701 702 703 704 705 706 707 708 709 710 711 712 713 714 715 716 717 718 719 720" at bounding box center [311, 44] width 128 height 11
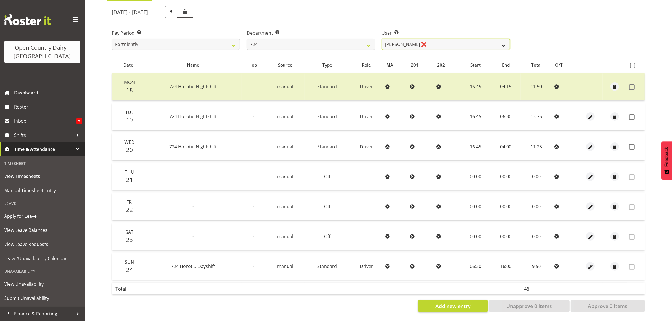
click at [451, 41] on select "Brent Adams ❌ Jaspreet Singh ❌ John Walters ❌" at bounding box center [446, 44] width 128 height 11
select select "10133"
click at [382, 39] on select "Brent Adams ❌ Jaspreet Singh ❌ John Walters ❌" at bounding box center [446, 44] width 128 height 11
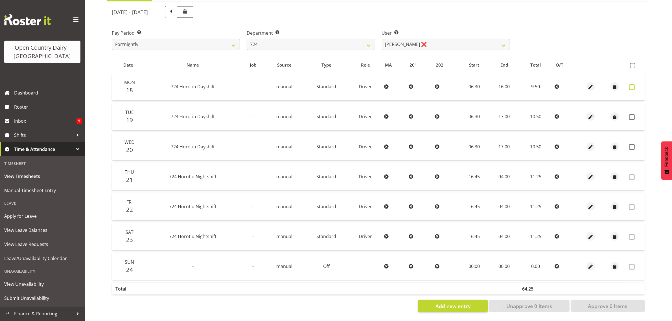
click at [631, 84] on span at bounding box center [632, 87] width 6 height 6
checkbox input "true"
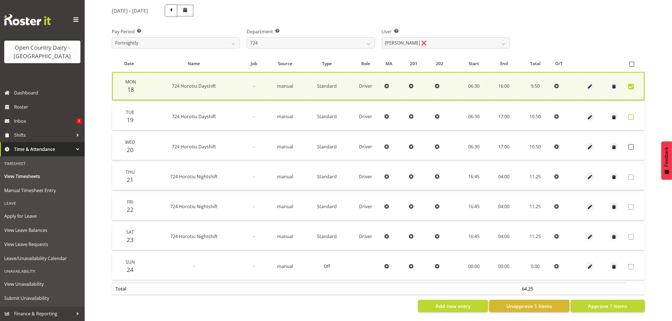
click at [632, 114] on span at bounding box center [631, 117] width 6 height 6
checkbox input "true"
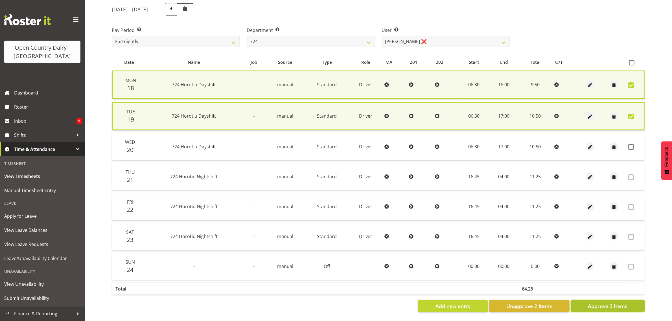
click at [589, 300] on button "Approve 2 Items" at bounding box center [608, 306] width 74 height 12
checkbox input "false"
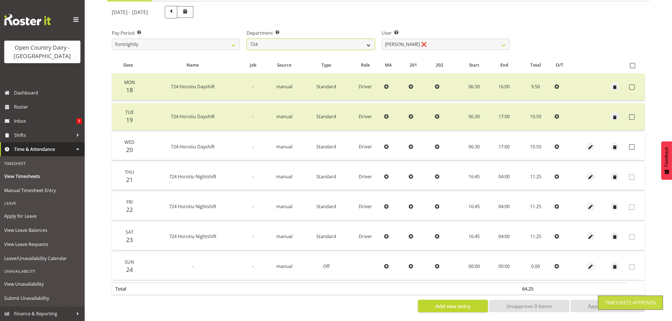
click at [337, 39] on select "701 702 703 704 705 706 707 708 709 710 711 712 713 714 715 716 717 718 719 720" at bounding box center [311, 44] width 128 height 11
click at [247, 39] on select "701 702 703 704 705 706 707 708 709 710 711 712 713 714 715 716 717 718 719 720" at bounding box center [311, 44] width 128 height 11
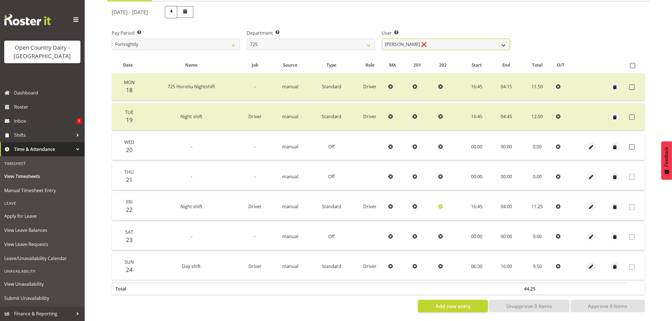
click at [405, 40] on select "Bhupinder Dhaliwal ❌ Gurpreet Singh Kahlon ❌ Hendrik Potgieter ❌ Len Grace ❌" at bounding box center [446, 44] width 128 height 11
click at [382, 39] on select "Bhupinder Dhaliwal ❌ Gurpreet Singh Kahlon ❌ Hendrik Potgieter ❌ Len Grace ❌" at bounding box center [446, 44] width 128 height 11
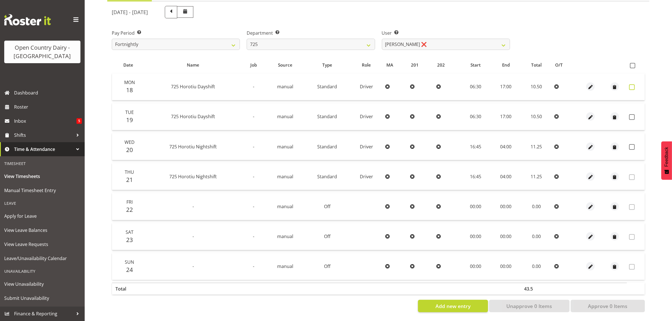
click at [631, 84] on span at bounding box center [632, 87] width 6 height 6
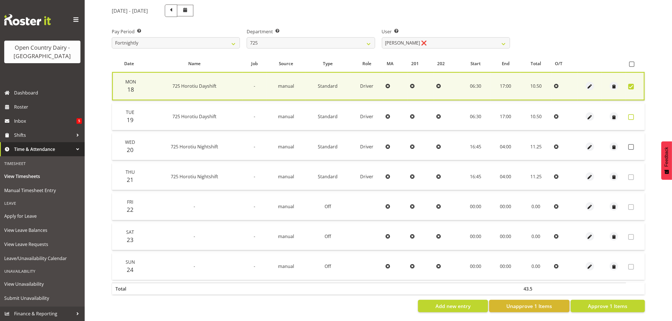
click at [631, 114] on span at bounding box center [631, 117] width 6 height 6
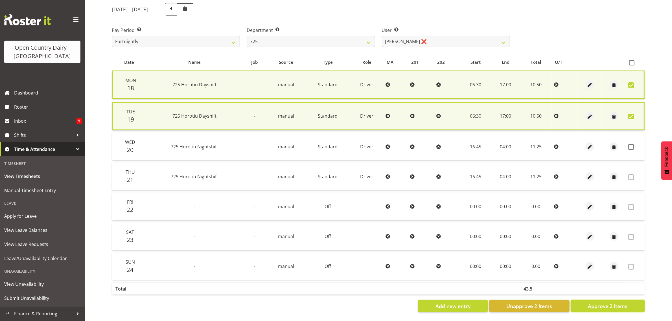
drag, startPoint x: 594, startPoint y: 301, endPoint x: 593, endPoint y: 297, distance: 4.4
click at [594, 302] on span "Approve 2 Items" at bounding box center [608, 305] width 40 height 7
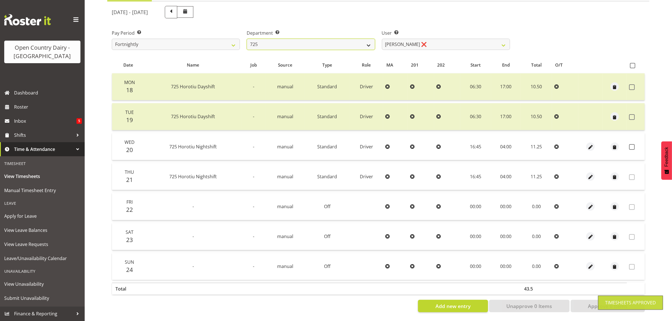
click at [372, 39] on select "701 702 703 704 705 706 707 708 709 710 711 712 713 714 715 716 717 718 719 720" at bounding box center [311, 44] width 128 height 11
click at [247, 39] on select "701 702 703 704 705 706 707 708 709 710 711 712 713 714 715 716 717 718 719 720" at bounding box center [311, 44] width 128 height 11
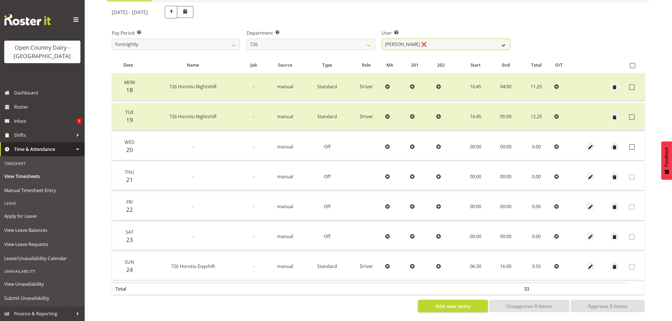
click at [393, 41] on select "Angela Burrill ❌ Bryan Leathart ❌ Harpreet Singh ❌ Kerry Young ❌" at bounding box center [446, 44] width 128 height 11
click at [382, 39] on select "Angela Burrill ❌ Bryan Leathart ❌ Harpreet Singh ❌ Kerry Young ❌" at bounding box center [446, 44] width 128 height 11
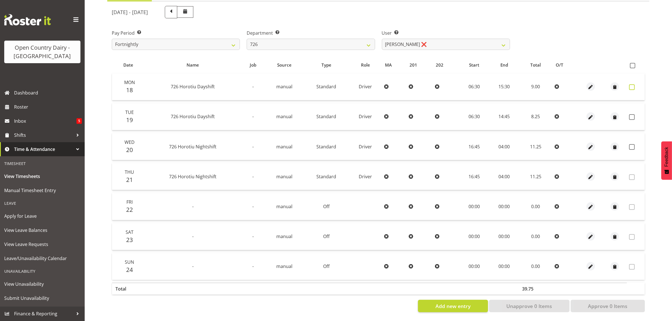
click at [632, 84] on span at bounding box center [632, 87] width 6 height 6
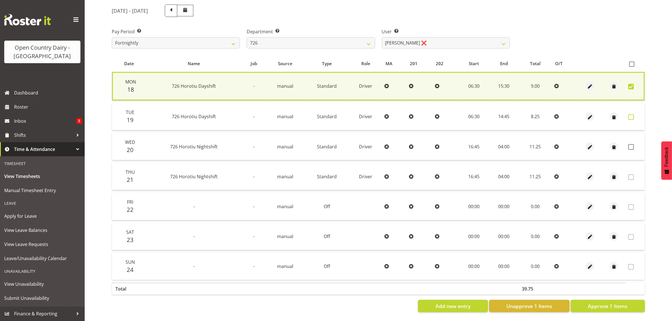
click at [631, 114] on span at bounding box center [631, 117] width 6 height 6
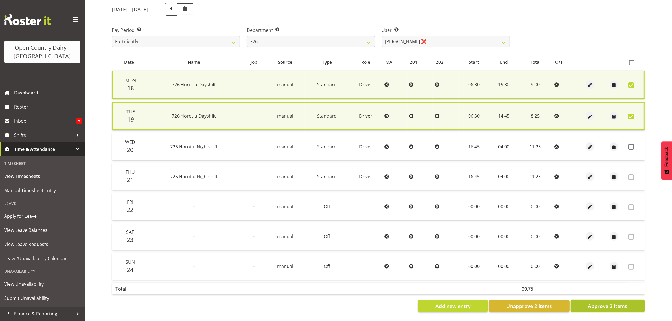
click at [617, 303] on span "Approve 2 Items" at bounding box center [608, 305] width 40 height 7
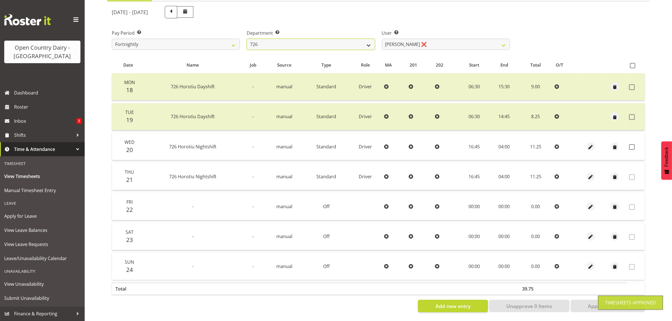
click at [366, 41] on select "701 702 703 704 705 706 707 708 709 710 711 712 713 714 715 716 717 718 719 720" at bounding box center [311, 44] width 128 height 11
click at [247, 39] on select "701 702 703 704 705 706 707 708 709 710 711 712 713 714 715 716 717 718 719 720" at bounding box center [311, 44] width 128 height 11
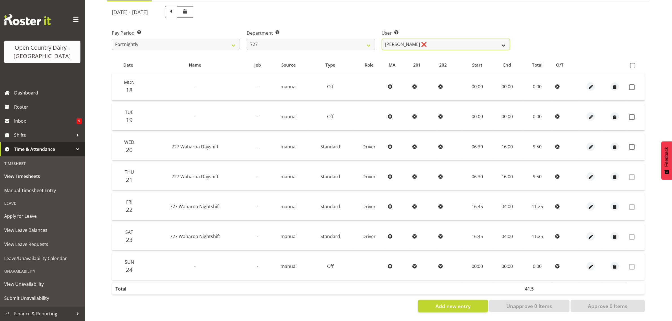
click at [403, 39] on select "David Pawley ❌ Kase Hussey ❌ Rhys Greener ❌" at bounding box center [446, 44] width 128 height 11
click at [382, 39] on select "David Pawley ❌ Kase Hussey ❌ Rhys Greener ❌" at bounding box center [446, 44] width 128 height 11
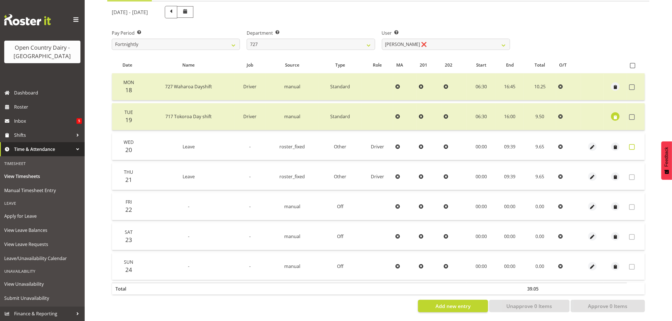
click at [629, 144] on span at bounding box center [632, 147] width 6 height 6
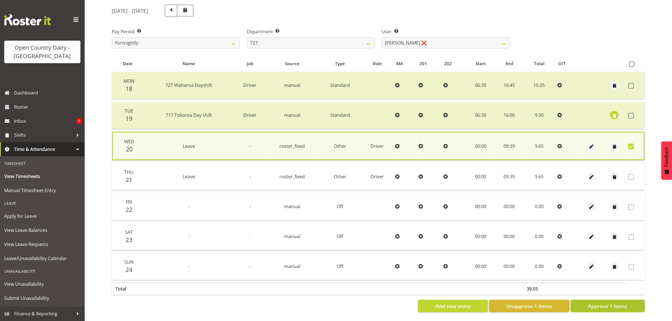
click at [602, 302] on span "Approve 1 Items" at bounding box center [608, 305] width 40 height 7
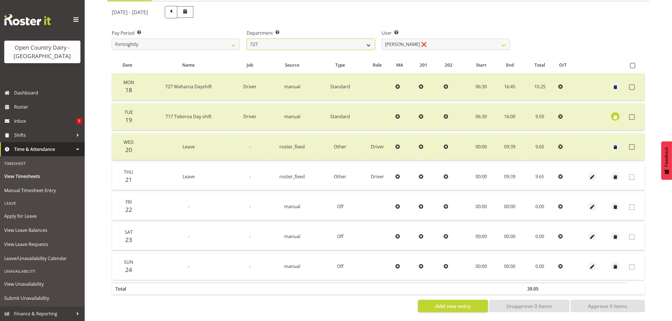
drag, startPoint x: 369, startPoint y: 36, endPoint x: 359, endPoint y: 42, distance: 11.1
click at [369, 39] on select "701 702 703 704 705 706 707 708 709 710 711 712 713 714 715 716 717 718 719 720" at bounding box center [311, 44] width 128 height 11
click at [247, 39] on select "701 702 703 704 705 706 707 708 709 710 711 712 713 714 715 716 717 718 719 720" at bounding box center [311, 44] width 128 height 11
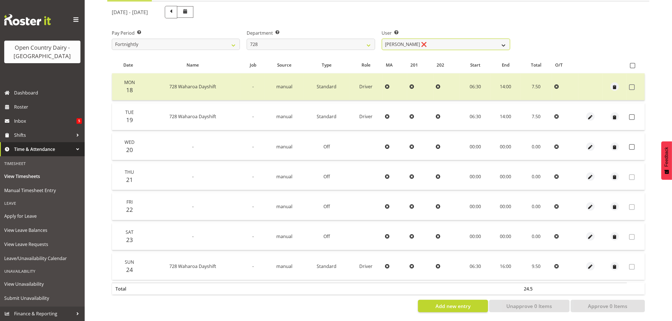
click at [410, 39] on select "Callum Leslie ❌ Nick Warren ❌ Ross Robert Hamilton ❌ Stuart Cherrington ❌ Wally…" at bounding box center [446, 44] width 128 height 11
click at [382, 39] on select "Callum Leslie ❌ Nick Warren ❌ Ross Robert Hamilton ❌ Stuart Cherrington ❌ Wally…" at bounding box center [446, 44] width 128 height 11
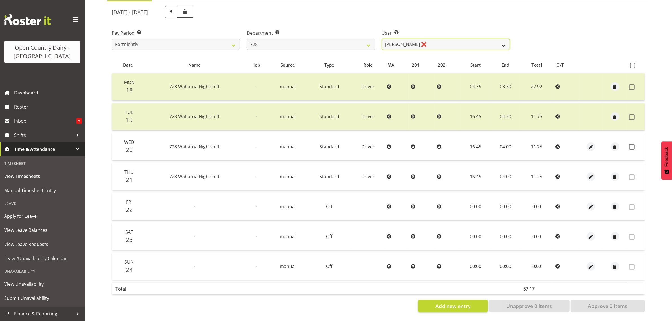
click at [440, 39] on select "Callum Leslie ❌ Nick Warren ❌ Ross Robert Hamilton ❌ Stuart Cherrington ❌ Wally…" at bounding box center [446, 44] width 128 height 11
click at [346, 39] on select "701 702 703 704 705 706 707 708 709 710 711 712 713 714 715 716 717 718 719 720" at bounding box center [311, 44] width 128 height 11
click at [247, 39] on select "701 702 703 704 705 706 707 708 709 710 711 712 713 714 715 716 717 718 719 720" at bounding box center [311, 44] width 128 height 11
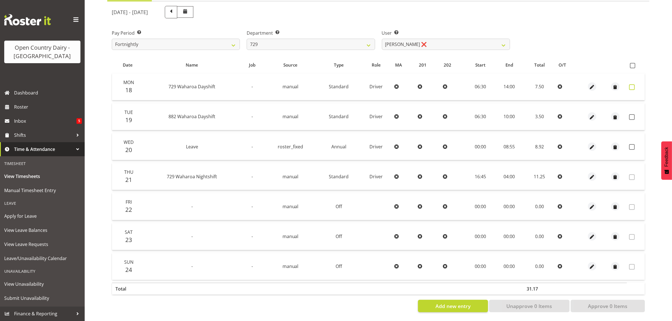
click at [632, 84] on span at bounding box center [632, 87] width 6 height 6
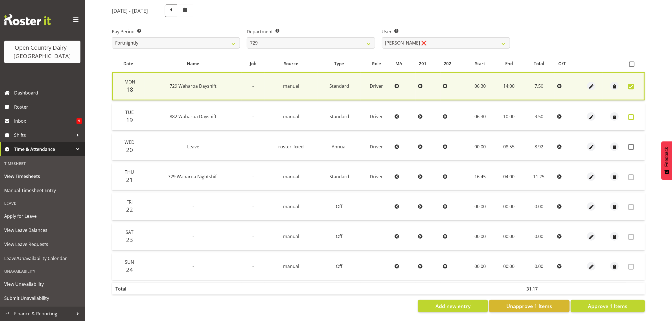
click at [631, 114] on span at bounding box center [631, 117] width 6 height 6
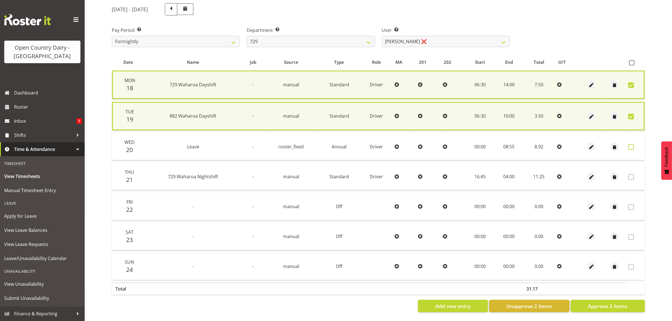
click at [629, 146] on span at bounding box center [631, 147] width 6 height 6
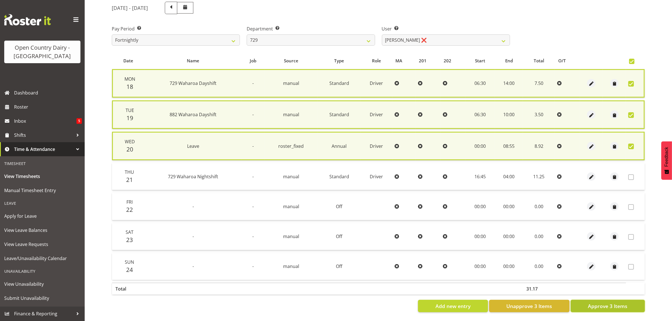
click at [611, 302] on span "Approve 3 Items" at bounding box center [608, 305] width 40 height 7
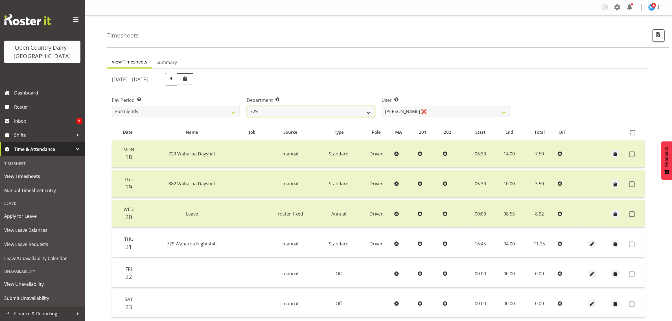
click at [368, 114] on select "701 702 703 704 705 706 707 708 709 710 711 712 713 714 715 716 717 718 719 720" at bounding box center [311, 111] width 128 height 11
click at [247, 106] on select "701 702 703 704 705 706 707 708 709 710 711 712 713 714 715 716 717 718 719 720" at bounding box center [311, 111] width 128 height 11
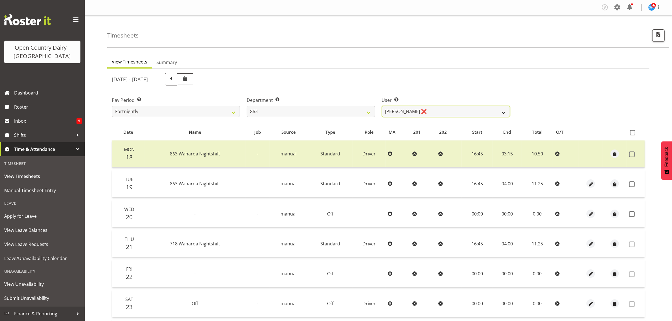
click at [407, 114] on select "Billy Walters ❌ Glyn Spiller ❌ Mike Paki ❌ Paul Bunyan ❌" at bounding box center [446, 111] width 128 height 11
click at [382, 106] on select "Billy Walters ❌ Glyn Spiller ❌ Mike Paki ❌ Paul Bunyan ❌" at bounding box center [446, 111] width 128 height 11
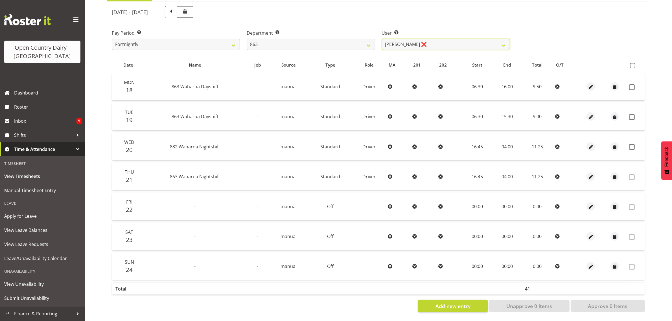
scroll to position [71, 0]
click at [631, 63] on span at bounding box center [632, 65] width 5 height 5
click at [631, 64] on input "checkbox" at bounding box center [632, 66] width 4 height 4
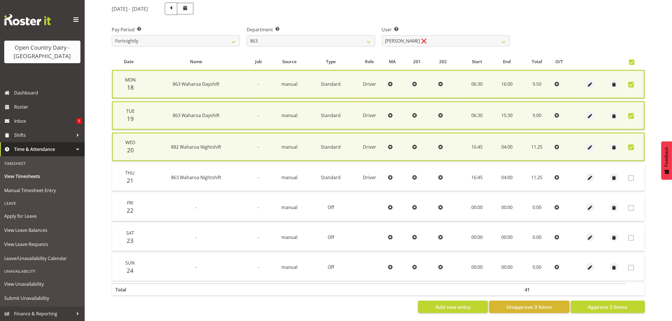
click at [631, 61] on span at bounding box center [631, 62] width 5 height 5
click at [631, 61] on input "checkbox" at bounding box center [631, 62] width 4 height 4
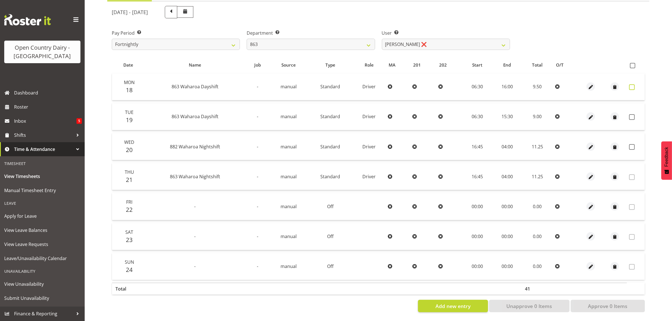
click at [631, 84] on span at bounding box center [632, 87] width 6 height 6
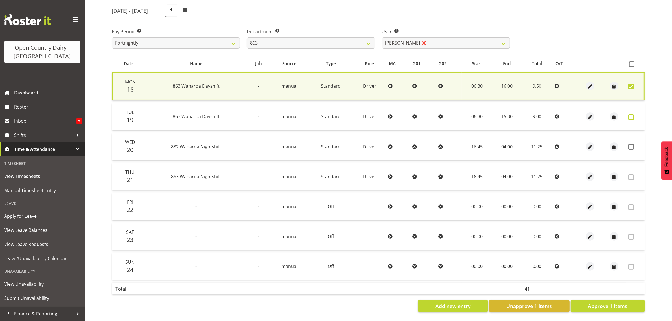
click at [631, 117] on span at bounding box center [631, 117] width 6 height 6
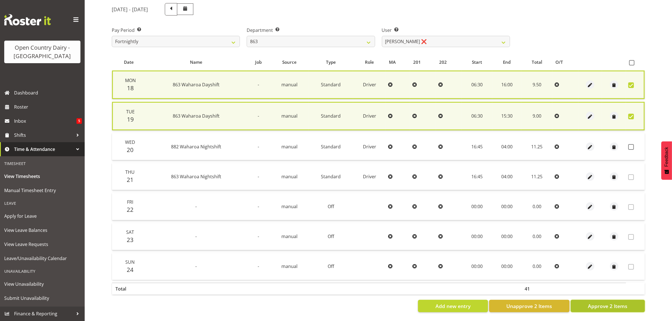
click at [593, 305] on span "Approve 2 Items" at bounding box center [608, 305] width 40 height 7
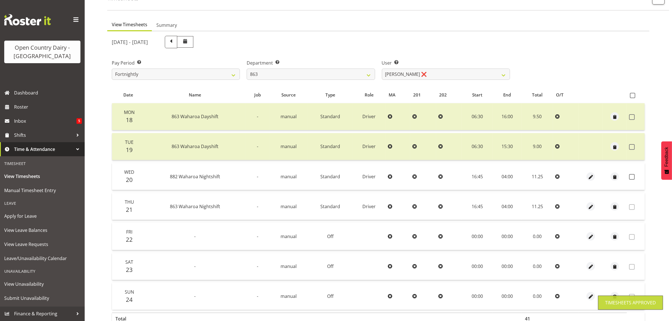
scroll to position [0, 0]
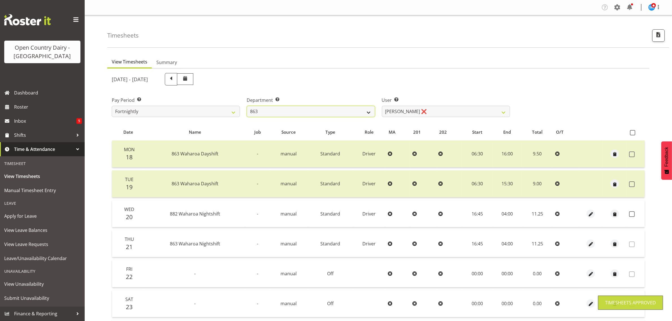
click at [367, 112] on select "701 702 703 704 705 706 707 708 709 710 711 712 713 714 715 716 717 718 719 720" at bounding box center [311, 111] width 128 height 11
click at [247, 106] on select "701 702 703 704 705 706 707 708 709 710 711 712 713 714 715 716 717 718 719 720" at bounding box center [311, 111] width 128 height 11
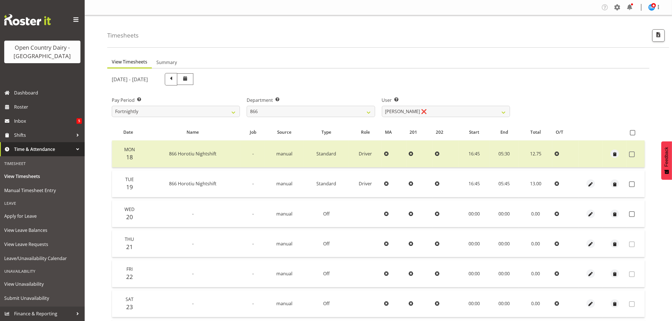
click at [405, 110] on div "August 18th - August 24th 2025 Pay Period Select which pay period you would lik…" at bounding box center [378, 225] width 533 height 310
click at [405, 110] on select "Harshdeep Singh ❌ Jacques Nel ❌ Navreet Jawanda ❌ Neil Abrahams ❌" at bounding box center [446, 111] width 128 height 11
click at [382, 106] on select "Harshdeep Singh ❌ Jacques Nel ❌ Navreet Jawanda ❌ Neil Abrahams ❌" at bounding box center [446, 111] width 128 height 11
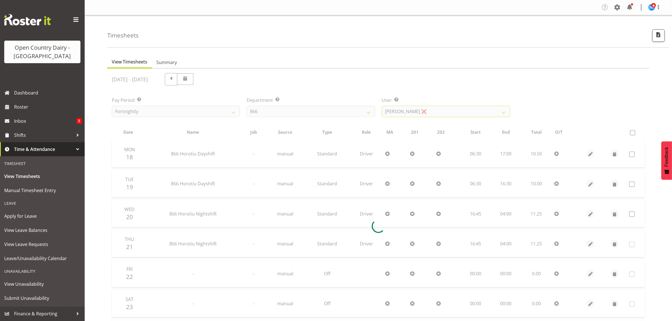
scroll to position [71, 0]
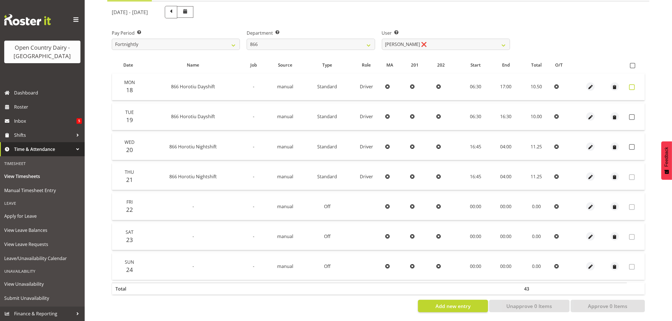
click at [632, 85] on span at bounding box center [632, 87] width 6 height 6
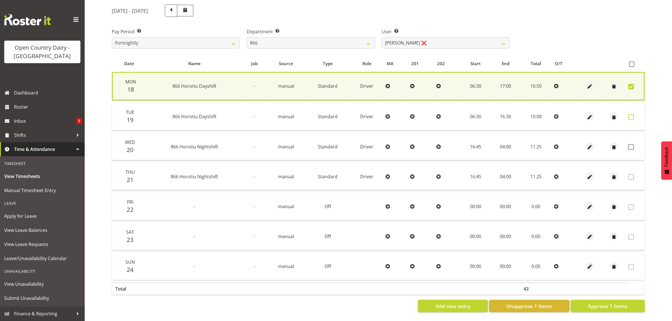
click at [631, 117] on span at bounding box center [631, 117] width 6 height 6
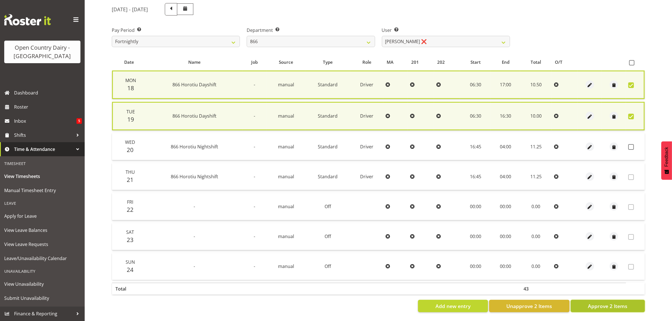
click at [585, 304] on button "Approve 2 Items" at bounding box center [608, 306] width 74 height 12
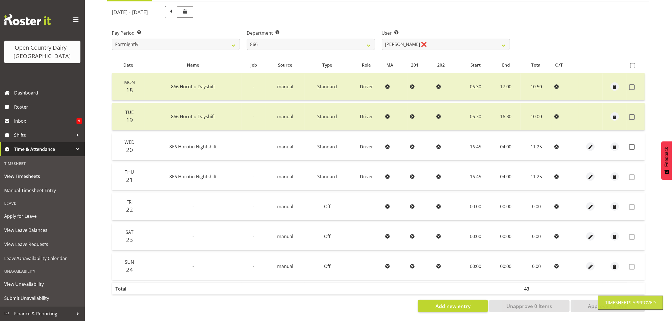
scroll to position [35, 0]
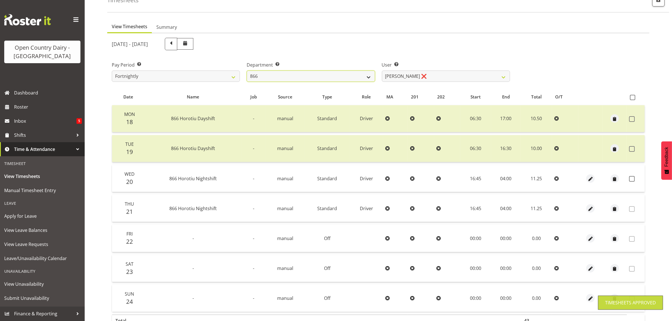
click at [365, 79] on select "701 702 703 704 705 706 707 708 709 710 711 712 713 714 715 716 717 718 719 720" at bounding box center [311, 76] width 128 height 11
click at [247, 71] on select "701 702 703 704 705 706 707 708 709 710 711 712 713 714 715 716 717 718 719 720" at bounding box center [311, 76] width 128 height 11
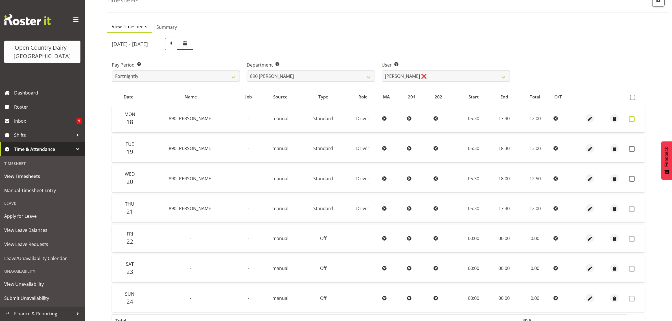
click at [631, 119] on span at bounding box center [632, 119] width 6 height 6
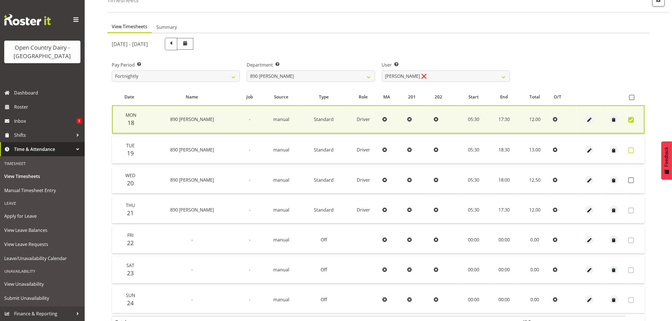
click at [632, 151] on span at bounding box center [631, 151] width 6 height 6
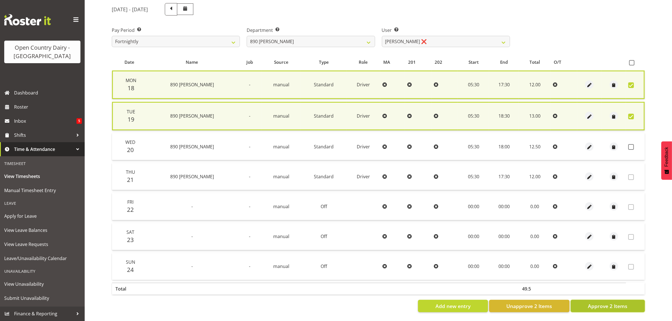
click at [594, 305] on button "Approve 2 Items" at bounding box center [608, 306] width 74 height 12
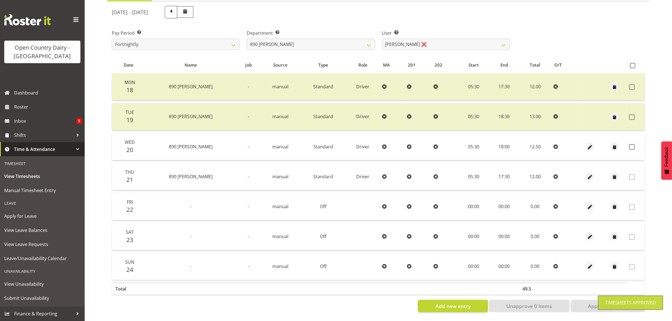
scroll to position [2, 0]
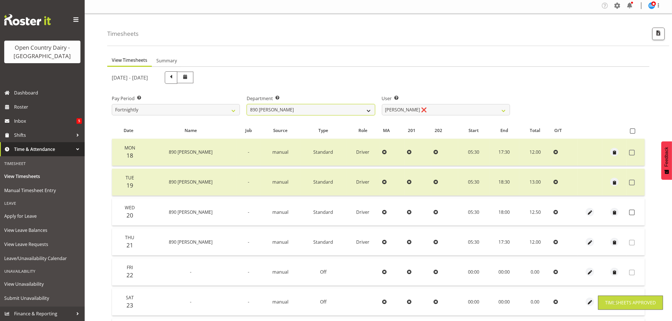
click at [365, 111] on select "701 702 703 704 705 706 707 708 709 710 711 712 713 714 715 716 717 718 719 720" at bounding box center [311, 109] width 128 height 11
click at [247, 104] on select "701 702 703 704 705 706 707 708 709 710 711 712 713 714 715 716 717 718 719 720" at bounding box center [311, 109] width 128 height 11
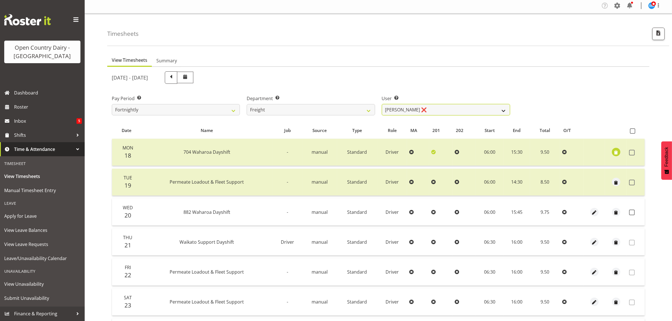
click at [428, 111] on select "Gavin Harvey ❌ Lalesh Kumar ❌" at bounding box center [446, 109] width 128 height 11
drag, startPoint x: 366, startPoint y: 113, endPoint x: 363, endPoint y: 115, distance: 3.3
click at [366, 113] on select "701 702 703 704 705 706 707 708 709 710 711 712 713 714 715 716 717 718 719 720" at bounding box center [311, 109] width 128 height 11
click at [247, 104] on select "701 702 703 704 705 706 707 708 709 710 711 712 713 714 715 716 717 718 719 720" at bounding box center [311, 109] width 128 height 11
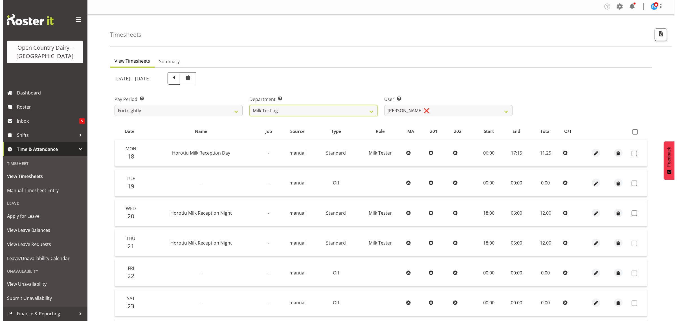
scroll to position [0, 0]
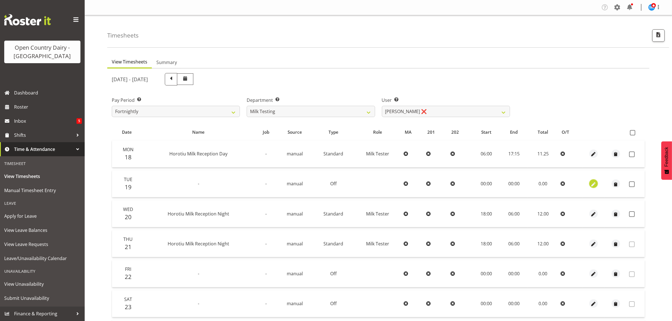
click at [592, 183] on span "button" at bounding box center [593, 184] width 6 height 6
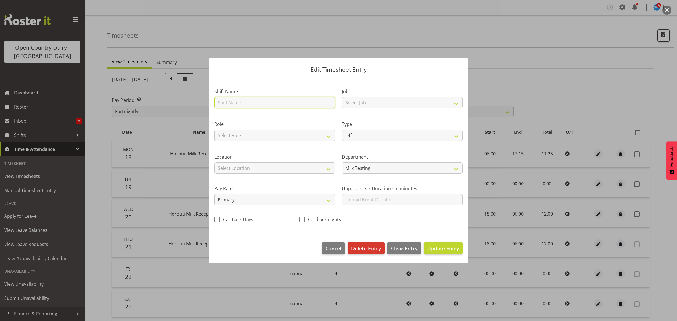
click at [274, 102] on input "text" at bounding box center [274, 102] width 121 height 11
click at [356, 135] on select "Off Standard Public Holiday Public Holiday (Worked) Day In Lieu Annual Leave Si…" at bounding box center [402, 135] width 121 height 11
click at [342, 130] on select "Off Standard Public Holiday Public Holiday (Worked) Day In Lieu Annual Leave Si…" at bounding box center [402, 135] width 121 height 11
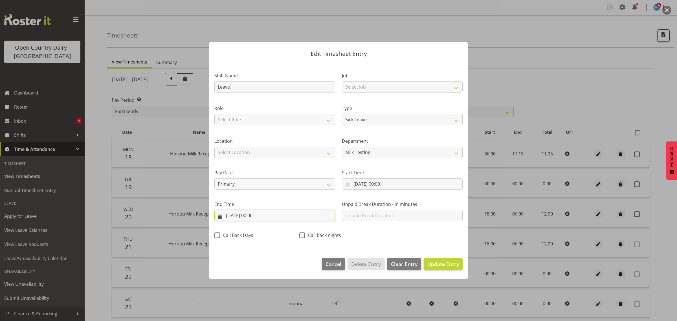
click at [252, 214] on input "19/08/2025, 00:00" at bounding box center [274, 215] width 121 height 11
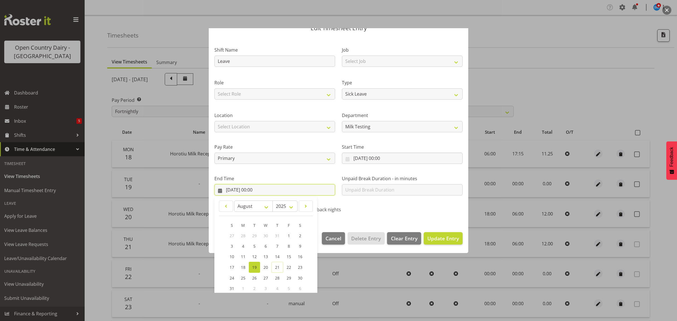
scroll to position [57, 0]
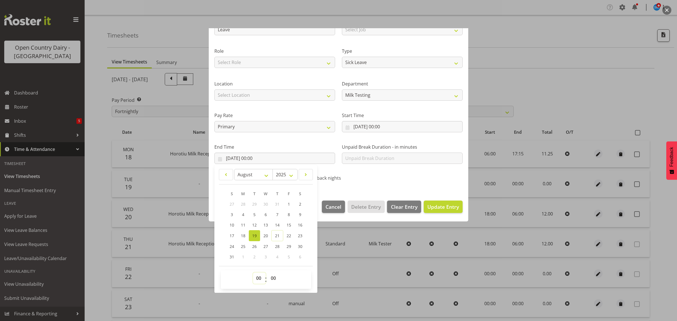
click at [261, 277] on select "00 01 02 03 04 05 06 07 08 09 10 11 12 13 14 15 16 17 18 19 20 21 22 23" at bounding box center [259, 278] width 13 height 11
click at [253, 273] on select "00 01 02 03 04 05 06 07 08 09 10 11 12 13 14 15 16 17 18 19 20 21 22 23" at bounding box center [259, 278] width 13 height 11
drag, startPoint x: 274, startPoint y: 277, endPoint x: 274, endPoint y: 273, distance: 4.0
click at [274, 277] on select "00 01 02 03 04 05 06 07 08 09 10 11 12 13 14 15 16 17 18 19 20 21 22 23 24 25 2…" at bounding box center [274, 278] width 13 height 11
click at [268, 273] on select "00 01 02 03 04 05 06 07 08 09 10 11 12 13 14 15 16 17 18 19 20 21 22 23 24 25 2…" at bounding box center [274, 278] width 13 height 11
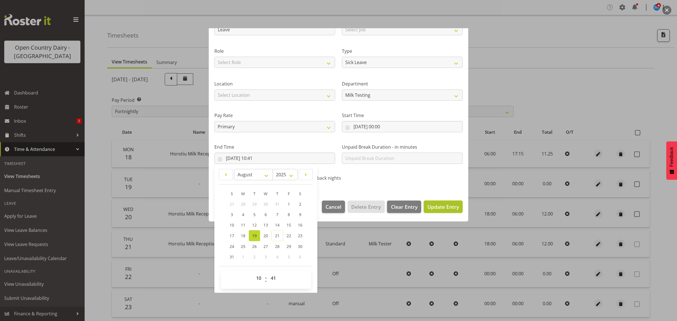
click at [439, 207] on span "Update Entry" at bounding box center [443, 206] width 32 height 7
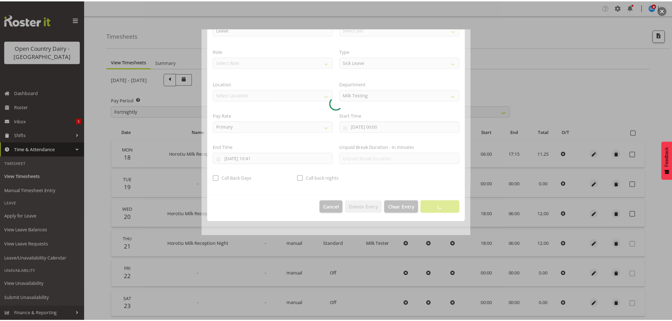
scroll to position [0, 0]
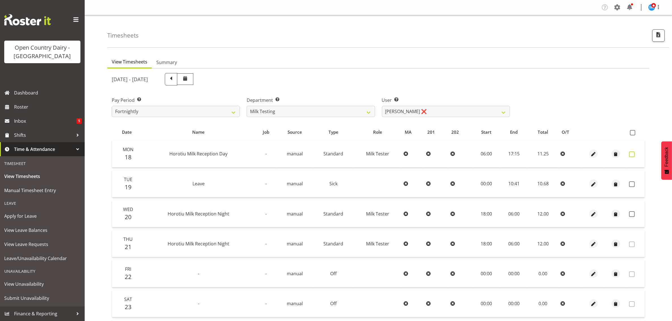
click at [631, 156] on span at bounding box center [632, 155] width 6 height 6
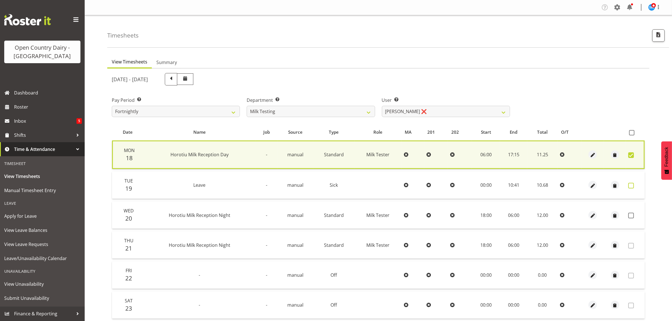
click at [632, 183] on span at bounding box center [631, 186] width 6 height 6
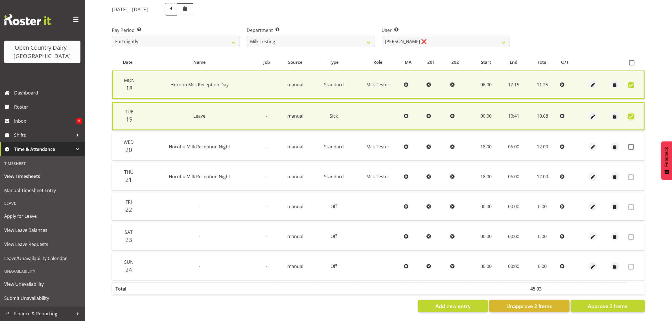
scroll to position [74, 0]
click at [604, 302] on span "Approve 2 Items" at bounding box center [608, 305] width 40 height 7
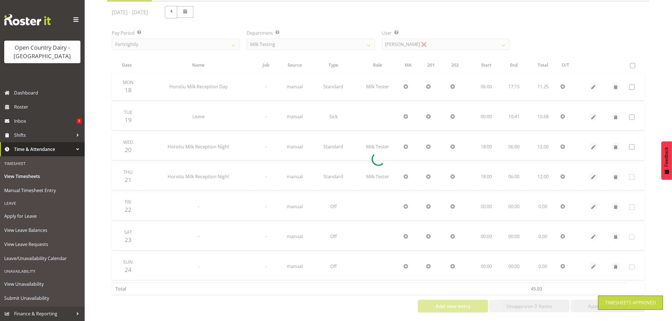
scroll to position [72, 0]
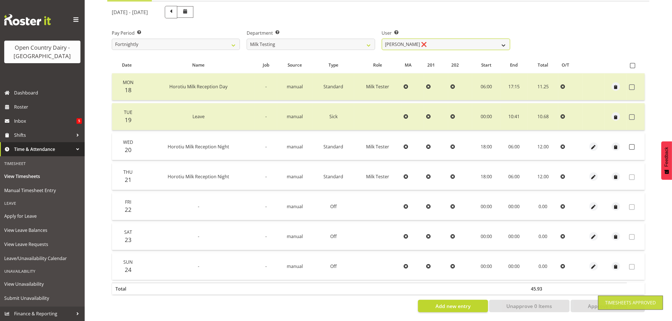
drag, startPoint x: 427, startPoint y: 40, endPoint x: 426, endPoint y: 43, distance: 2.9
click at [427, 40] on select "Diana Ridings ❌ George Smith ❌ Helaina Walker ❌ Kim Madden ❌ Michael Brechelt ❌…" at bounding box center [446, 44] width 128 height 11
click at [382, 39] on select "Diana Ridings ❌ George Smith ❌ Helaina Walker ❌ Kim Madden ❌ Michael Brechelt ❌…" at bounding box center [446, 44] width 128 height 11
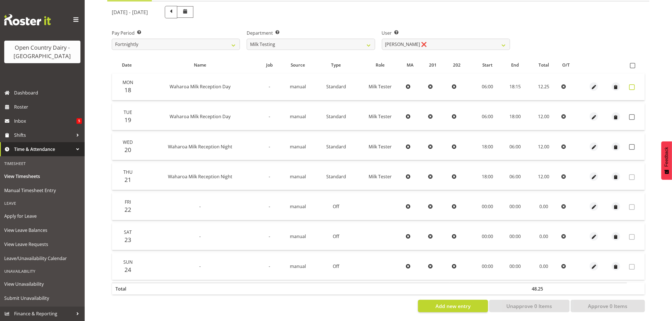
click at [633, 84] on span at bounding box center [632, 87] width 6 height 6
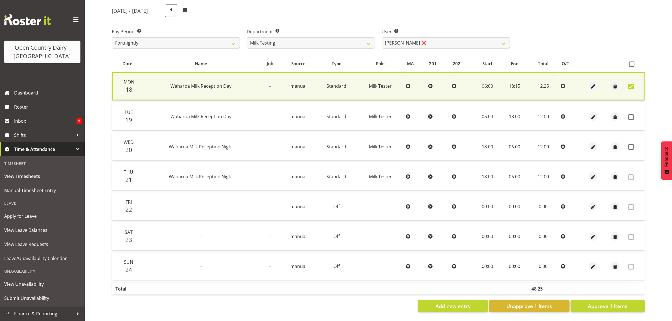
click at [627, 110] on td at bounding box center [635, 116] width 19 height 27
click at [630, 114] on span at bounding box center [631, 117] width 6 height 6
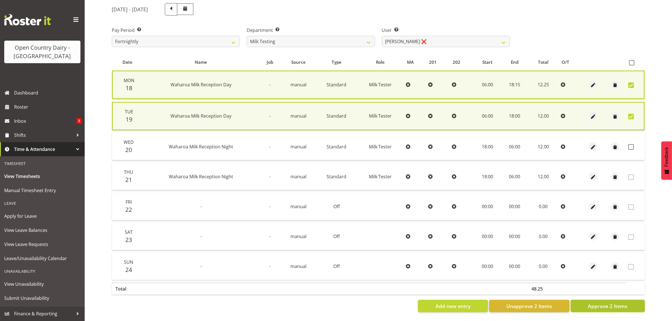
click at [584, 302] on button "Approve 2 Items" at bounding box center [608, 306] width 74 height 12
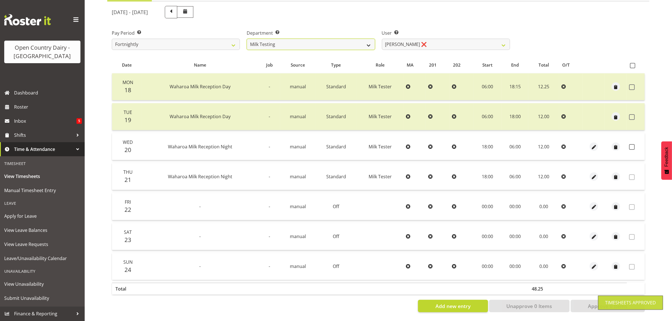
click at [325, 40] on select "701 702 703 704 705 706 707 708 709 710 711 712 713 714 715 716 717 718 719 720" at bounding box center [311, 44] width 128 height 11
click at [247, 39] on select "701 702 703 704 705 706 707 708 709 710 711 712 713 714 715 716 717 718 719 720" at bounding box center [311, 44] width 128 height 11
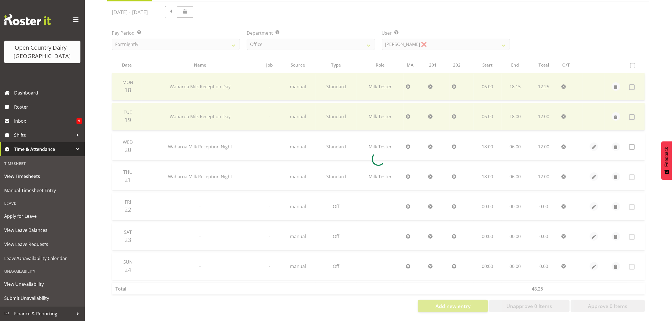
click at [310, 38] on div at bounding box center [378, 158] width 542 height 315
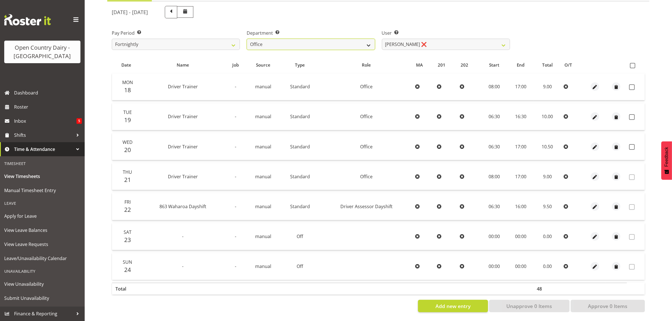
click at [324, 39] on select "701 702 703 704 705 706 707 708 709 710 711 712 713 714 715 716 717 718 719 720" at bounding box center [311, 44] width 128 height 11
click at [247, 39] on select "701 702 703 704 705 706 707 708 709 710 711 712 713 714 715 716 717 718 719 720" at bounding box center [311, 44] width 128 height 11
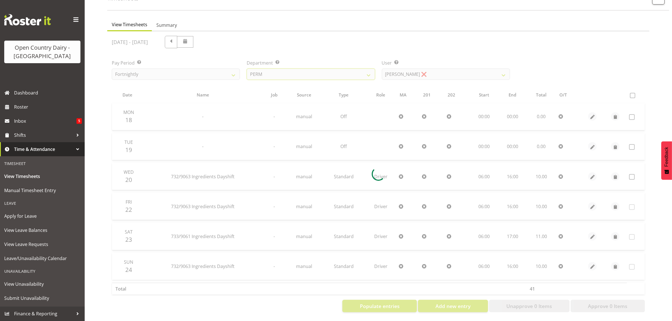
scroll to position [42, 0]
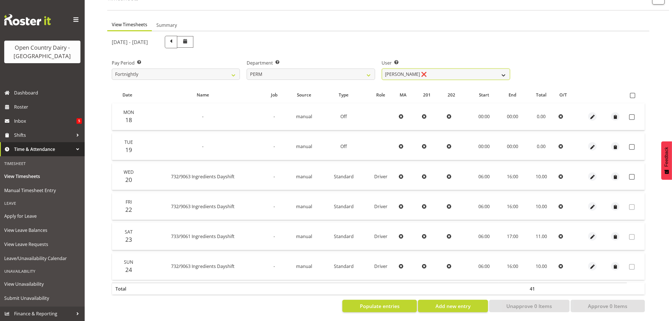
click at [406, 69] on select "Abhilash Antony ❌ Amba Swann ❌ Chris Kneebone ❌ Jayden Vincent ❌ Paul Wilson ❌ …" at bounding box center [446, 74] width 128 height 11
click at [382, 69] on select "Abhilash Antony ❌ Amba Swann ❌ Chris Kneebone ❌ Jayden Vincent ❌ Paul Wilson ❌ …" at bounding box center [446, 74] width 128 height 11
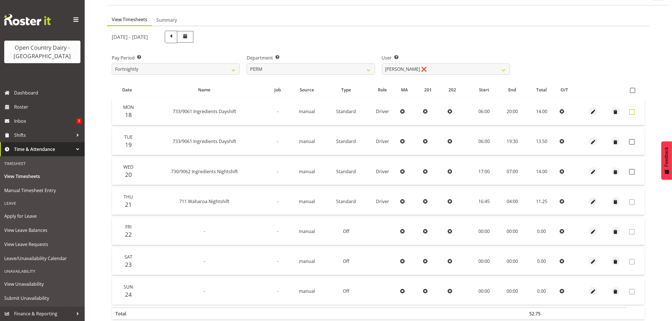
click at [631, 110] on span at bounding box center [632, 112] width 6 height 6
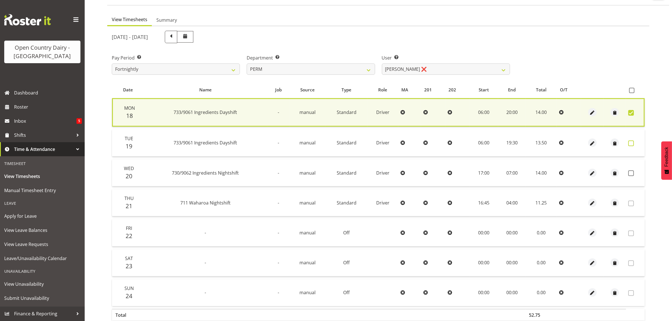
click at [629, 142] on span at bounding box center [631, 144] width 6 height 6
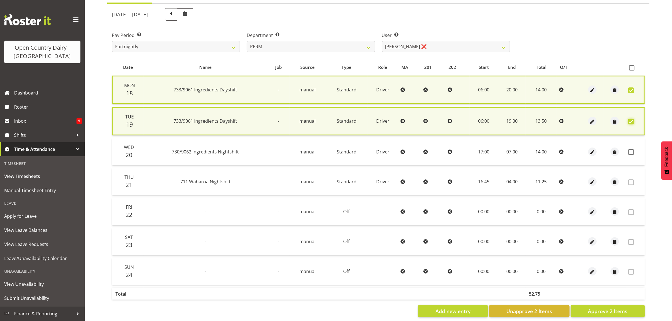
scroll to position [74, 0]
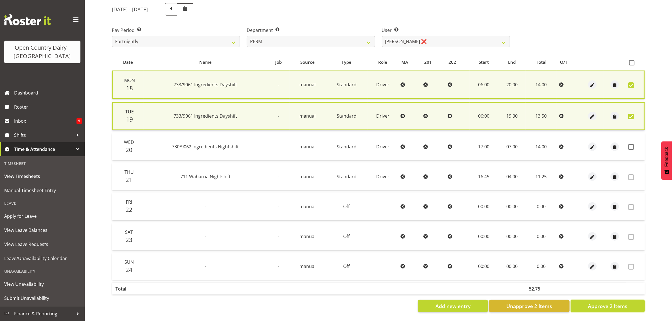
click at [619, 302] on span "Approve 2 Items" at bounding box center [608, 305] width 40 height 7
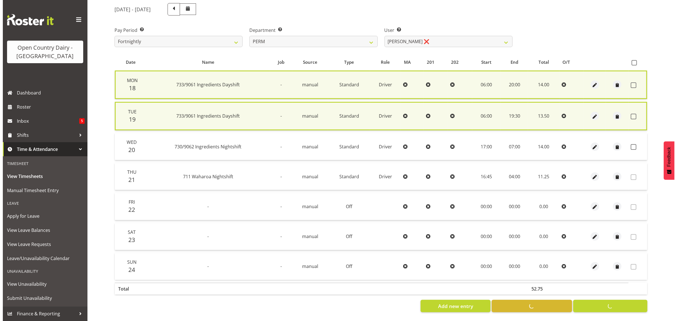
scroll to position [72, 0]
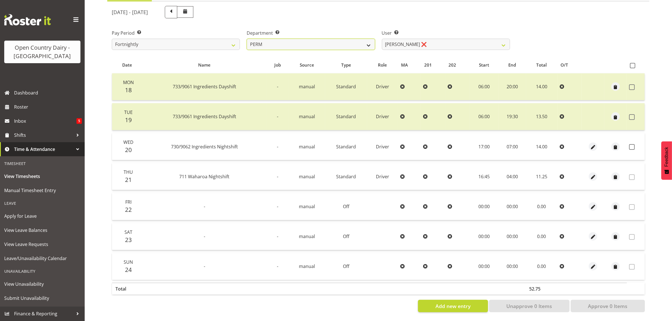
click at [367, 39] on select "701 702 703 704 705 706 707 708 709 710 711 712 713 714 715 716 717 718 719 720" at bounding box center [311, 44] width 128 height 11
drag, startPoint x: 387, startPoint y: 37, endPoint x: 387, endPoint y: 42, distance: 5.6
click at [387, 39] on select "Abhilash Antony ❌ Amba Swann ❌ Chris Kneebone ❌ Jayden Vincent ❌ Paul Wilson ❌ …" at bounding box center [446, 44] width 128 height 11
click at [382, 39] on select "Abhilash Antony ❌ Amba Swann ❌ Chris Kneebone ❌ Jayden Vincent ❌ Paul Wilson ❌ …" at bounding box center [446, 44] width 128 height 11
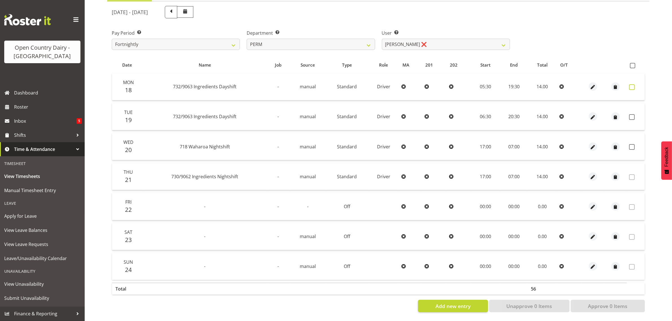
click at [633, 84] on span at bounding box center [632, 87] width 6 height 6
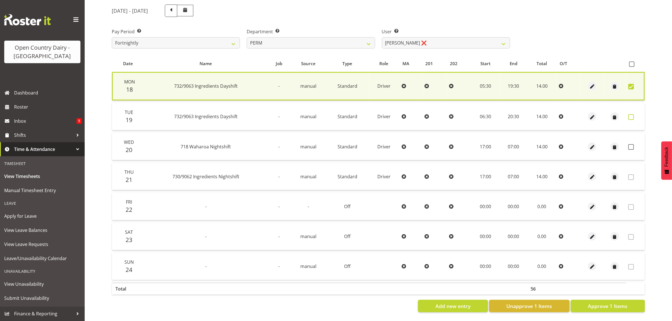
click at [628, 114] on span at bounding box center [631, 117] width 6 height 6
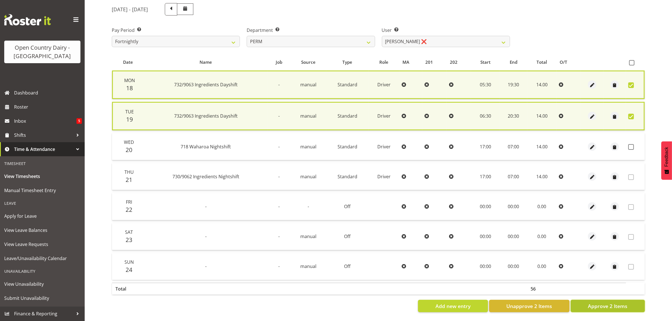
click at [615, 302] on span "Approve 2 Items" at bounding box center [608, 305] width 40 height 7
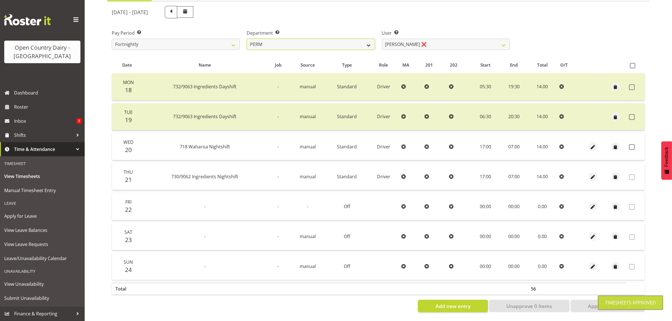
click at [368, 40] on select "701 702 703 704 705 706 707 708 709 710 711 712 713 714 715 716 717 718 719 720" at bounding box center [311, 44] width 128 height 11
click at [247, 39] on select "701 702 703 704 705 706 707 708 709 710 711 712 713 714 715 716 717 718 719 720" at bounding box center [311, 44] width 128 height 11
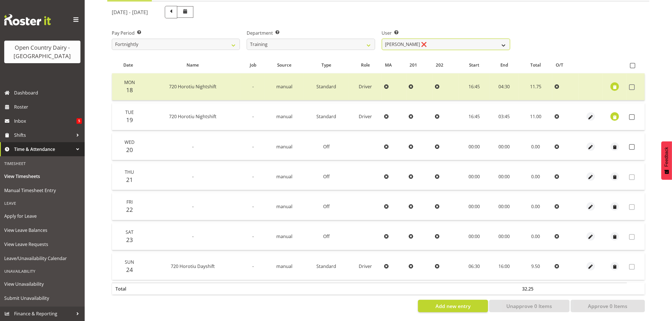
click at [452, 41] on select "Antony Lockyer ❌ Chris Gibbs ❌ David Foote (Junior) ❌ Jesse Simpson ❌ Kimberley…" at bounding box center [446, 44] width 128 height 11
click at [382, 39] on select "Antony Lockyer ❌ Chris Gibbs ❌ David Foote (Junior) ❌ Jesse Simpson ❌ Kimberley…" at bounding box center [446, 44] width 128 height 11
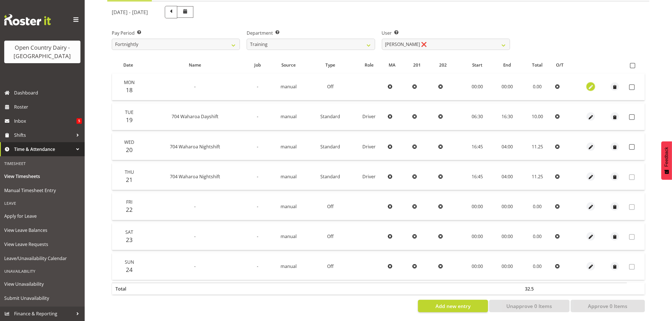
click at [590, 84] on span "button" at bounding box center [590, 87] width 6 height 6
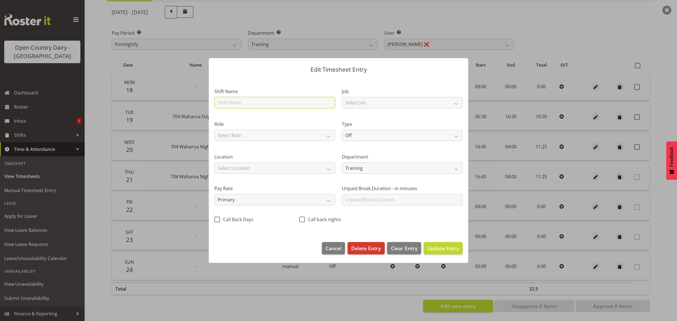
click at [280, 102] on input "text" at bounding box center [274, 102] width 121 height 11
click at [362, 101] on select "Select Job Driver Driver supervisor Support" at bounding box center [402, 102] width 121 height 11
click at [362, 102] on select "Select Job Driver Driver supervisor Support" at bounding box center [402, 102] width 121 height 11
click at [361, 131] on select "Off Standard Public Holiday Public Holiday (Worked) Day In Lieu Annual Leave Si…" at bounding box center [402, 135] width 121 height 11
click at [342, 130] on select "Off Standard Public Holiday Public Holiday (Worked) Day In Lieu Annual Leave Si…" at bounding box center [402, 135] width 121 height 11
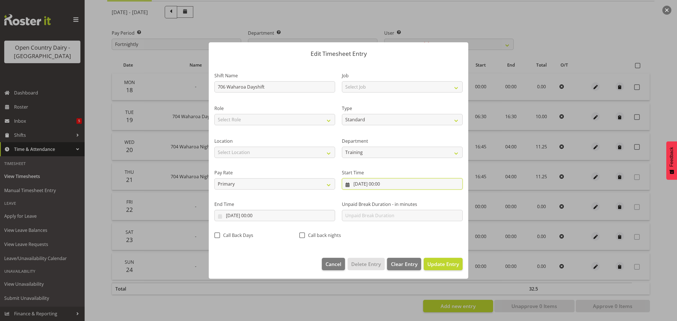
click at [376, 185] on input "18/08/2025, 00:00" at bounding box center [402, 183] width 121 height 11
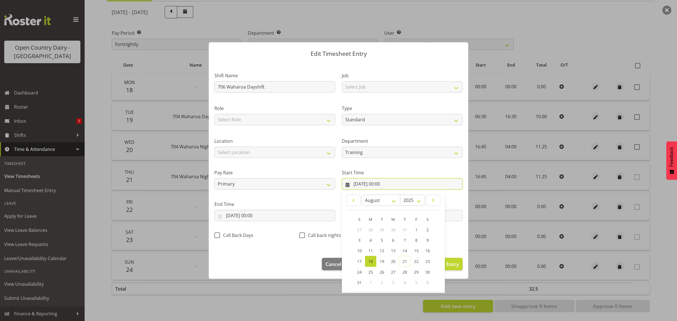
scroll to position [26, 0]
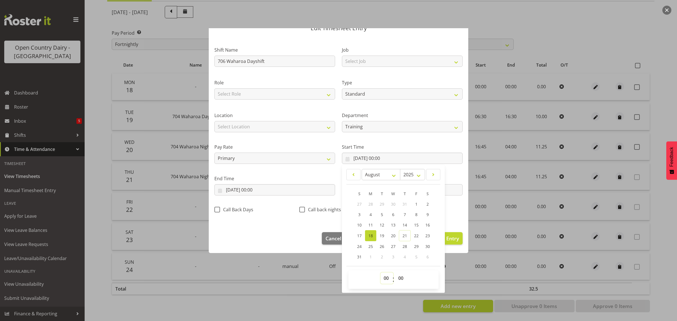
click at [381, 278] on select "00 01 02 03 04 05 06 07 08 09 10 11 12 13 14 15 16 17 18 19 20 21 22 23" at bounding box center [387, 278] width 13 height 11
click at [381, 273] on select "00 01 02 03 04 05 06 07 08 09 10 11 12 13 14 15 16 17 18 19 20 21 22 23" at bounding box center [387, 278] width 13 height 11
click at [400, 276] on select "00 01 02 03 04 05 06 07 08 09 10 11 12 13 14 15 16 17 18 19 20 21 22 23 24 25 2…" at bounding box center [401, 278] width 13 height 11
click at [395, 273] on select "00 01 02 03 04 05 06 07 08 09 10 11 12 13 14 15 16 17 18 19 20 21 22 23 24 25 2…" at bounding box center [401, 278] width 13 height 11
click at [255, 187] on input "18/08/2025, 00:00" at bounding box center [274, 189] width 121 height 11
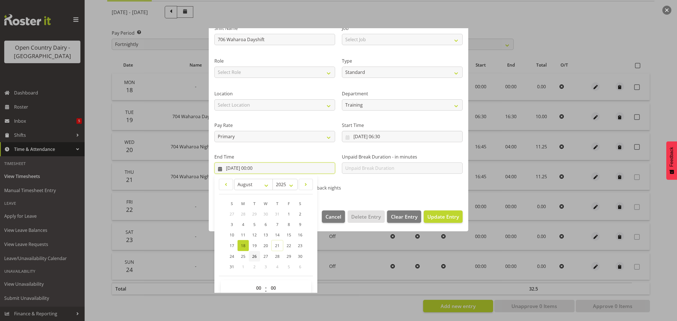
scroll to position [57, 0]
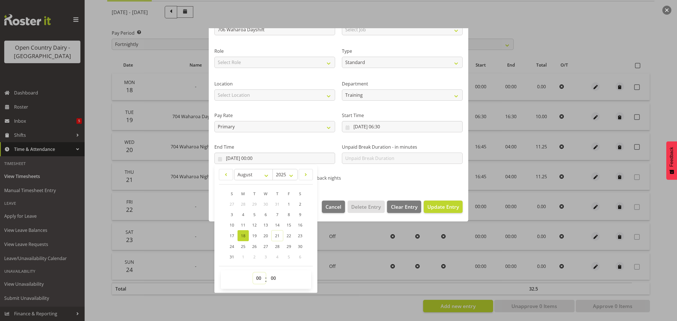
click at [263, 278] on select "00 01 02 03 04 05 06 07 08 09 10 11 12 13 14 15 16 17 18 19 20 21 22 23" at bounding box center [259, 278] width 13 height 11
click at [253, 273] on select "00 01 02 03 04 05 06 07 08 09 10 11 12 13 14 15 16 17 18 19 20 21 22 23" at bounding box center [259, 278] width 13 height 11
click at [429, 206] on span "Update Entry" at bounding box center [443, 206] width 32 height 7
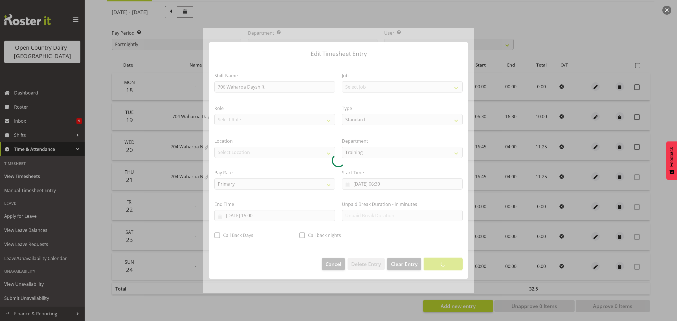
scroll to position [0, 0]
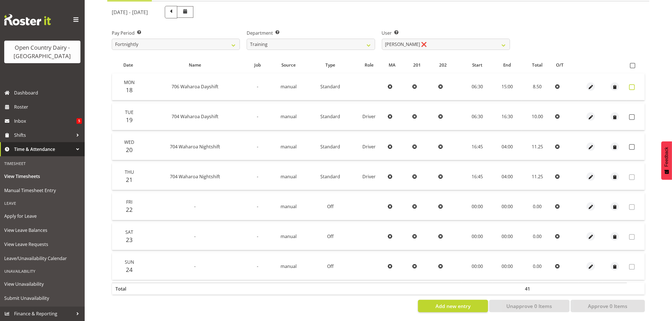
click at [631, 84] on span at bounding box center [632, 87] width 6 height 6
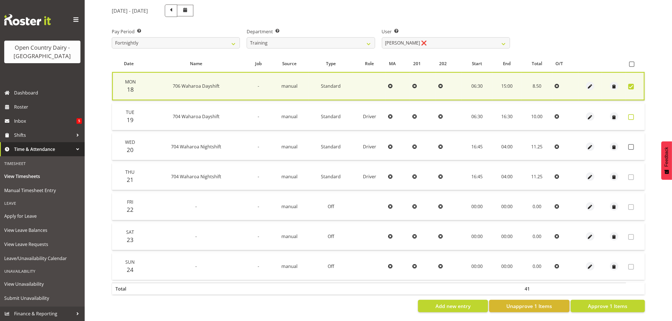
click at [631, 114] on span at bounding box center [631, 117] width 6 height 6
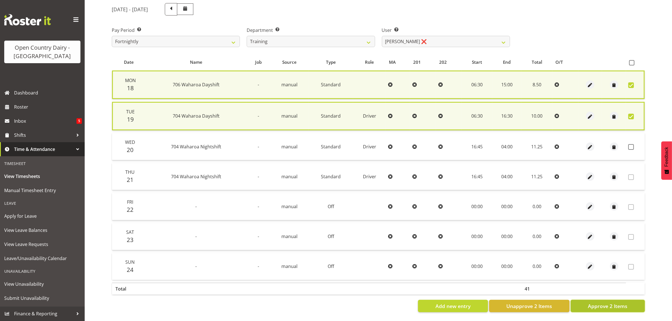
click at [607, 302] on span "Approve 2 Items" at bounding box center [608, 305] width 40 height 7
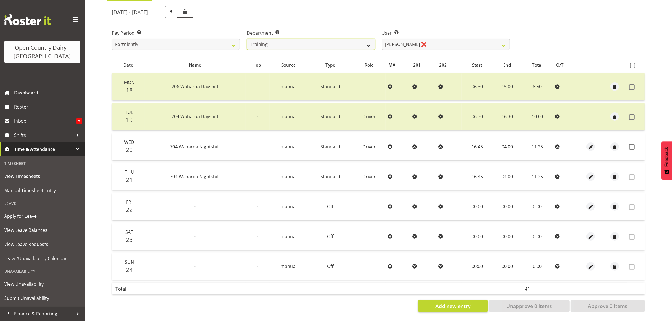
click at [352, 39] on select "701 702 703 704 705 706 707 708 709 710 711 712 713 714 715 716 717 718 719 720" at bounding box center [311, 44] width 128 height 11
click at [400, 39] on select "Antony Lockyer ❌ Chris Gibbs ❌ David Foote (Junior) ❌ Jesse Simpson ❌ Kimberley…" at bounding box center [446, 44] width 128 height 11
click at [382, 39] on select "Antony Lockyer ❌ Chris Gibbs ❌ David Foote (Junior) ❌ Jesse Simpson ❌ Kimberley…" at bounding box center [446, 44] width 128 height 11
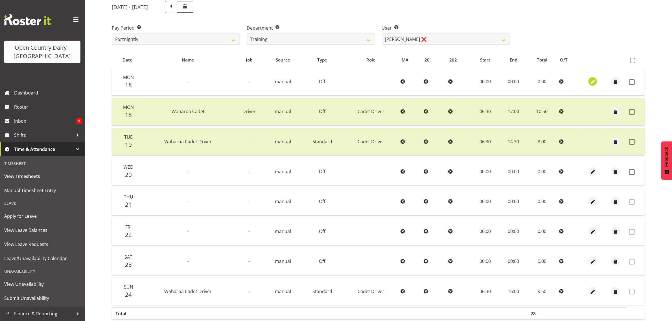
click at [591, 81] on span "button" at bounding box center [592, 82] width 6 height 6
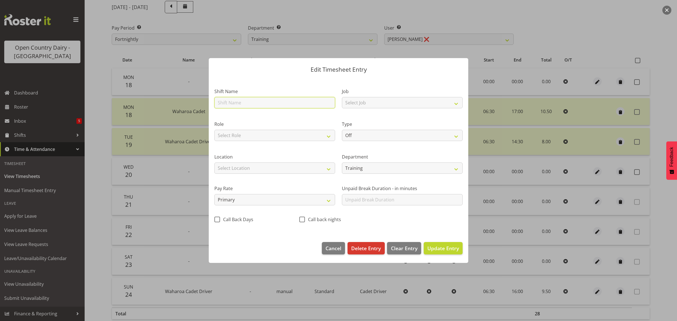
click at [244, 104] on input "text" at bounding box center [274, 102] width 121 height 11
click at [371, 105] on select "Select Job Driver Driver supervisor Support" at bounding box center [402, 102] width 121 height 11
click at [342, 97] on select "Select Job Driver Driver supervisor Support" at bounding box center [402, 102] width 121 height 11
click at [362, 129] on div "Type Off Standard Public Holiday Public Holiday (Worked) Day In Lieu Annual Lea…" at bounding box center [402, 131] width 121 height 20
click at [359, 137] on select "Off Standard Public Holiday Public Holiday (Worked) Day In Lieu Annual Leave Si…" at bounding box center [402, 135] width 121 height 11
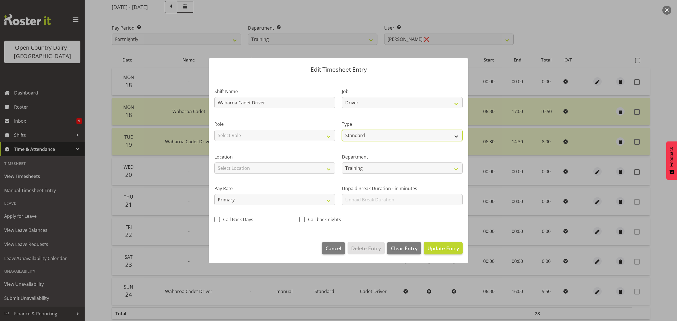
click at [342, 130] on select "Off Standard Public Holiday Public Holiday (Worked) Day In Lieu Annual Leave Si…" at bounding box center [402, 135] width 121 height 11
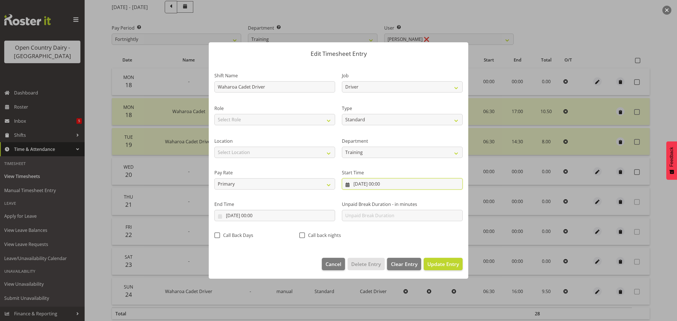
click at [386, 184] on input "18/08/2025, 00:00" at bounding box center [402, 183] width 121 height 11
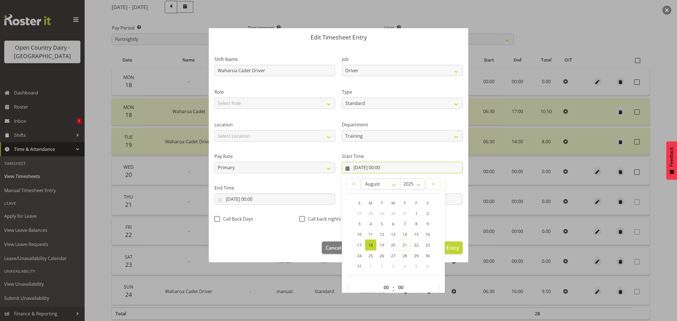
scroll to position [26, 0]
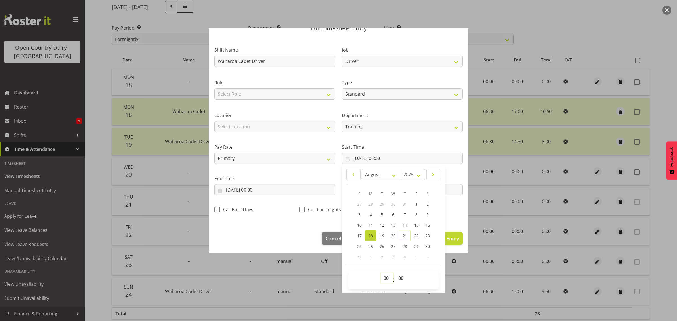
click at [381, 277] on select "00 01 02 03 04 05 06 07 08 09 10 11 12 13 14 15 16 17 18 19 20 21 22 23" at bounding box center [387, 278] width 13 height 11
click at [381, 273] on select "00 01 02 03 04 05 06 07 08 09 10 11 12 13 14 15 16 17 18 19 20 21 22 23" at bounding box center [387, 278] width 13 height 11
click at [397, 279] on select "00 01 02 03 04 05 06 07 08 09 10 11 12 13 14 15 16 17 18 19 20 21 22 23 24 25 2…" at bounding box center [401, 278] width 13 height 11
click at [395, 273] on select "00 01 02 03 04 05 06 07 08 09 10 11 12 13 14 15 16 17 18 19 20 21 22 23 24 25 2…" at bounding box center [401, 278] width 13 height 11
click at [251, 191] on input "18/08/2025, 00:00" at bounding box center [274, 189] width 121 height 11
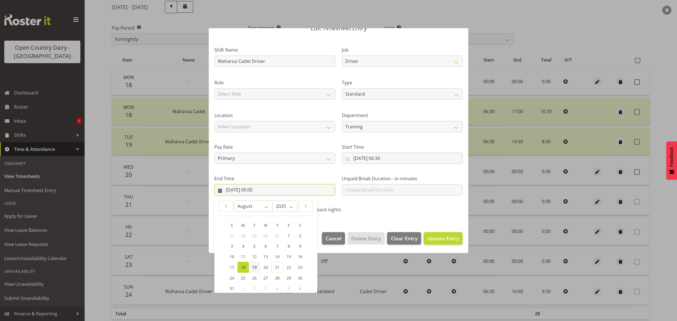
scroll to position [57, 0]
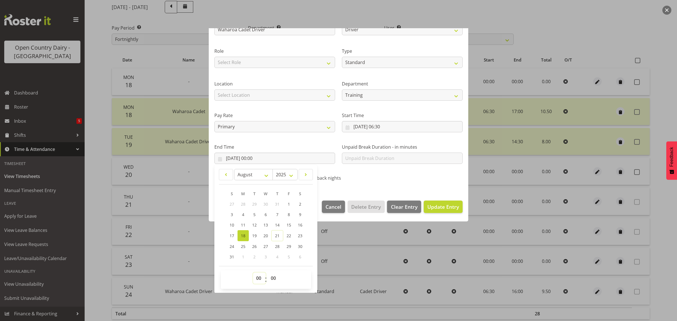
click at [257, 278] on select "00 01 02 03 04 05 06 07 08 09 10 11 12 13 14 15 16 17 18 19 20 21 22 23" at bounding box center [259, 278] width 13 height 11
click at [253, 273] on select "00 01 02 03 04 05 06 07 08 09 10 11 12 13 14 15 16 17 18 19 20 21 22 23" at bounding box center [259, 278] width 13 height 11
click at [433, 212] on button "Update Entry" at bounding box center [443, 207] width 39 height 12
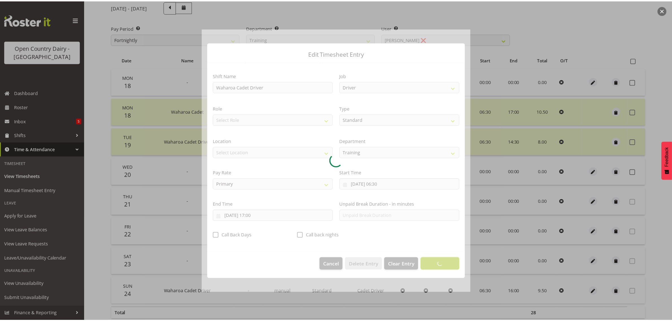
scroll to position [0, 0]
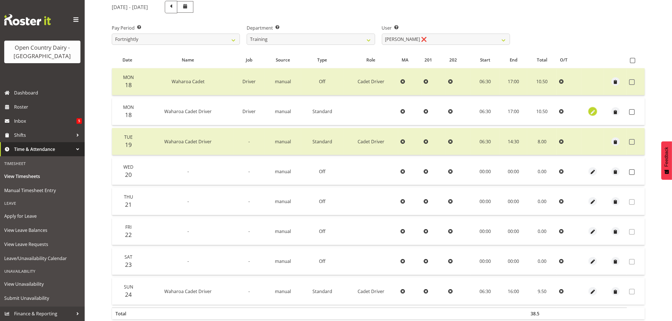
click at [591, 112] on span "button" at bounding box center [592, 112] width 6 height 6
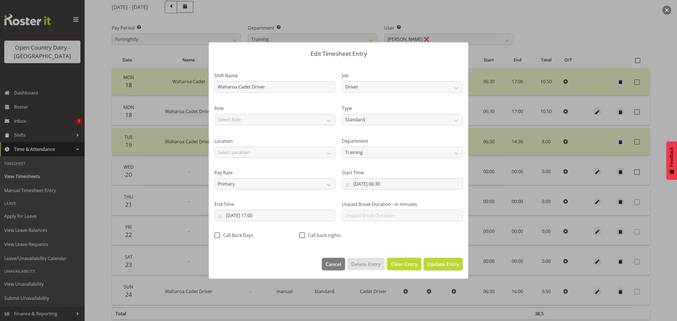
click at [394, 264] on span "Clear Entry" at bounding box center [404, 263] width 27 height 7
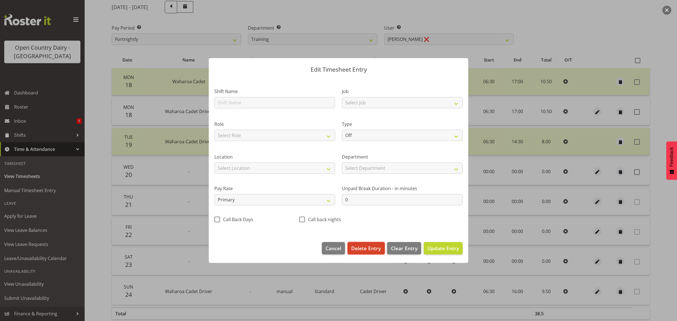
click at [354, 249] on span "Delete Entry" at bounding box center [366, 248] width 30 height 7
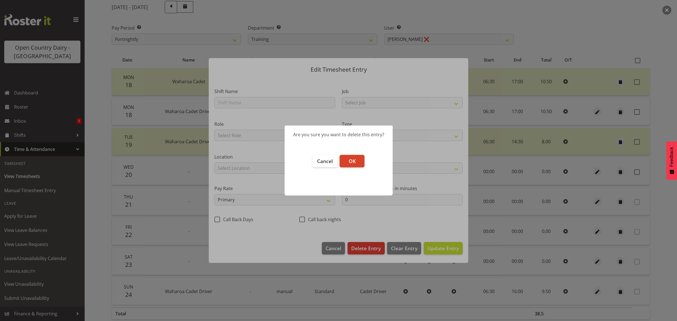
drag, startPoint x: 369, startPoint y: 160, endPoint x: 361, endPoint y: 161, distance: 8.0
click at [367, 160] on footer "Cancel OK" at bounding box center [339, 172] width 108 height 46
click at [356, 162] on button "OK" at bounding box center [352, 161] width 25 height 12
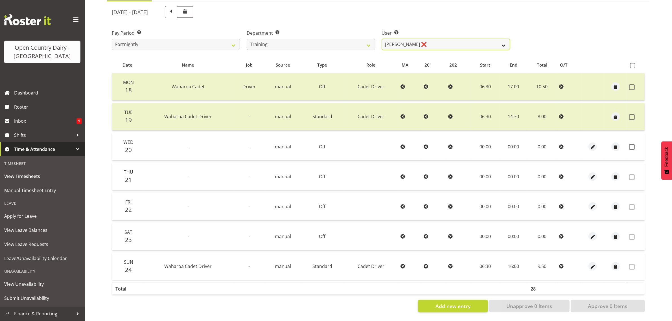
click at [392, 40] on select "Antony Lockyer ❌ Chris Gibbs ❌ David Foote (Junior) ❌ Jesse Simpson ❌ Kimberley…" at bounding box center [446, 44] width 128 height 11
click at [382, 39] on select "Antony Lockyer ❌ Chris Gibbs ❌ David Foote (Junior) ❌ Jesse Simpson ❌ Kimberley…" at bounding box center [446, 44] width 128 height 11
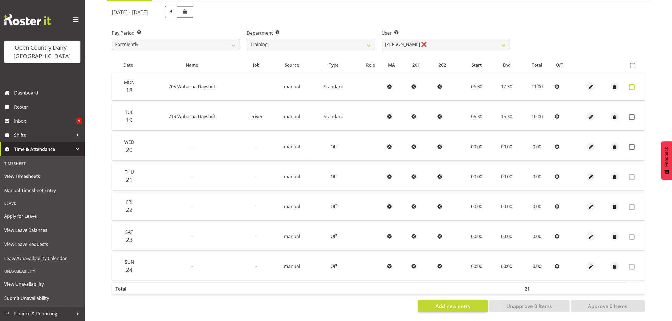
click at [633, 84] on span at bounding box center [632, 87] width 6 height 6
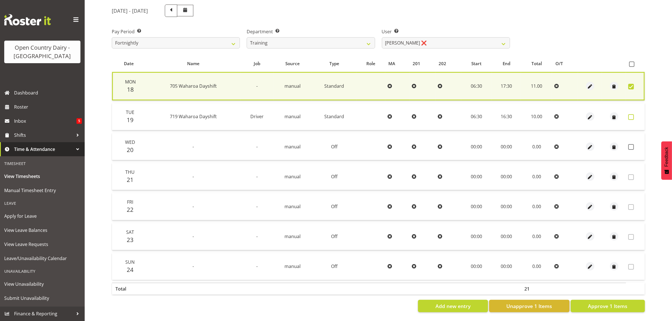
click at [629, 114] on span at bounding box center [631, 117] width 6 height 6
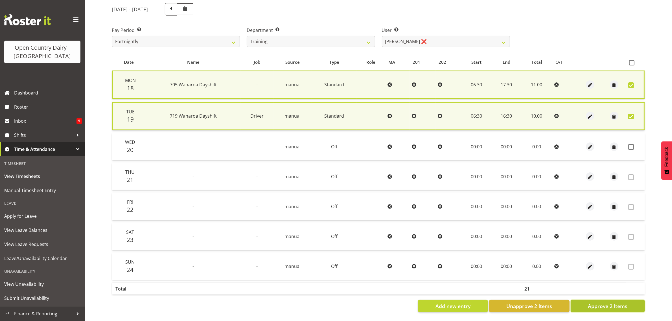
click at [621, 302] on span "Approve 2 Items" at bounding box center [608, 305] width 40 height 7
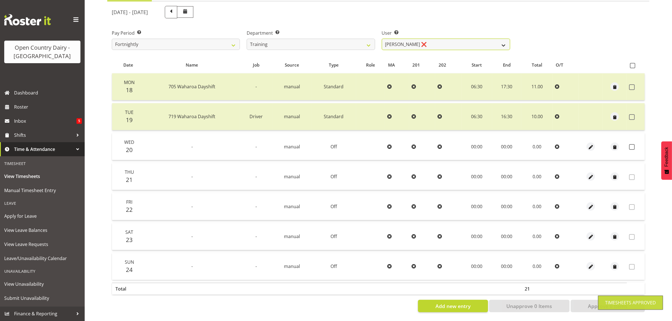
click at [396, 41] on select "Antony Lockyer ❌ Chris Gibbs ❌ David Foote (Junior) ❌ Jesse Simpson ❌ Kimberley…" at bounding box center [446, 44] width 128 height 11
click at [382, 39] on select "Antony Lockyer ❌ Chris Gibbs ❌ David Foote (Junior) ❌ Jesse Simpson ❌ Kimberley…" at bounding box center [446, 44] width 128 height 11
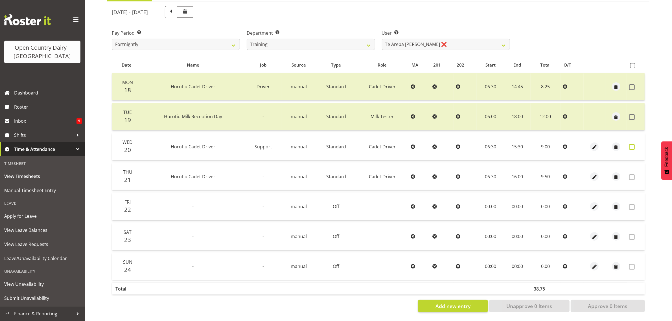
click at [631, 144] on span at bounding box center [632, 147] width 6 height 6
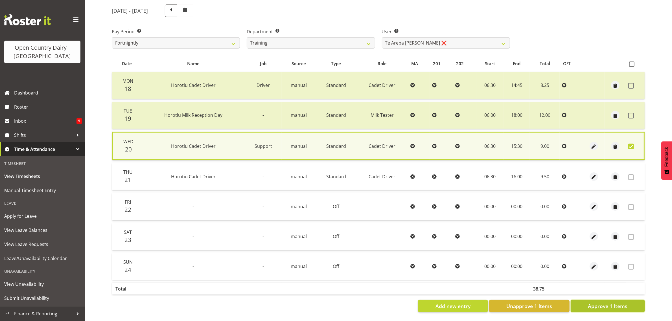
click at [603, 302] on span "Approve 1 Items" at bounding box center [608, 305] width 40 height 7
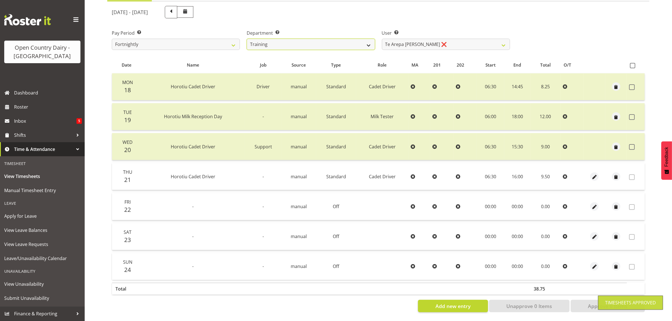
click at [359, 40] on select "701 702 703 704 705 706 707 708 709 710 711 712 713 714 715 716 717 718 719 720" at bounding box center [311, 44] width 128 height 11
click at [574, 26] on div "Pay Period Select which pay period you would like to view. Fortnightly Departme…" at bounding box center [378, 38] width 540 height 32
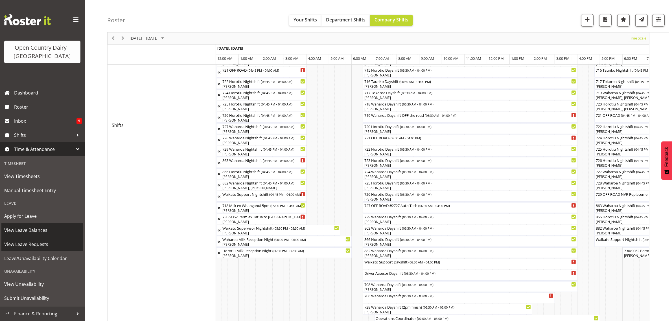
scroll to position [249, 0]
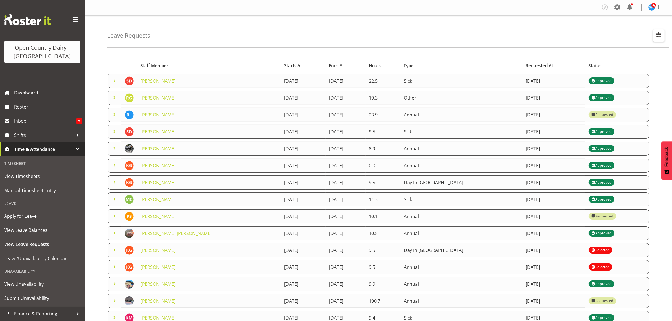
click at [661, 35] on span "button" at bounding box center [658, 34] width 7 height 7
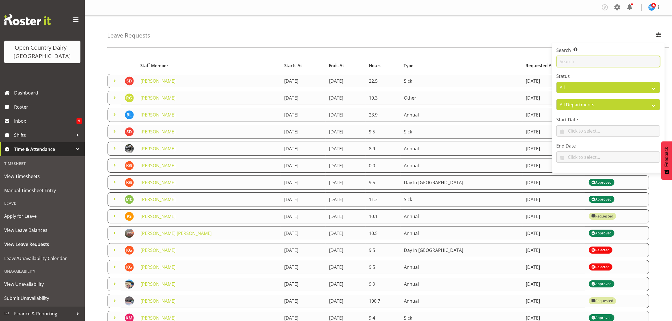
click at [603, 57] on input "text" at bounding box center [608, 61] width 104 height 11
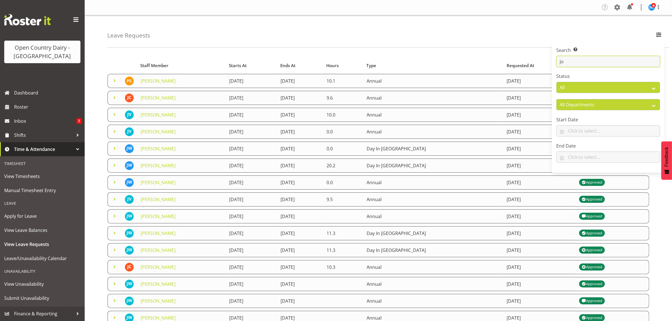
type input "j"
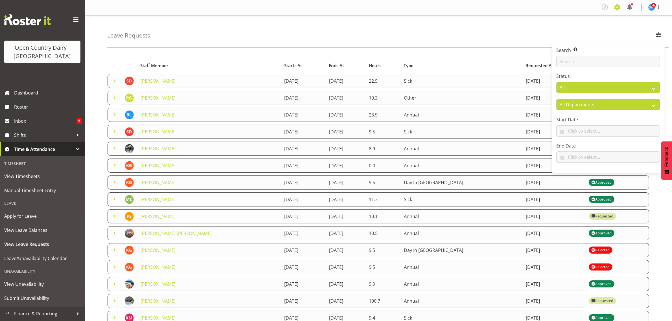
click at [616, 8] on span at bounding box center [617, 7] width 9 height 9
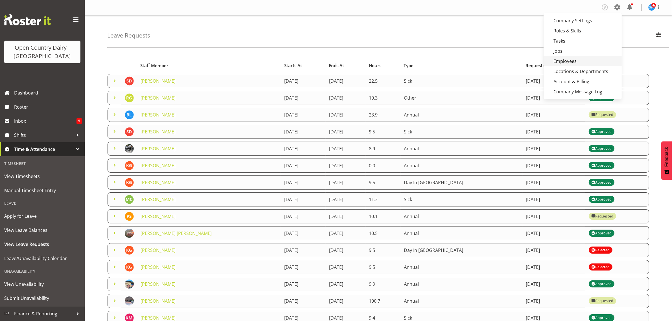
click at [560, 59] on link "Employees" at bounding box center [582, 61] width 78 height 10
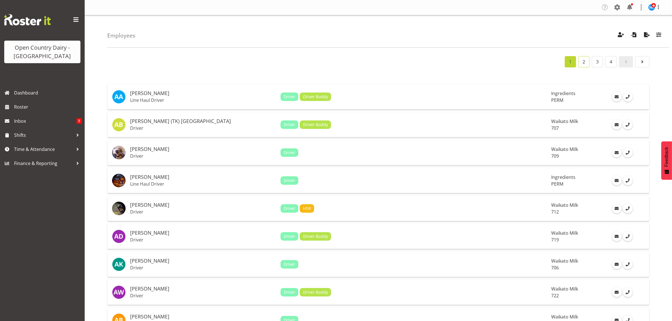
click at [582, 62] on link "2" at bounding box center [583, 61] width 11 height 11
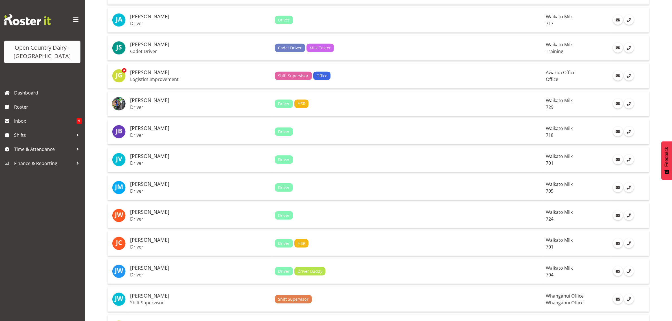
scroll to position [811, 0]
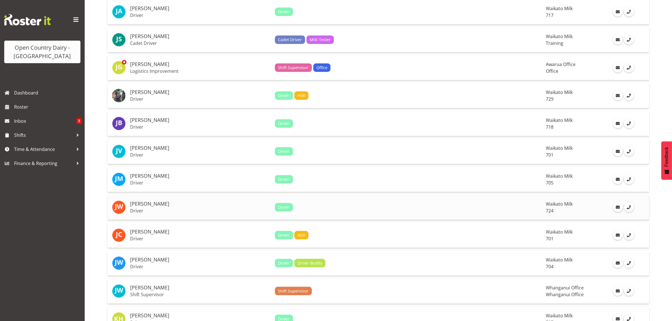
click at [141, 207] on h5 "[PERSON_NAME]" at bounding box center [200, 204] width 140 height 6
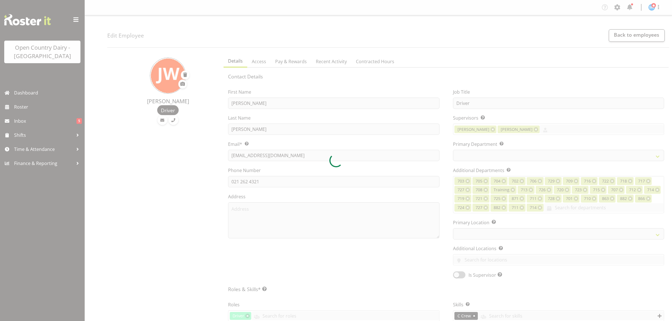
select select "TimelineWeek"
select select
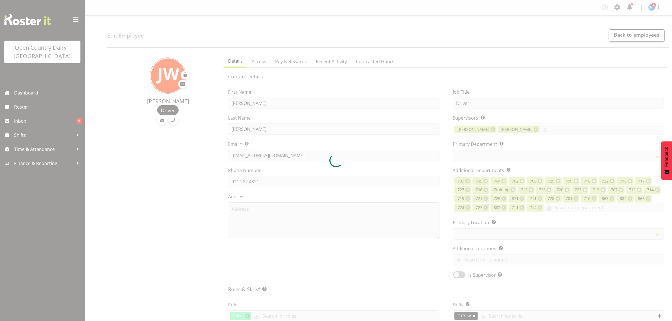
select select
select select "1054"
select select "760"
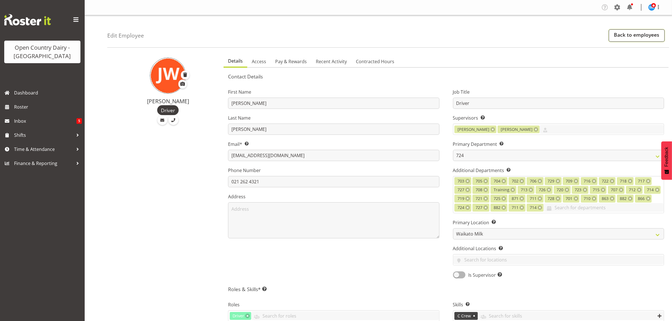
click at [631, 35] on link "Back to employees" at bounding box center [637, 35] width 56 height 12
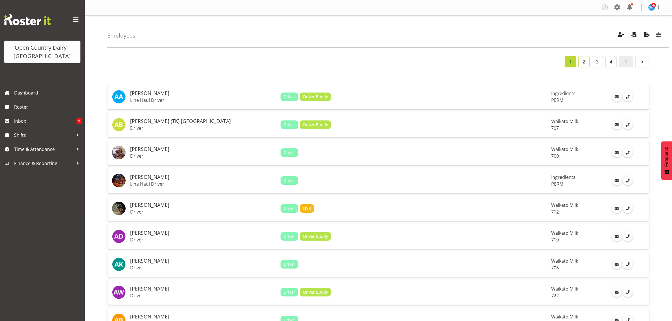
click at [579, 65] on link "2" at bounding box center [583, 61] width 11 height 11
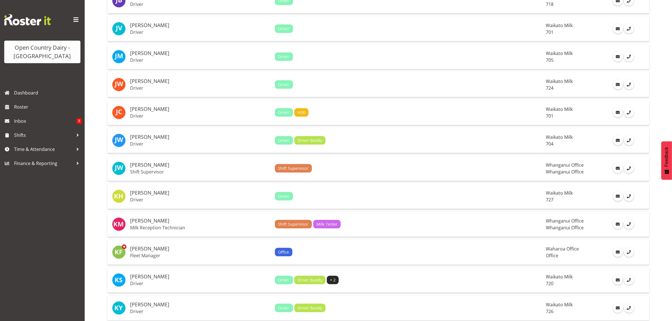
scroll to position [952, 0]
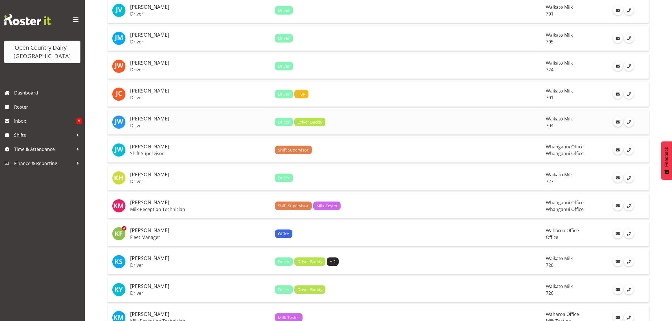
click at [141, 121] on h5 "Jon Williams" at bounding box center [200, 119] width 140 height 6
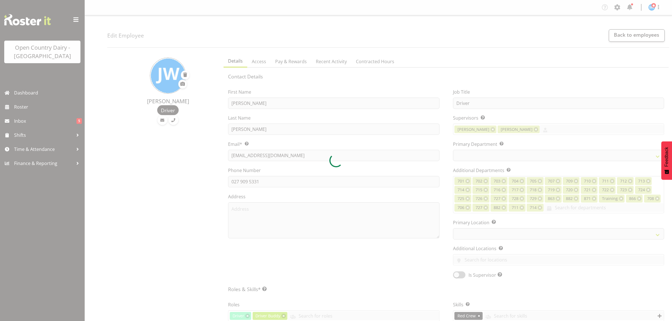
select select "TimelineWeek"
select select
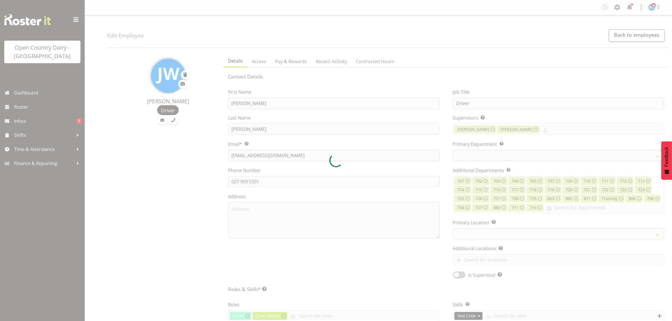
select select
select select "1054"
select select "717"
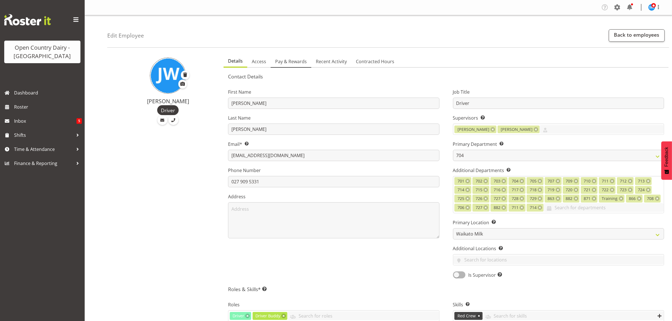
click at [283, 62] on span "Pay & Rewards" at bounding box center [291, 61] width 32 height 7
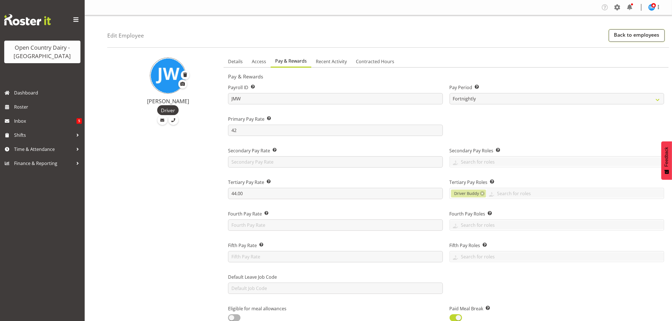
click at [633, 38] on link "Back to employees" at bounding box center [637, 35] width 56 height 12
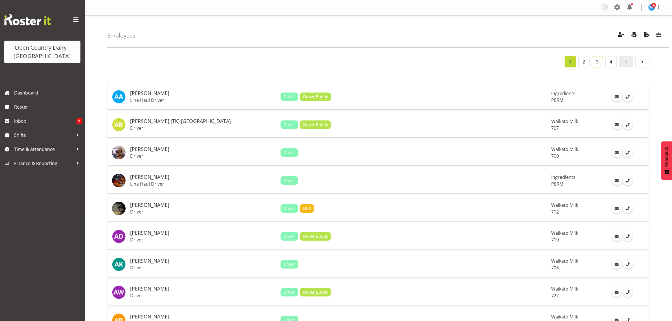
click at [596, 65] on link "3" at bounding box center [597, 61] width 11 height 11
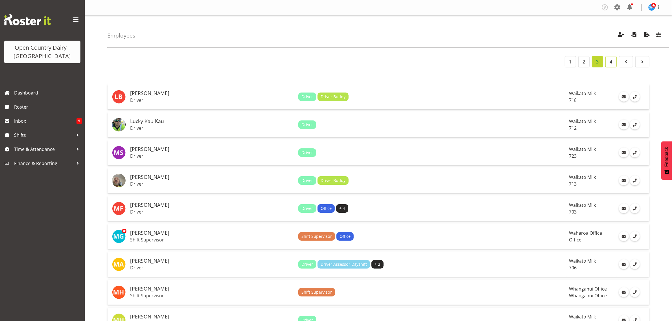
click at [610, 63] on link "4" at bounding box center [610, 61] width 11 height 11
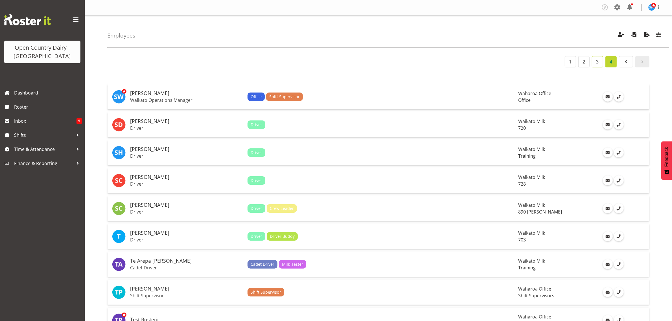
click at [600, 60] on link "3" at bounding box center [597, 61] width 11 height 11
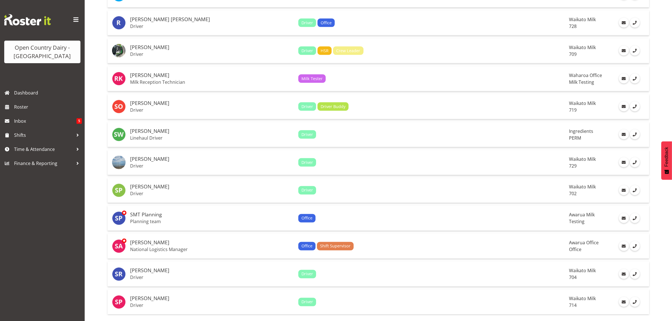
scroll to position [1191, 0]
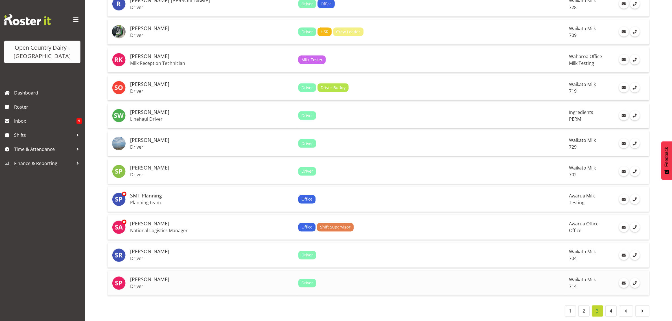
click at [157, 277] on h5 "Stephen Parsons" at bounding box center [212, 280] width 164 height 6
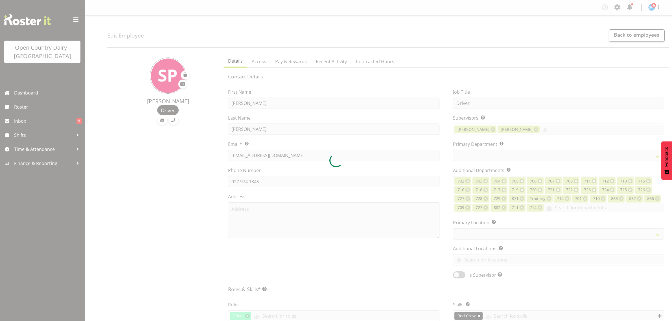
select select "TimelineWeek"
select select
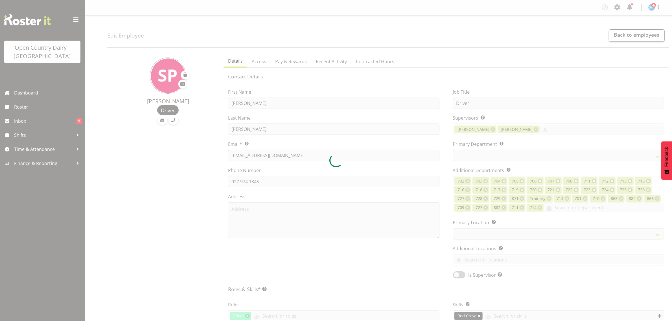
select select
select select "1054"
select select "805"
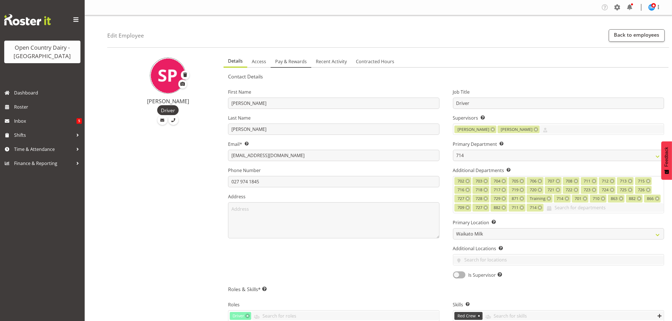
click at [288, 63] on span "Pay & Rewards" at bounding box center [291, 61] width 32 height 7
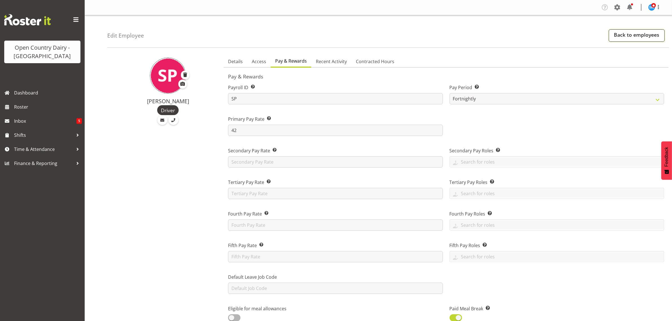
click at [635, 39] on link "Back to employees" at bounding box center [637, 35] width 56 height 12
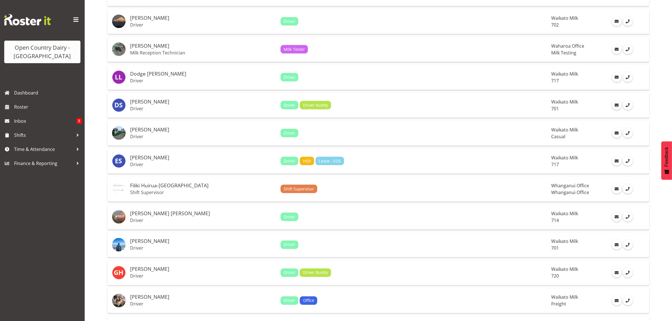
scroll to position [1129, 0]
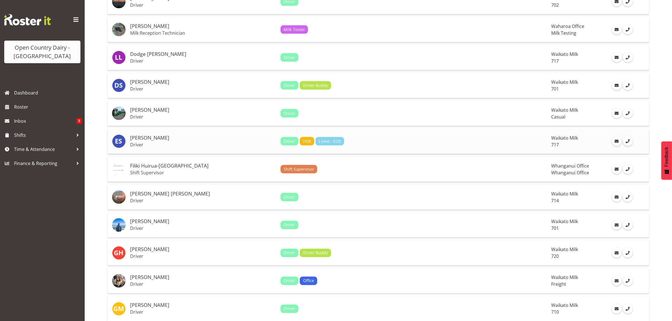
click at [147, 141] on h5 "[PERSON_NAME]" at bounding box center [203, 138] width 146 height 6
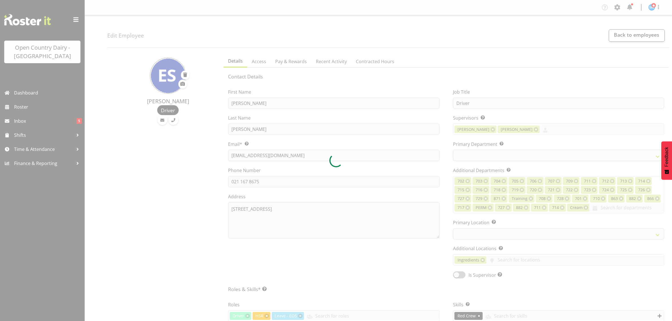
select select "TimelineWeek"
select select
select select "1054"
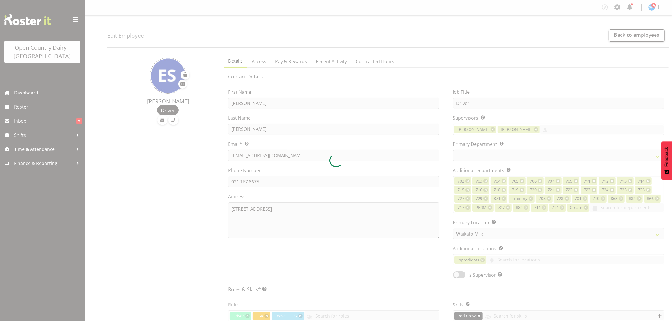
select select "758"
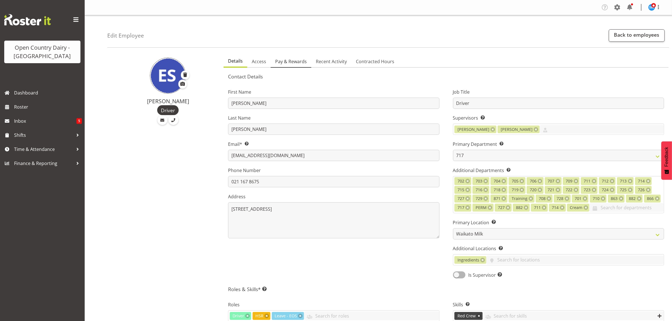
click at [290, 61] on span "Pay & Rewards" at bounding box center [291, 61] width 32 height 7
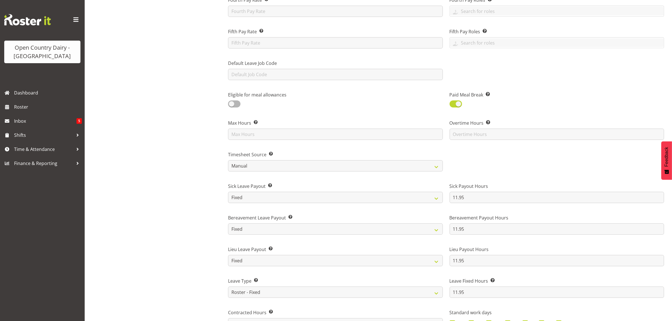
scroll to position [247, 0]
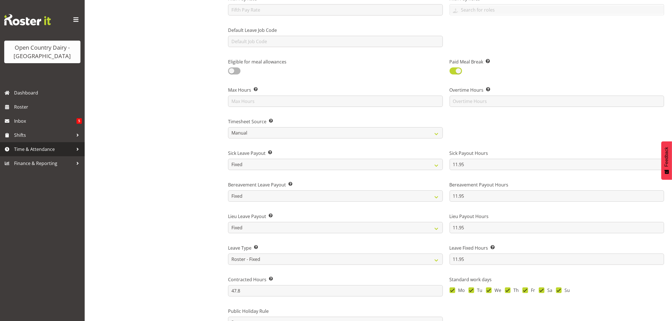
click at [26, 147] on span "Time & Attendance" at bounding box center [43, 149] width 59 height 8
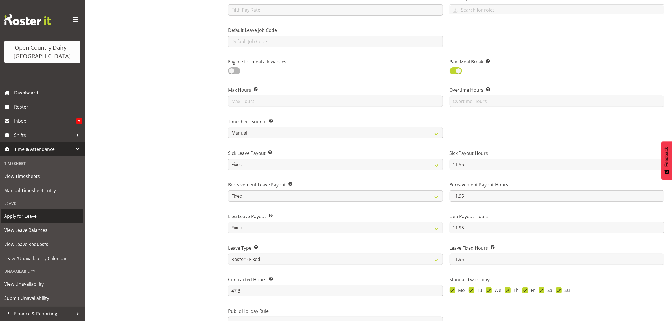
click at [25, 218] on span "Apply for Leave" at bounding box center [42, 216] width 76 height 8
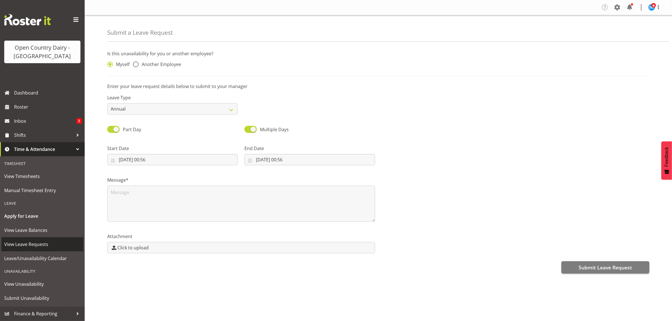
click at [34, 240] on span "View Leave Requests" at bounding box center [42, 244] width 76 height 8
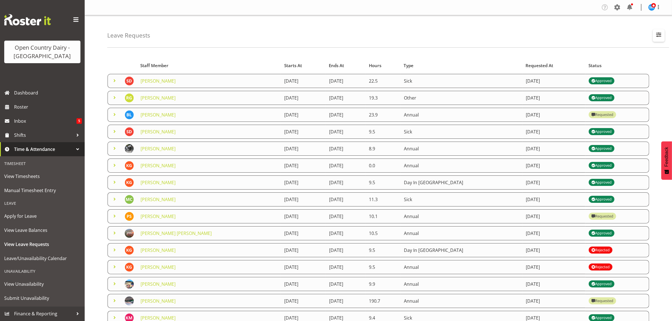
click at [661, 37] on span "button" at bounding box center [658, 34] width 7 height 7
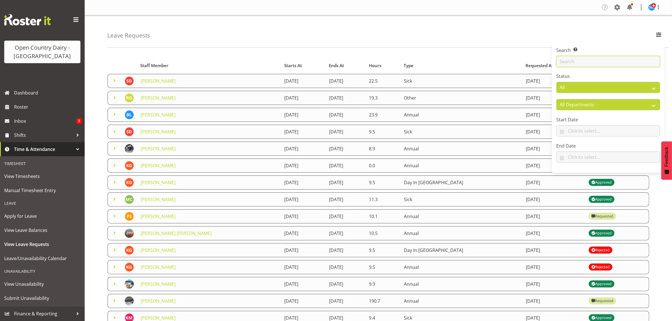
click at [598, 60] on input "text" at bounding box center [608, 61] width 104 height 11
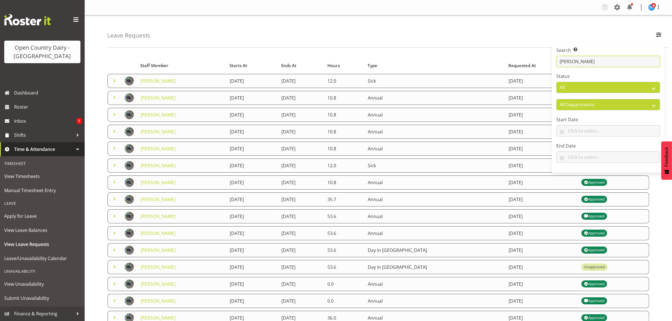
type input "[PERSON_NAME]"
click at [616, 8] on span at bounding box center [617, 7] width 9 height 9
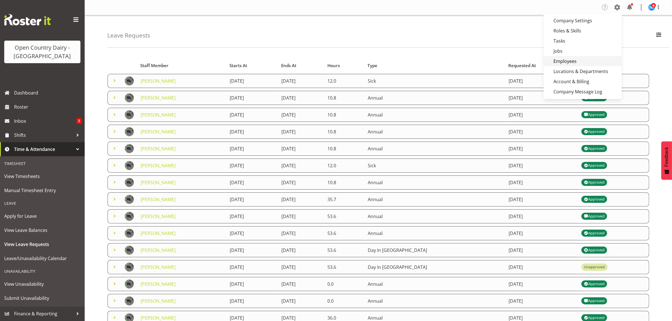
click at [570, 60] on link "Employees" at bounding box center [582, 61] width 78 height 10
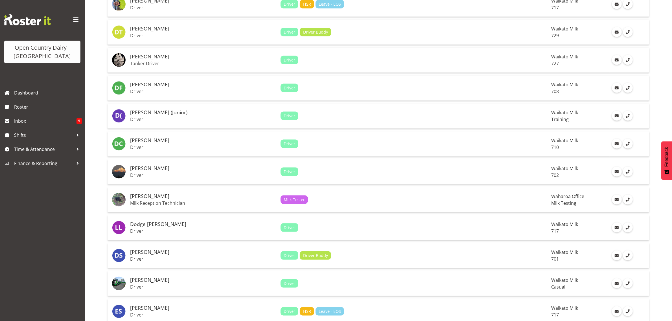
scroll to position [952, 0]
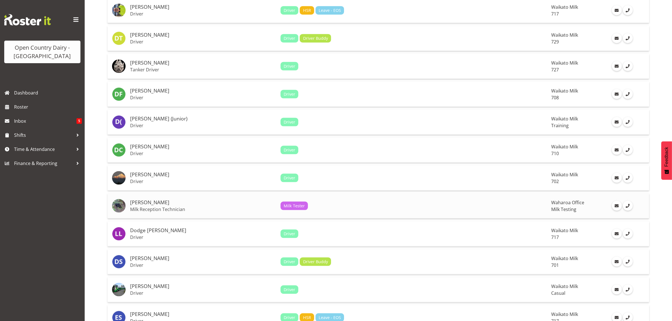
click at [151, 209] on p "Milk Reception Technician" at bounding box center [203, 210] width 146 height 6
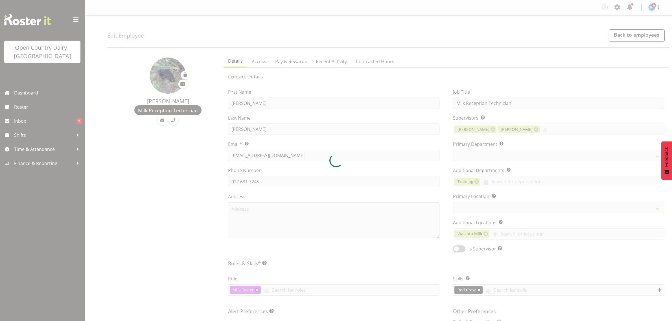
select select "TimelineWeek"
select select
select select "1040"
select select "733"
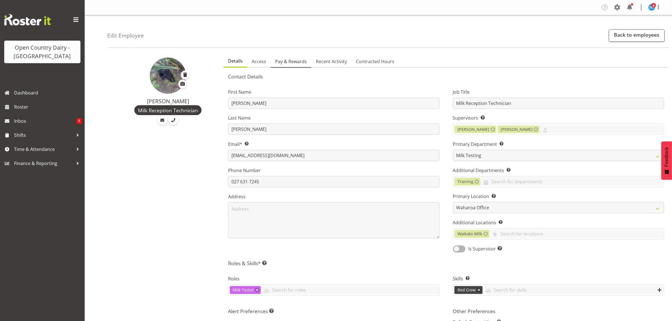
click at [284, 61] on span "Pay & Rewards" at bounding box center [291, 61] width 32 height 7
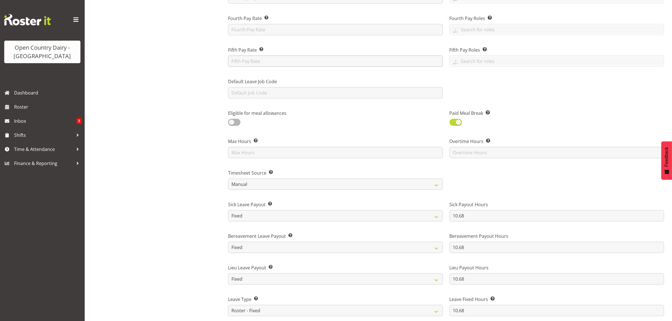
scroll to position [212, 0]
